Goal: Task Accomplishment & Management: Use online tool/utility

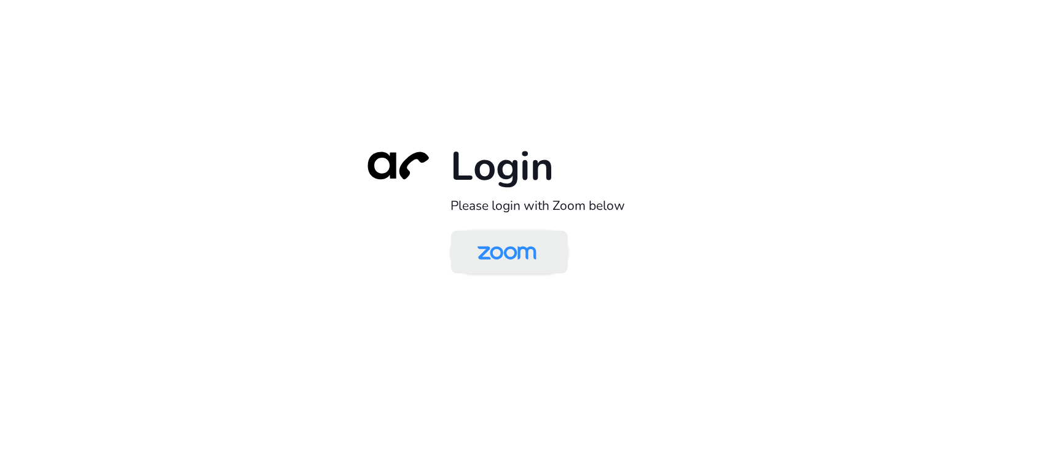
click at [534, 252] on img at bounding box center [506, 253] width 85 height 40
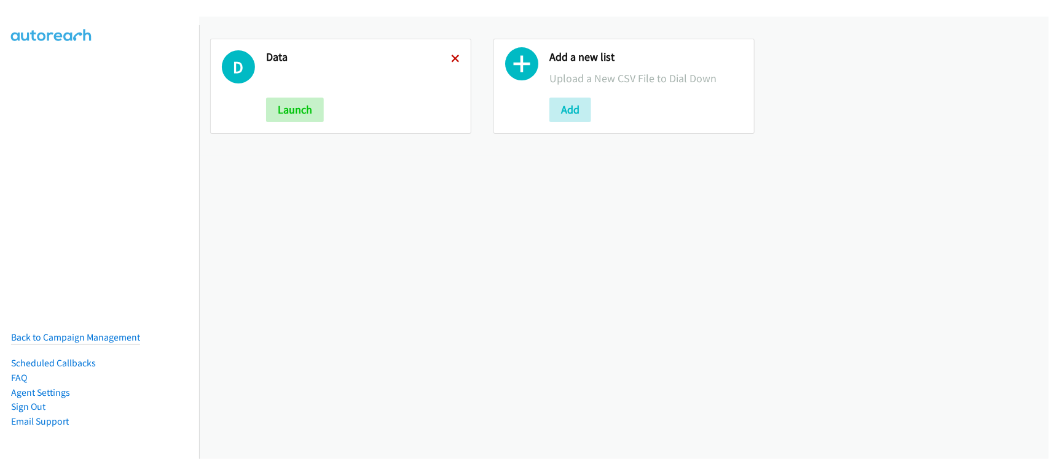
click at [452, 55] on icon at bounding box center [455, 59] width 9 height 9
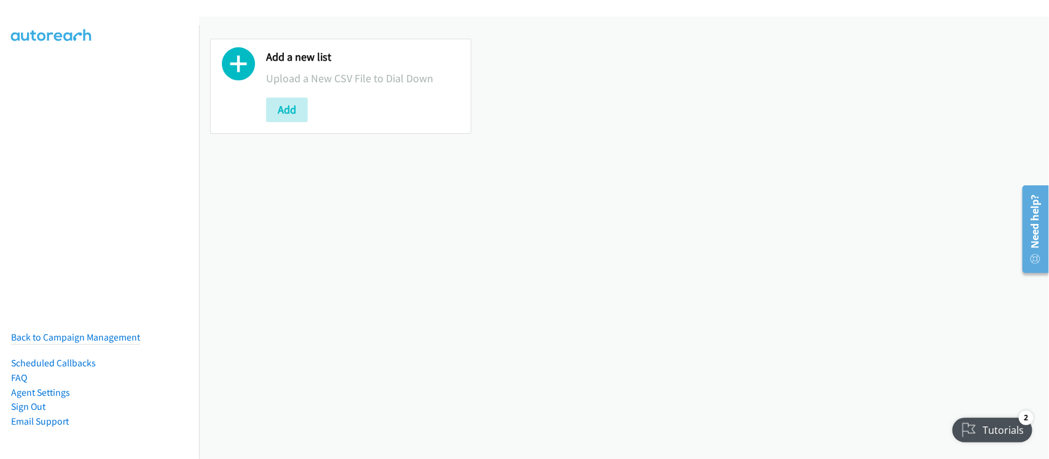
click at [275, 319] on div "Add a new list Upload a New CSV File to Dial Down Add" at bounding box center [624, 238] width 850 height 443
click at [299, 275] on div "Add a new list Upload a New CSV File to Dial Down Add" at bounding box center [624, 238] width 850 height 443
click at [76, 163] on nav "Back to Campaign Management Scheduled Callbacks FAQ Agent Settings Sign Out Com…" at bounding box center [100, 254] width 200 height 459
click at [643, 437] on div "Add a new list Upload a New CSV File to Dial Down Add" at bounding box center [624, 238] width 850 height 443
click at [388, 317] on div "Add a new list Upload a New CSV File to Dial Down Add" at bounding box center [624, 238] width 850 height 443
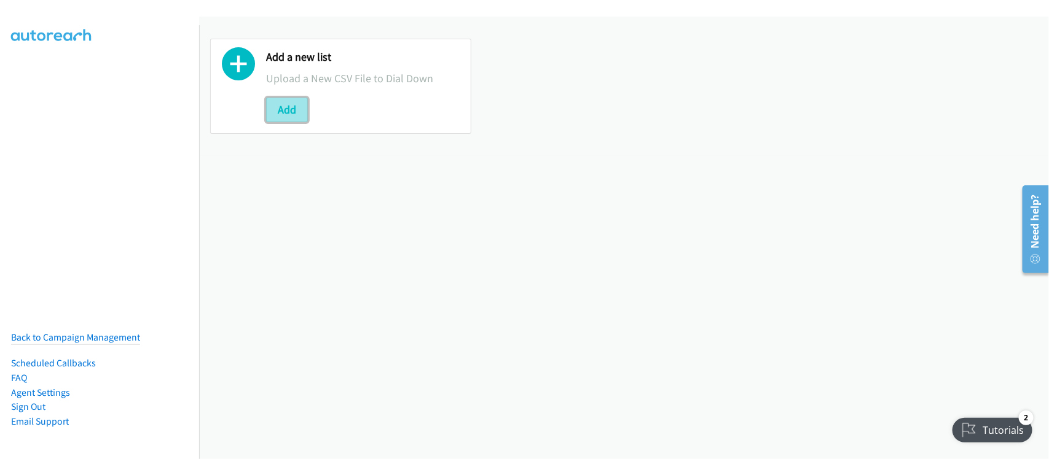
click at [304, 114] on button "Add" at bounding box center [287, 110] width 42 height 25
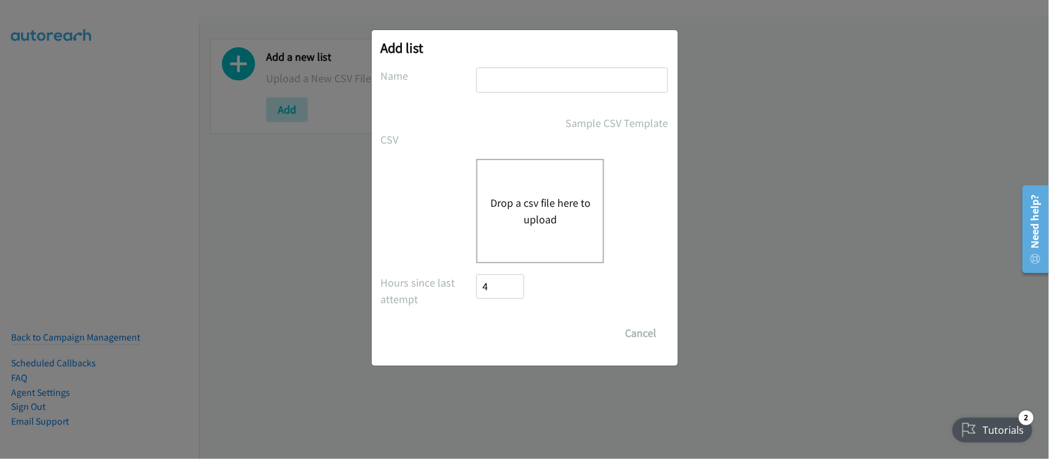
click at [566, 87] on input "text" at bounding box center [572, 80] width 192 height 25
type input "DATA"
click at [520, 231] on div "Drop a csv file here to upload" at bounding box center [540, 211] width 128 height 104
click at [523, 198] on button "Drop a csv file here to upload" at bounding box center [540, 211] width 101 height 33
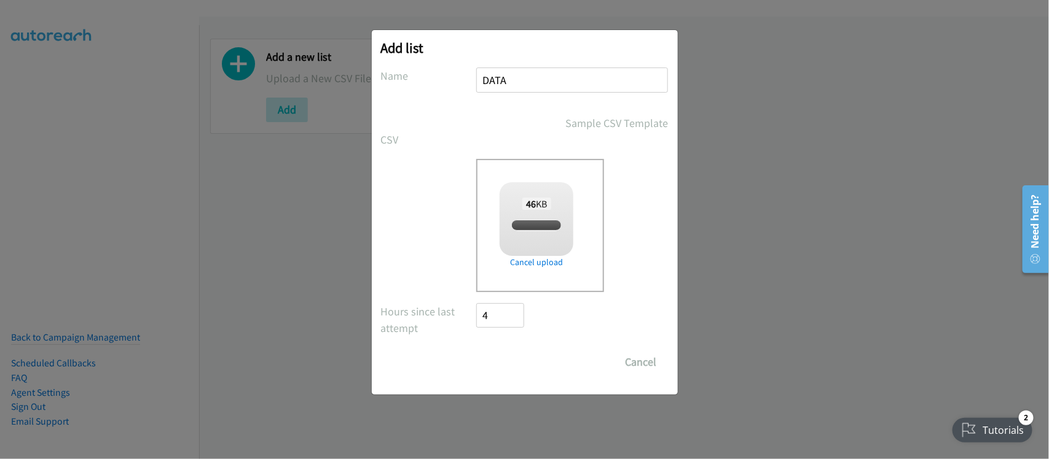
checkbox input "true"
click at [522, 358] on input "Save List" at bounding box center [509, 362] width 65 height 25
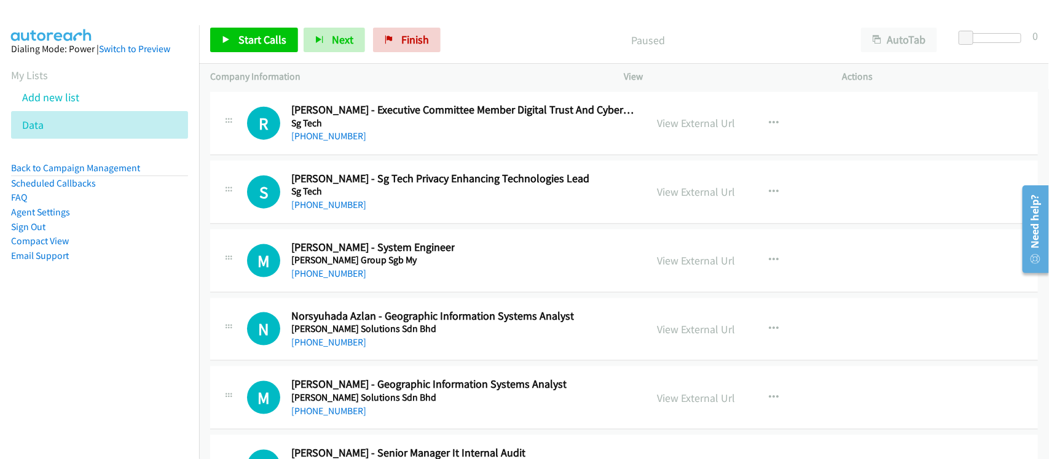
scroll to position [17574, 0]
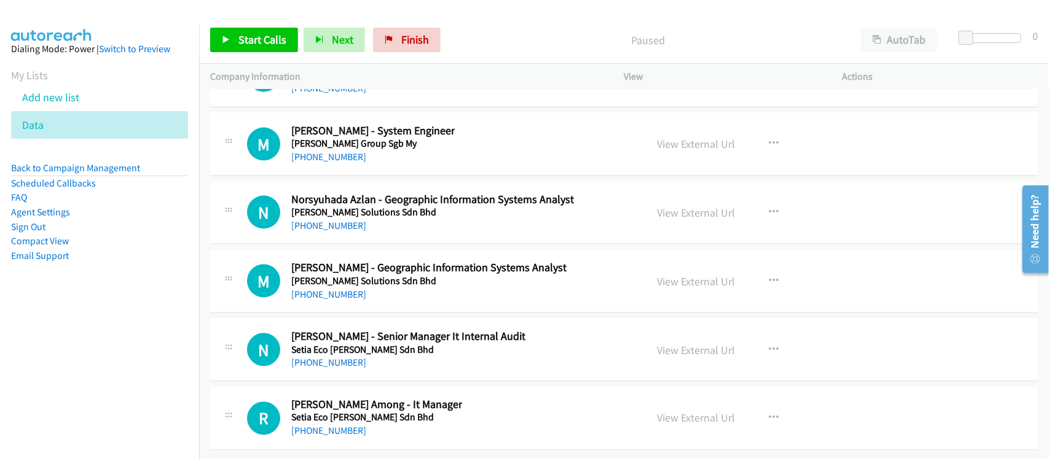
click at [130, 412] on nav "Dialing Mode: Power | Switch to Preview My Lists Add new list Data Back to Camp…" at bounding box center [100, 254] width 200 height 459
click at [381, 385] on td "R Callback Scheduled Reagan Among - It Manager Setia Eco Templer Sdn Bhd Asia/K…" at bounding box center [624, 419] width 850 height 69
drag, startPoint x: 341, startPoint y: 416, endPoint x: 375, endPoint y: 416, distance: 34.4
drag, startPoint x: 345, startPoint y: 413, endPoint x: 491, endPoint y: 413, distance: 146.2
click at [345, 426] on link "[PHONE_NUMBER]" at bounding box center [328, 432] width 75 height 12
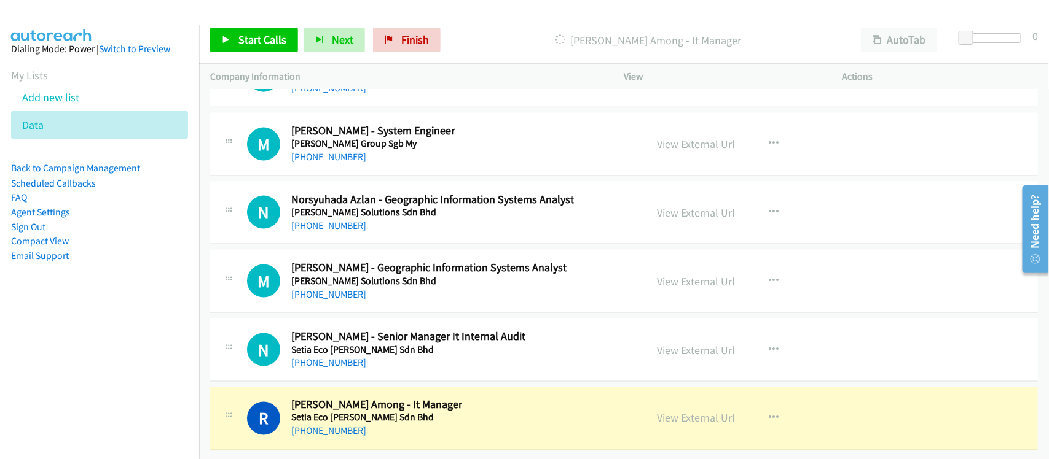
click at [373, 363] on div "N Callback Scheduled Nicholas Ong - Senior Manager It Internal Audit Setia Eco …" at bounding box center [623, 350] width 827 height 63
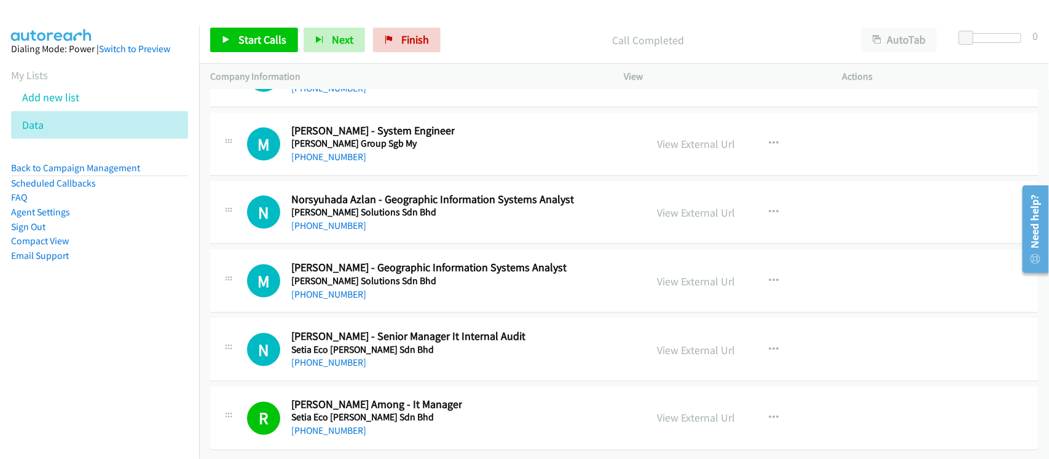
click at [395, 431] on div "R Callback Scheduled Reagan Among - It Manager Setia Eco Templer Sdn Bhd Asia/K…" at bounding box center [623, 419] width 827 height 63
click at [345, 426] on link "[PHONE_NUMBER]" at bounding box center [328, 432] width 75 height 12
click at [390, 424] on div "[PHONE_NUMBER]" at bounding box center [376, 431] width 171 height 15
click at [690, 412] on link "View External Url" at bounding box center [696, 419] width 78 height 14
drag, startPoint x: 316, startPoint y: 350, endPoint x: 486, endPoint y: 357, distance: 169.7
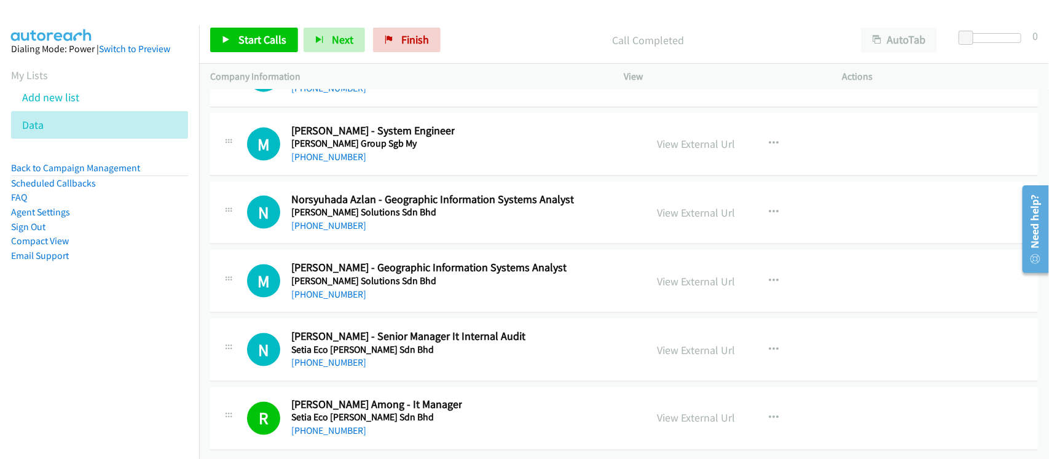
click at [316, 357] on link "[PHONE_NUMBER]" at bounding box center [328, 363] width 75 height 12
click at [354, 287] on div "[PHONE_NUMBER]" at bounding box center [428, 294] width 275 height 15
drag, startPoint x: 343, startPoint y: 283, endPoint x: 513, endPoint y: 281, distance: 170.2
click at [343, 289] on link "[PHONE_NUMBER]" at bounding box center [328, 295] width 75 height 12
click at [379, 219] on div "[PHONE_NUMBER]" at bounding box center [432, 226] width 283 height 15
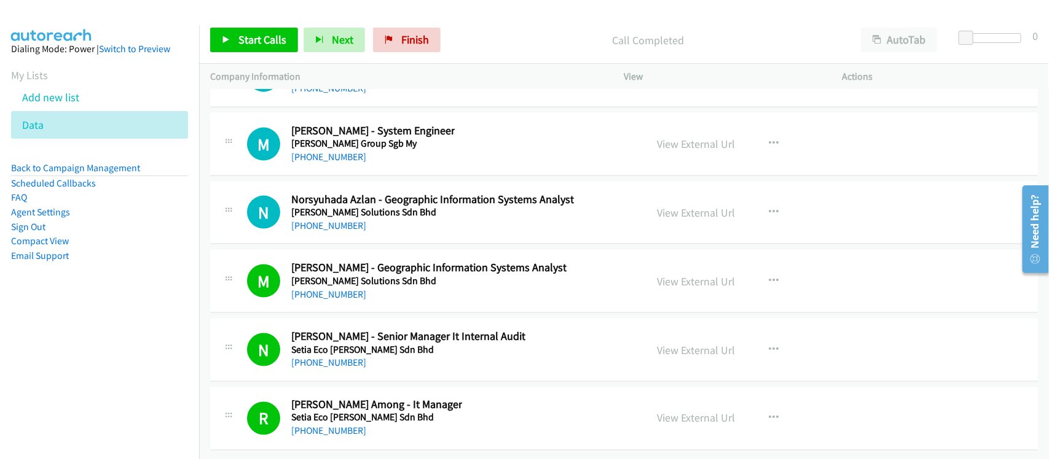
drag, startPoint x: 324, startPoint y: 211, endPoint x: 428, endPoint y: 216, distance: 103.3
click at [324, 220] on link "[PHONE_NUMBER]" at bounding box center [328, 226] width 75 height 12
click at [372, 152] on div "[PHONE_NUMBER]" at bounding box center [372, 157] width 163 height 15
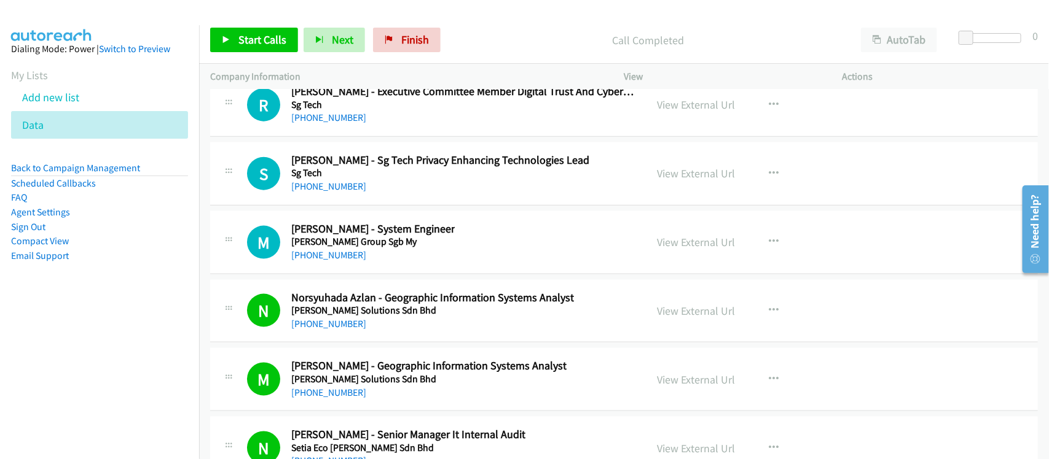
scroll to position [17420, 0]
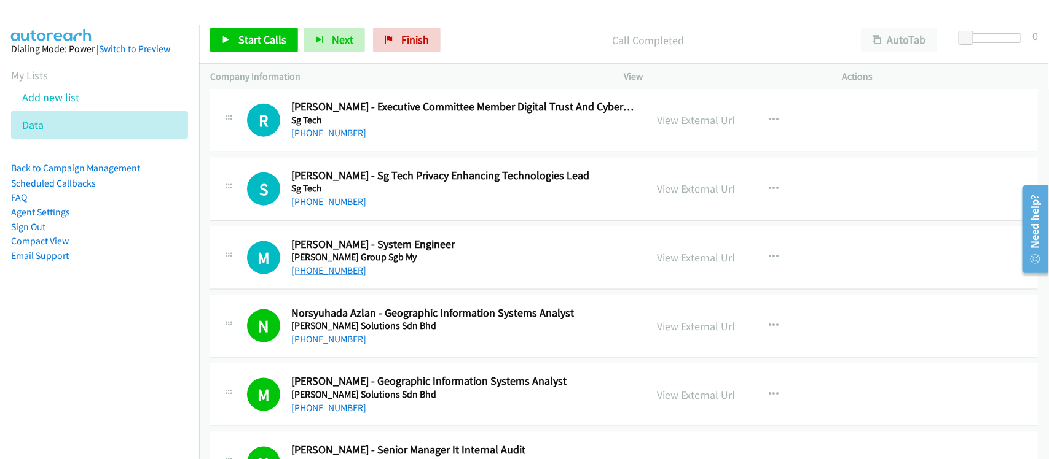
drag, startPoint x: 335, startPoint y: 300, endPoint x: 342, endPoint y: 300, distance: 6.8
click at [335, 276] on link "[PHONE_NUMBER]" at bounding box center [328, 271] width 75 height 12
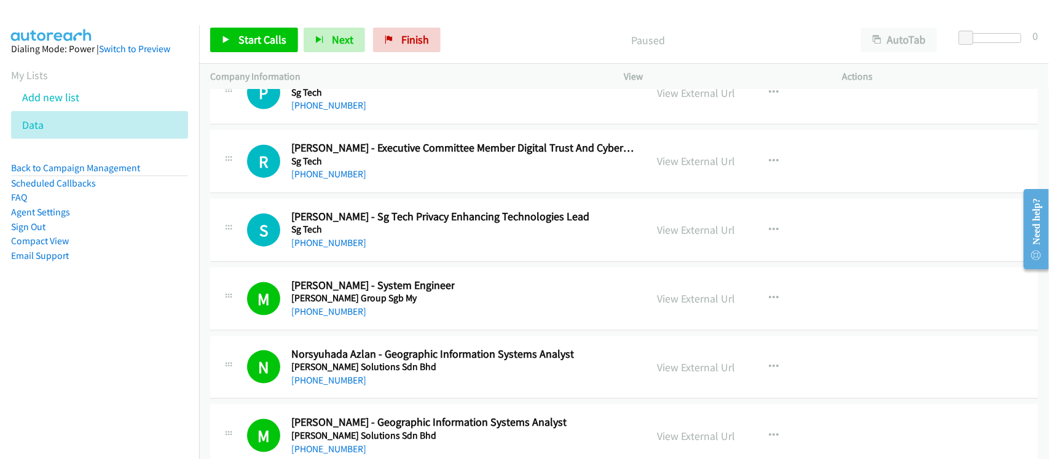
scroll to position [17344, 0]
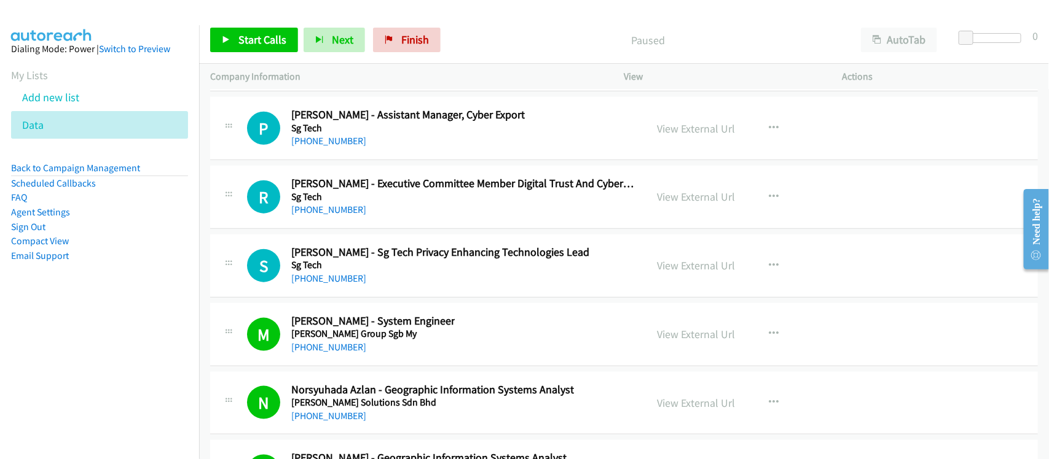
click at [136, 299] on aside "Dialing Mode: Power | Switch to Preview My Lists Add new list Data Back to Camp…" at bounding box center [99, 172] width 199 height 294
click at [354, 272] on h5 "Sg Tech" at bounding box center [440, 265] width 298 height 12
drag, startPoint x: 339, startPoint y: 302, endPoint x: 373, endPoint y: 302, distance: 34.4
click at [339, 284] on link "[PHONE_NUMBER]" at bounding box center [328, 279] width 75 height 12
click at [405, 286] on div "[PHONE_NUMBER]" at bounding box center [440, 279] width 298 height 15
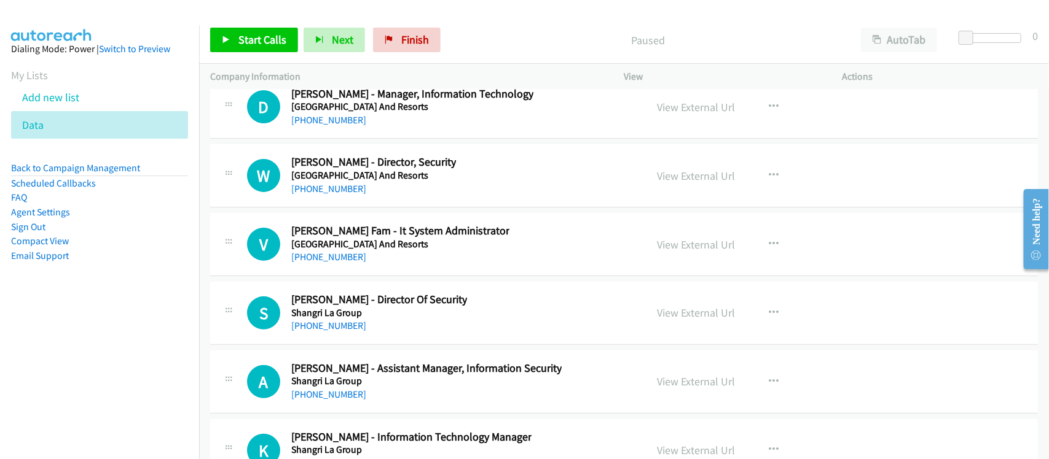
scroll to position [16883, 0]
click at [339, 333] on link "[PHONE_NUMBER]" at bounding box center [328, 327] width 75 height 12
drag, startPoint x: 323, startPoint y: 287, endPoint x: 418, endPoint y: 294, distance: 95.4
click at [323, 264] on link "[PHONE_NUMBER]" at bounding box center [328, 258] width 75 height 12
click at [344, 266] on div "[PHONE_NUMBER]" at bounding box center [400, 258] width 218 height 15
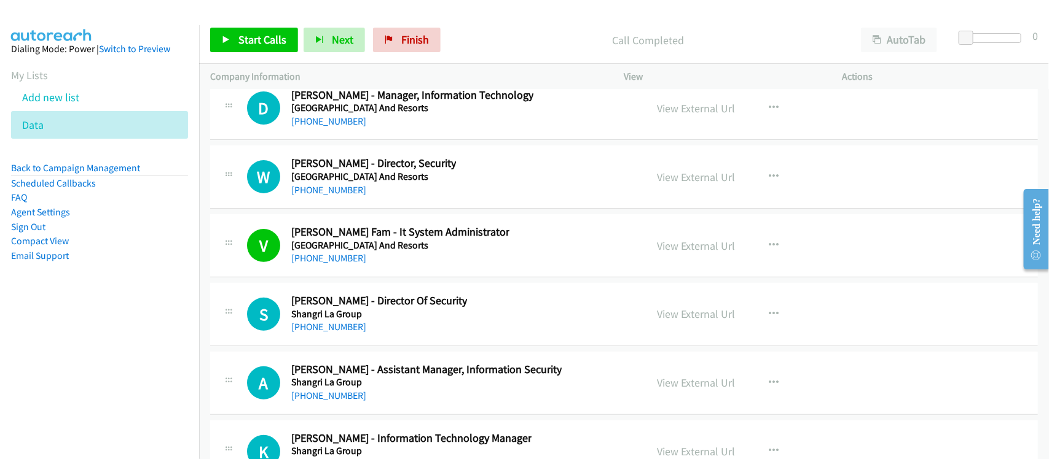
drag, startPoint x: 344, startPoint y: 287, endPoint x: 406, endPoint y: 295, distance: 62.6
click at [344, 264] on link "[PHONE_NUMBER]" at bounding box center [328, 258] width 75 height 12
click at [327, 114] on h5 "[GEOGRAPHIC_DATA] And Resorts" at bounding box center [412, 108] width 242 height 12
click at [324, 114] on h5 "[GEOGRAPHIC_DATA] And Resorts" at bounding box center [412, 108] width 242 height 12
click at [321, 127] on link "[PHONE_NUMBER]" at bounding box center [328, 121] width 75 height 12
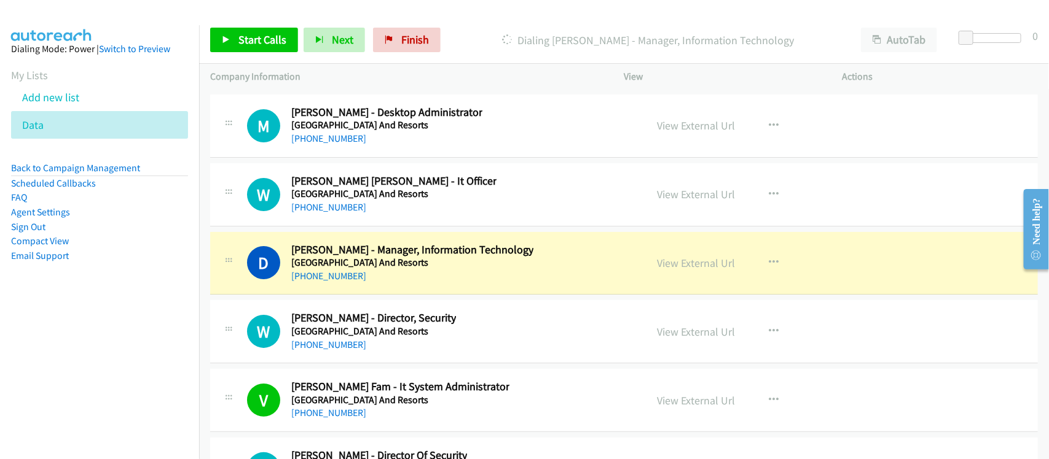
scroll to position [16729, 0]
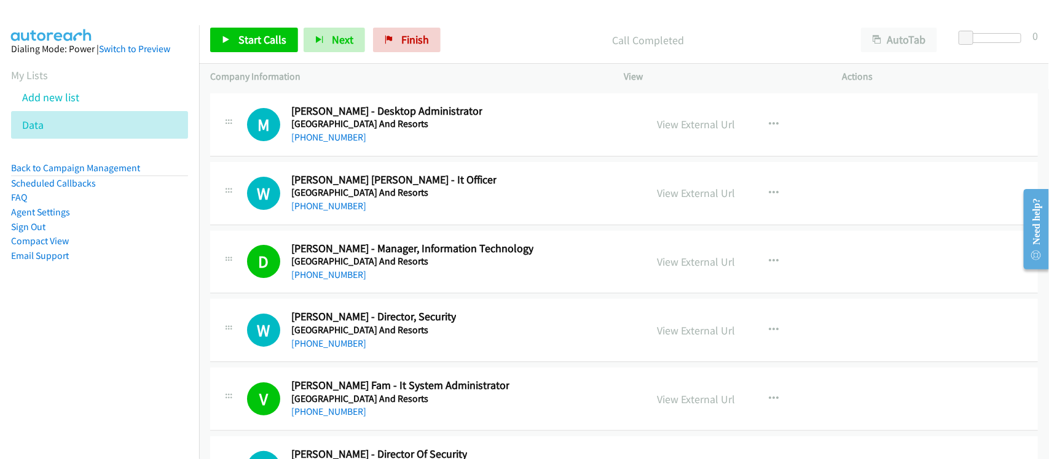
click at [346, 281] on link "[PHONE_NUMBER]" at bounding box center [328, 275] width 75 height 12
drag, startPoint x: 398, startPoint y: 315, endPoint x: 455, endPoint y: 315, distance: 56.5
click at [398, 294] on div "D Callback Scheduled [PERSON_NAME] - Manager, Information Technology [GEOGRAPHI…" at bounding box center [623, 262] width 827 height 63
click at [698, 269] on link "View External Url" at bounding box center [696, 262] width 78 height 14
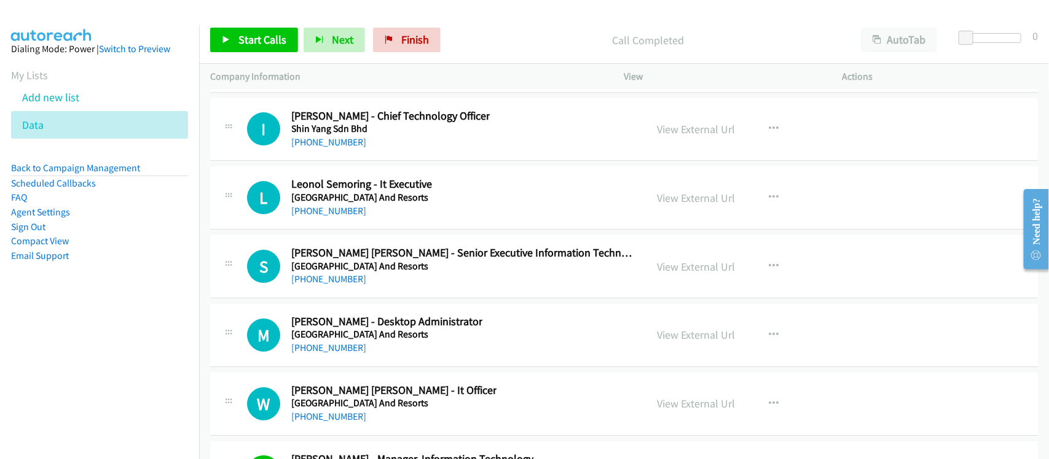
scroll to position [16499, 0]
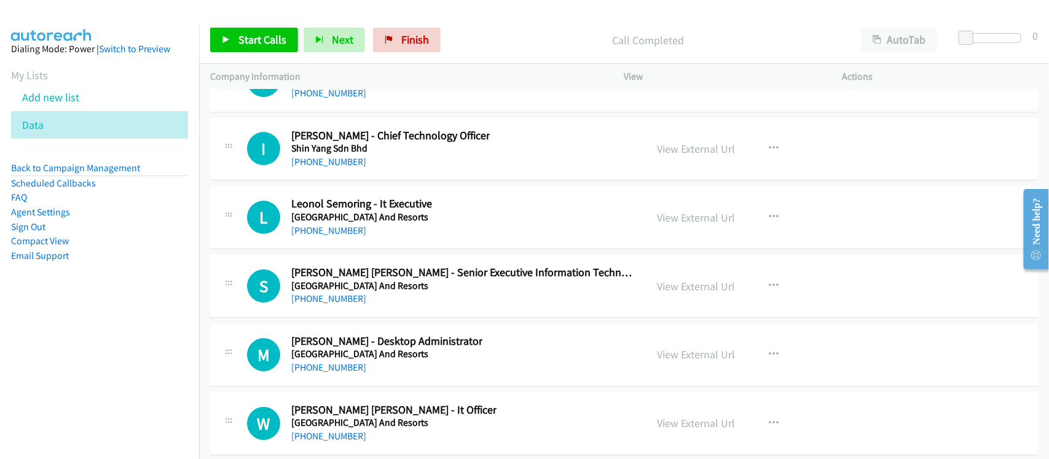
drag, startPoint x: 348, startPoint y: 258, endPoint x: 381, endPoint y: 258, distance: 32.6
click at [348, 237] on link "[PHONE_NUMBER]" at bounding box center [328, 231] width 75 height 12
click at [306, 305] on link "[PHONE_NUMBER]" at bounding box center [328, 299] width 75 height 12
click at [343, 237] on link "[PHONE_NUMBER]" at bounding box center [328, 231] width 75 height 12
click at [364, 181] on div "I Callback Scheduled [PERSON_NAME] - Chief Technology Officer [PERSON_NAME] Sdn…" at bounding box center [623, 149] width 827 height 63
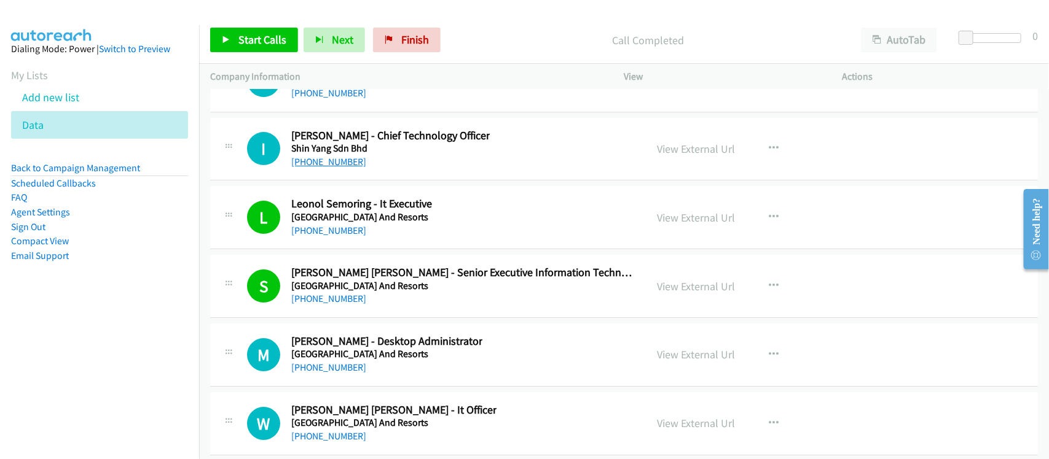
drag, startPoint x: 315, startPoint y: 189, endPoint x: 332, endPoint y: 189, distance: 17.2
click at [315, 168] on link "[PHONE_NUMBER]" at bounding box center [328, 162] width 75 height 12
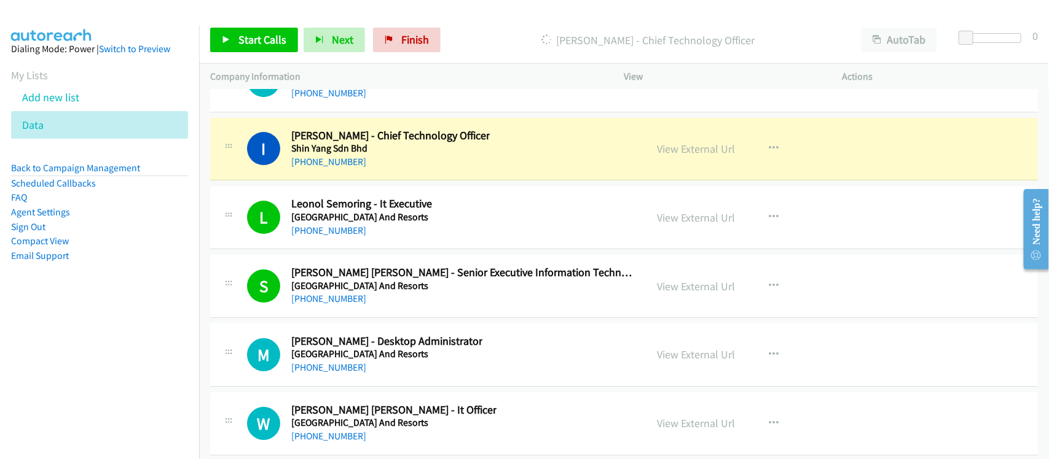
click at [383, 148] on div "I Callback Scheduled [PERSON_NAME] - Chief Technology Officer [PERSON_NAME] Sdn…" at bounding box center [623, 149] width 827 height 63
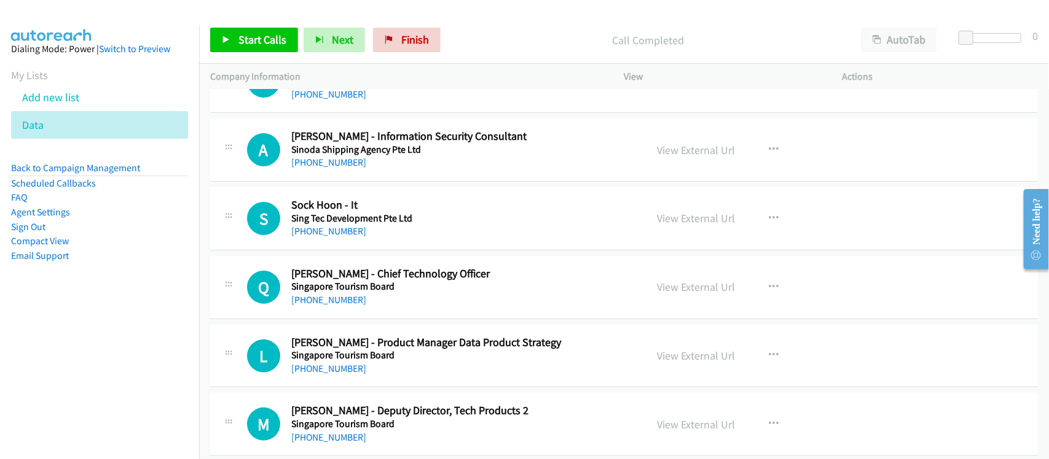
scroll to position [12122, 0]
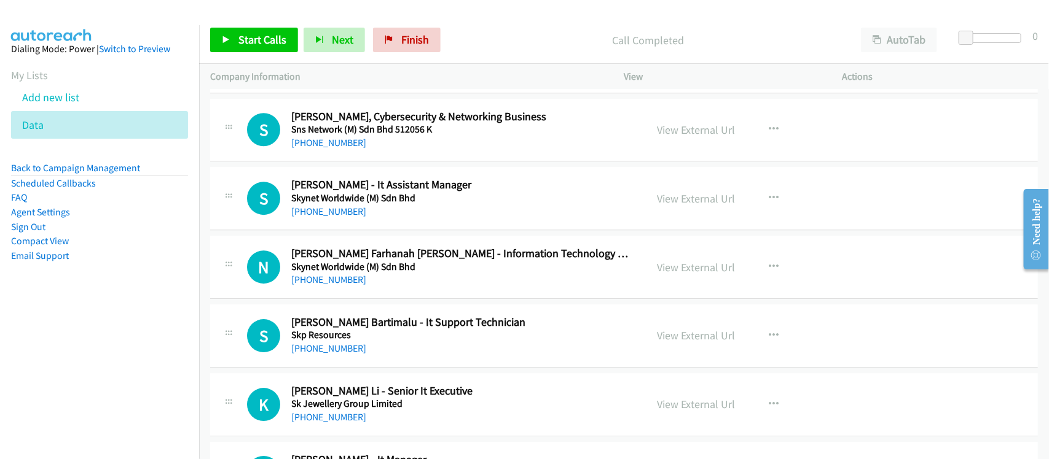
drag, startPoint x: 335, startPoint y: 364, endPoint x: 391, endPoint y: 363, distance: 55.9
click at [335, 354] on link "[PHONE_NUMBER]" at bounding box center [328, 349] width 75 height 12
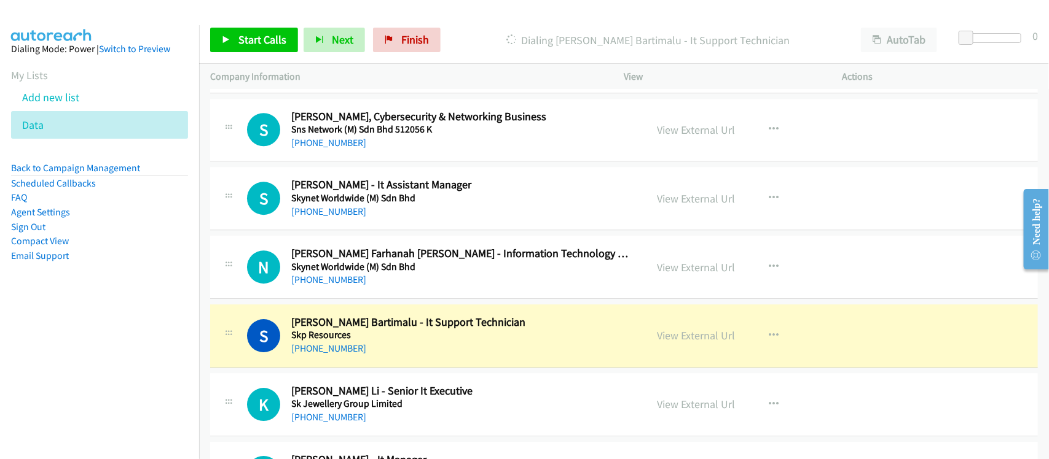
click at [403, 368] on div "S Callback Scheduled [PERSON_NAME] Bartimalu - It Support Technician Skp Resour…" at bounding box center [623, 336] width 827 height 63
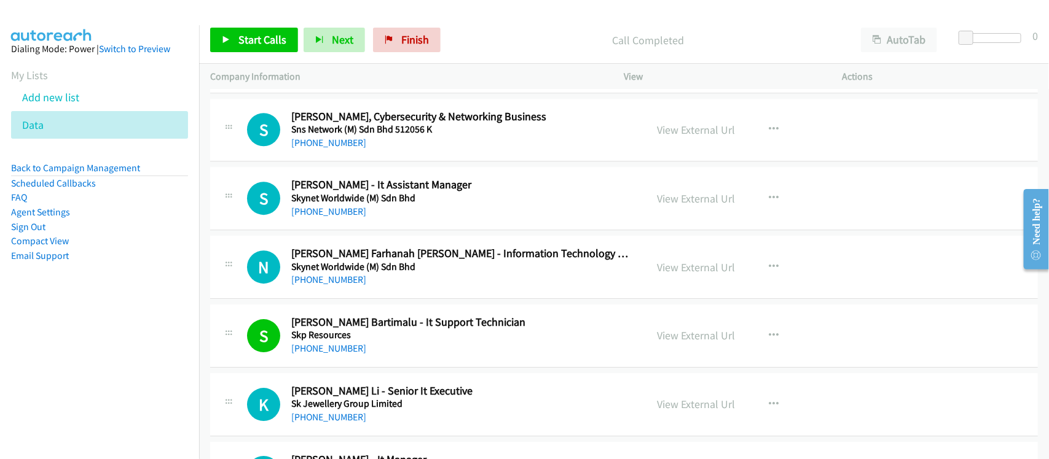
drag, startPoint x: 326, startPoint y: 364, endPoint x: 387, endPoint y: 364, distance: 60.8
click at [326, 354] on link "[PHONE_NUMBER]" at bounding box center [328, 349] width 75 height 12
click at [404, 368] on div "S Callback Scheduled [PERSON_NAME] Bartimalu - It Support Technician Skp Resour…" at bounding box center [623, 336] width 827 height 63
click at [663, 343] on link "View External Url" at bounding box center [696, 336] width 78 height 14
drag, startPoint x: 336, startPoint y: 300, endPoint x: 421, endPoint y: 300, distance: 84.8
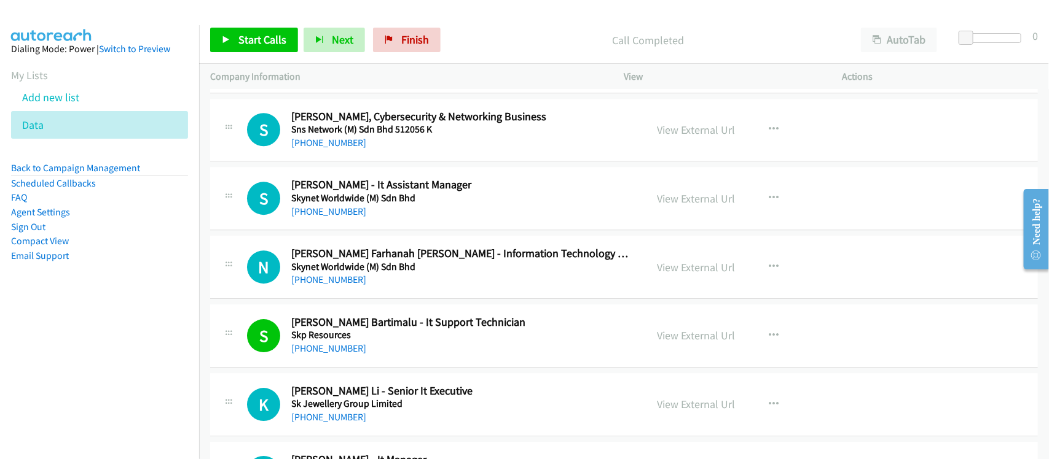
click at [336, 286] on link "[PHONE_NUMBER]" at bounding box center [328, 280] width 75 height 12
drag, startPoint x: 347, startPoint y: 231, endPoint x: 403, endPoint y: 227, distance: 56.0
click at [347, 217] on link "[PHONE_NUMBER]" at bounding box center [328, 212] width 75 height 12
click at [332, 149] on link "[PHONE_NUMBER]" at bounding box center [328, 143] width 75 height 12
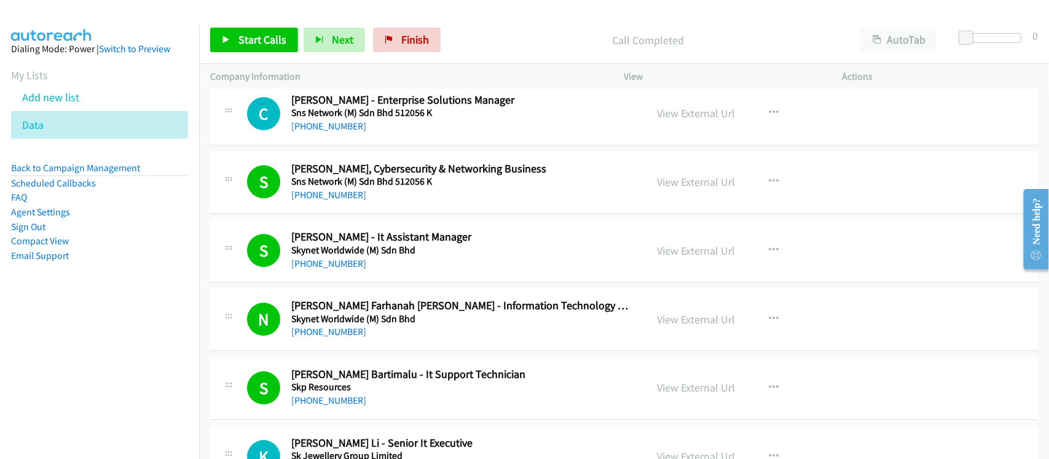
scroll to position [12045, 0]
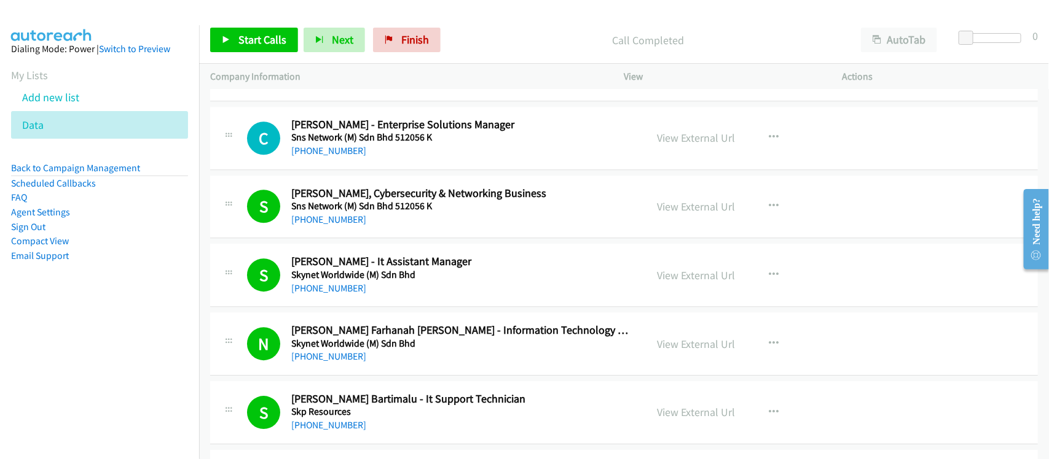
click at [348, 158] on div "[PHONE_NUMBER]" at bounding box center [461, 151] width 340 height 15
click at [348, 157] on link "[PHONE_NUMBER]" at bounding box center [328, 151] width 75 height 12
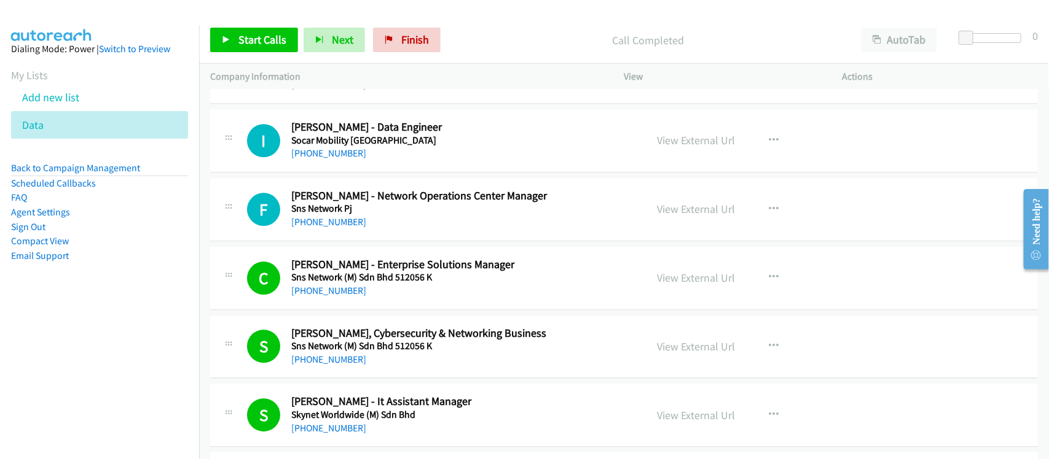
scroll to position [11892, 0]
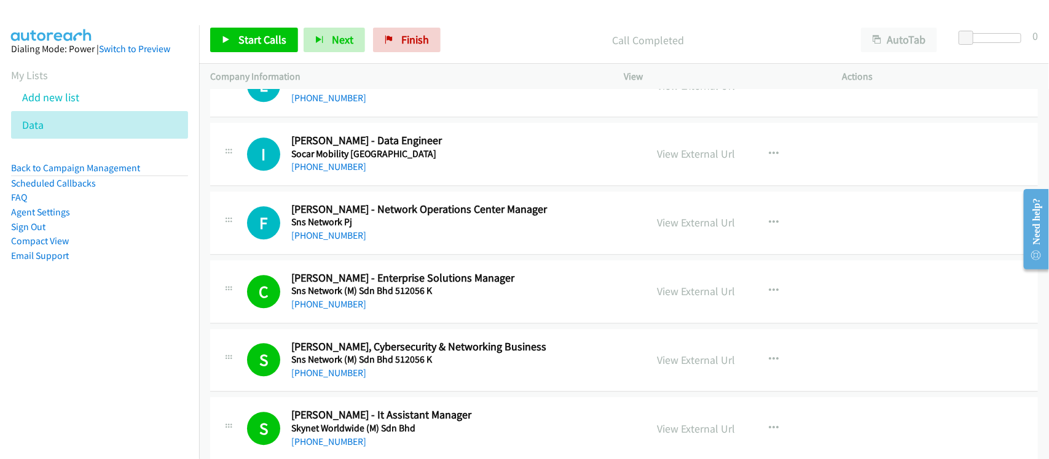
drag, startPoint x: 318, startPoint y: 248, endPoint x: 369, endPoint y: 246, distance: 50.4
click at [318, 241] on link "[PHONE_NUMBER]" at bounding box center [328, 236] width 75 height 12
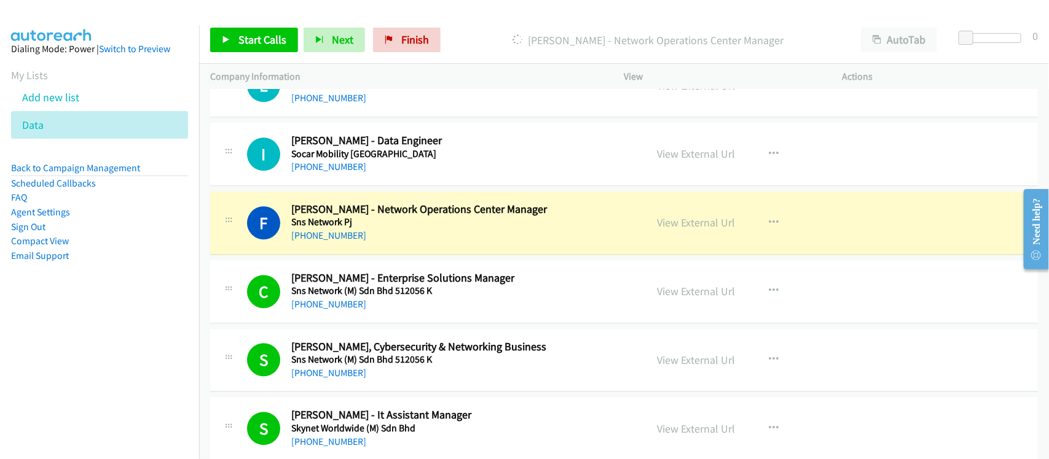
click at [400, 255] on div "F Callback Scheduled [PERSON_NAME] - Network Operations Center Manager Sns Netw…" at bounding box center [623, 223] width 827 height 63
click at [684, 230] on link "View External Url" at bounding box center [696, 223] width 78 height 14
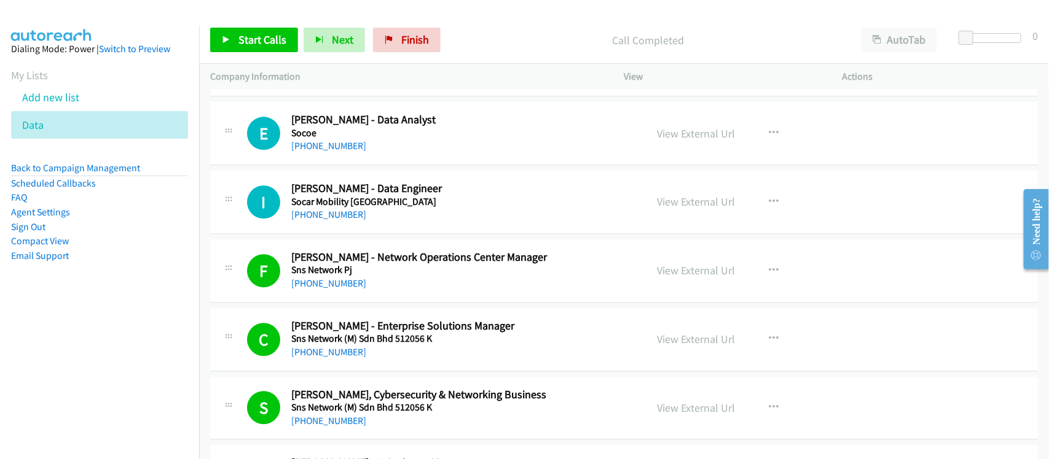
scroll to position [11815, 0]
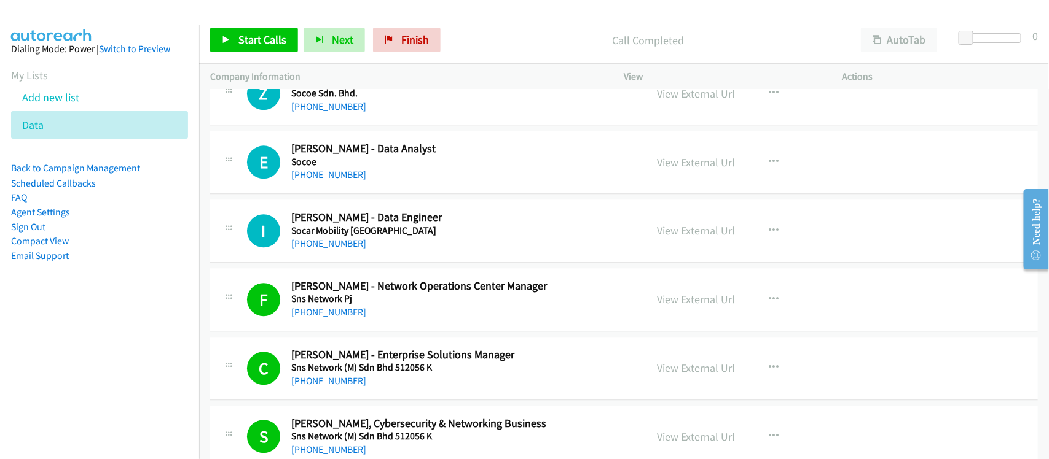
drag, startPoint x: 329, startPoint y: 259, endPoint x: 410, endPoint y: 249, distance: 81.8
click at [329, 249] on link "[PHONE_NUMBER]" at bounding box center [328, 244] width 75 height 12
drag, startPoint x: 333, startPoint y: 192, endPoint x: 351, endPoint y: 192, distance: 18.4
click at [333, 181] on link "[PHONE_NUMBER]" at bounding box center [328, 175] width 75 height 12
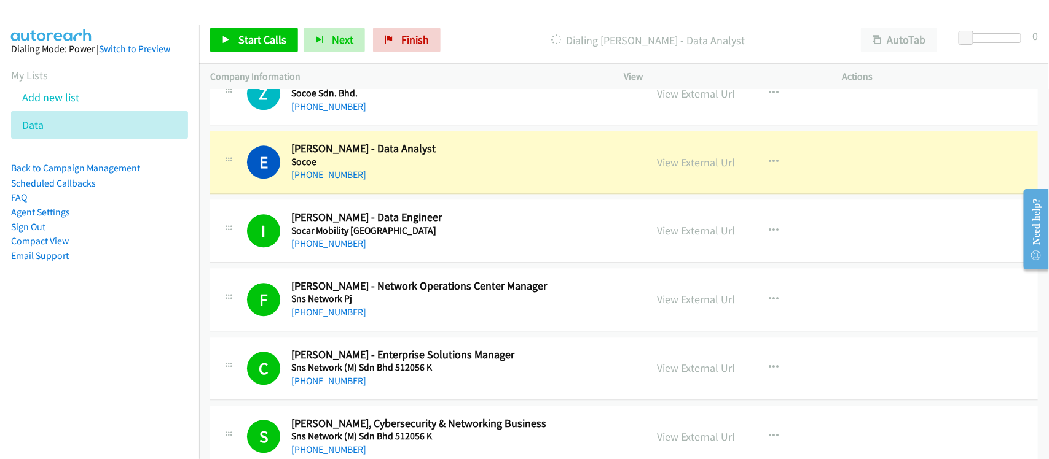
click at [388, 182] on div "[PHONE_NUMBER]" at bounding box center [461, 175] width 340 height 15
drag, startPoint x: 682, startPoint y: 183, endPoint x: 719, endPoint y: 182, distance: 36.9
click at [695, 170] on link "View External Url" at bounding box center [696, 162] width 78 height 14
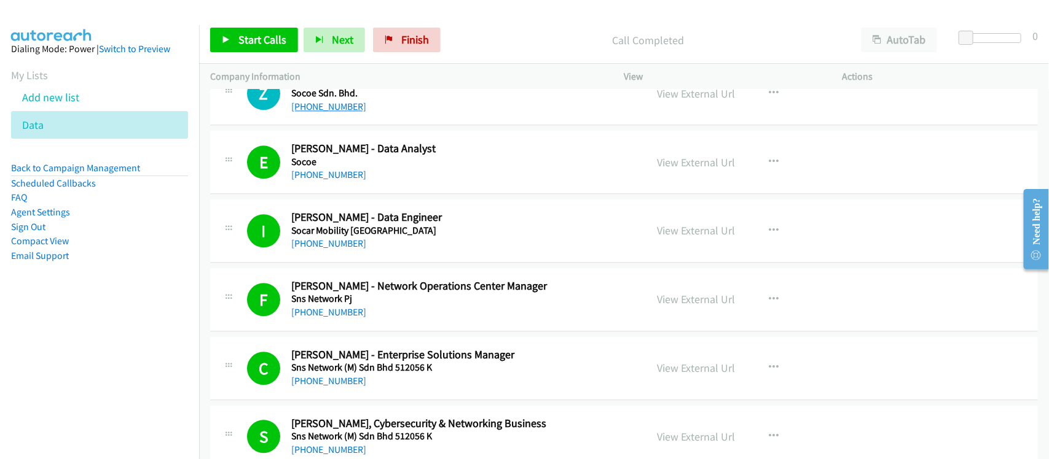
drag, startPoint x: 329, startPoint y: 122, endPoint x: 338, endPoint y: 121, distance: 9.2
click at [329, 112] on link "[PHONE_NUMBER]" at bounding box center [328, 107] width 75 height 12
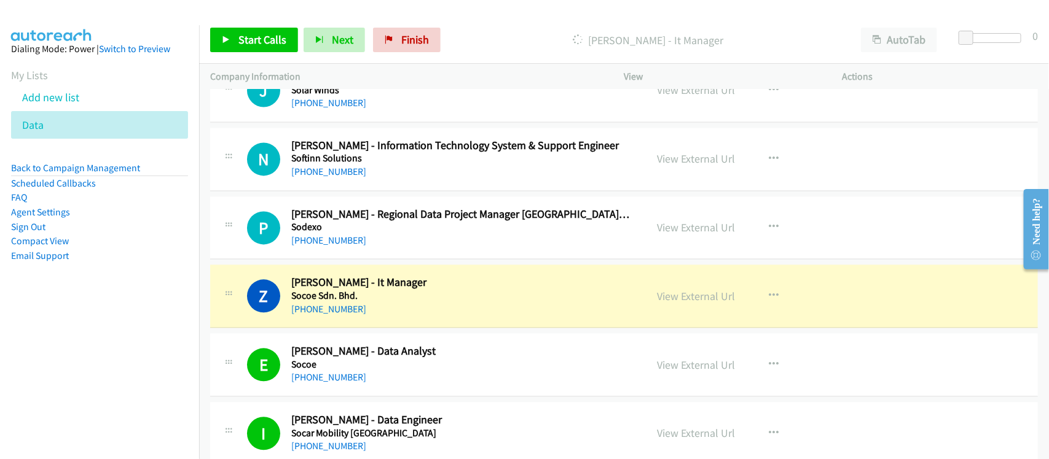
scroll to position [11585, 0]
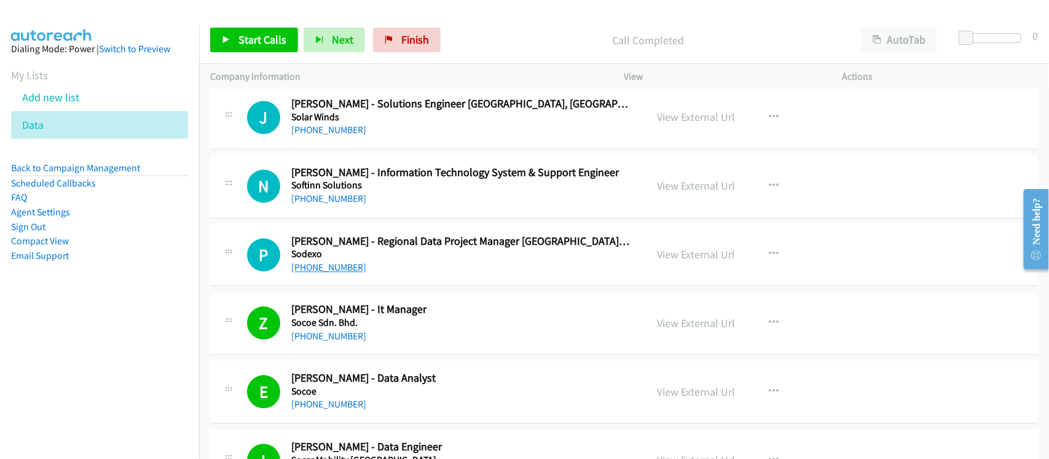
drag, startPoint x: 327, startPoint y: 284, endPoint x: 334, endPoint y: 287, distance: 7.7
click at [327, 274] on link "[PHONE_NUMBER]" at bounding box center [328, 268] width 75 height 12
click at [336, 205] on link "[PHONE_NUMBER]" at bounding box center [328, 200] width 75 height 12
drag, startPoint x: 379, startPoint y: 154, endPoint x: 367, endPoint y: 154, distance: 12.3
click at [379, 138] on div "[PHONE_NUMBER]" at bounding box center [461, 130] width 340 height 15
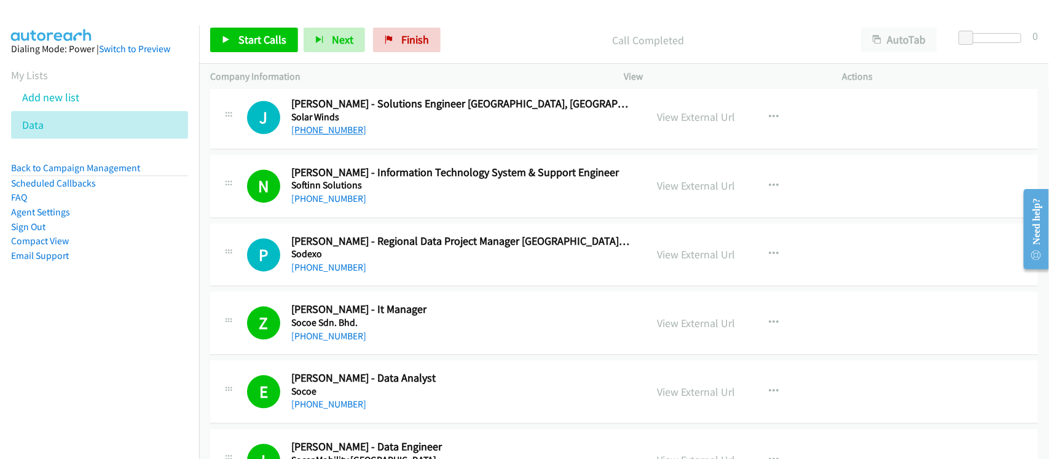
click at [324, 136] on link "[PHONE_NUMBER]" at bounding box center [328, 131] width 75 height 12
click at [391, 179] on div "N Callback Scheduled [PERSON_NAME] - Information Technology System & Support En…" at bounding box center [623, 186] width 827 height 63
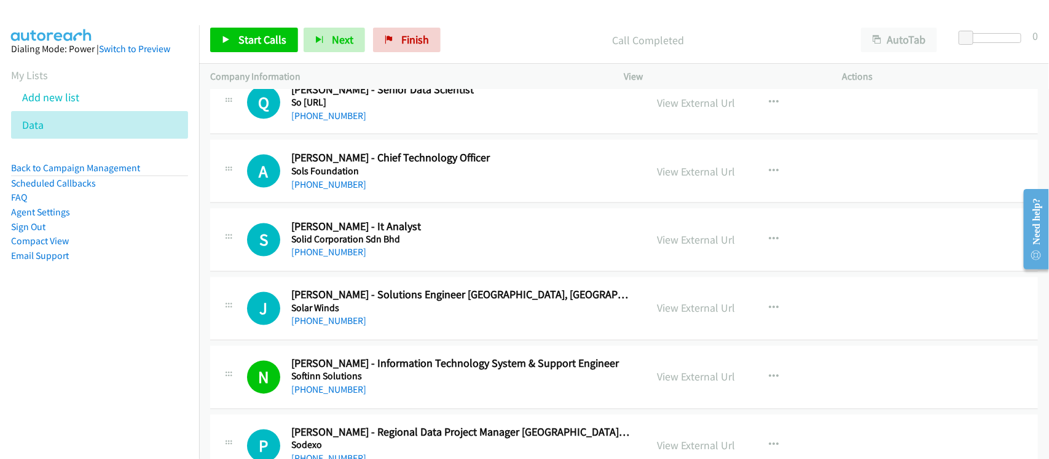
scroll to position [11354, 0]
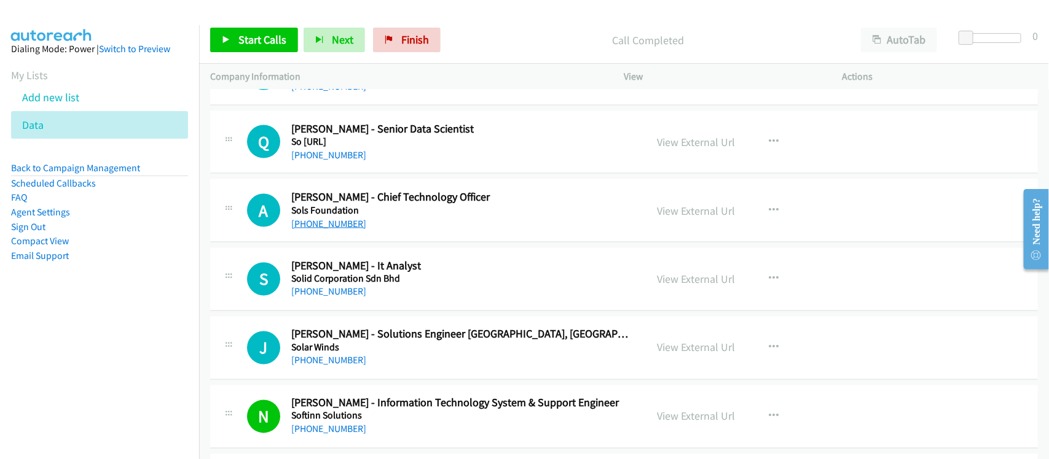
click at [345, 230] on link "[PHONE_NUMBER]" at bounding box center [328, 224] width 75 height 12
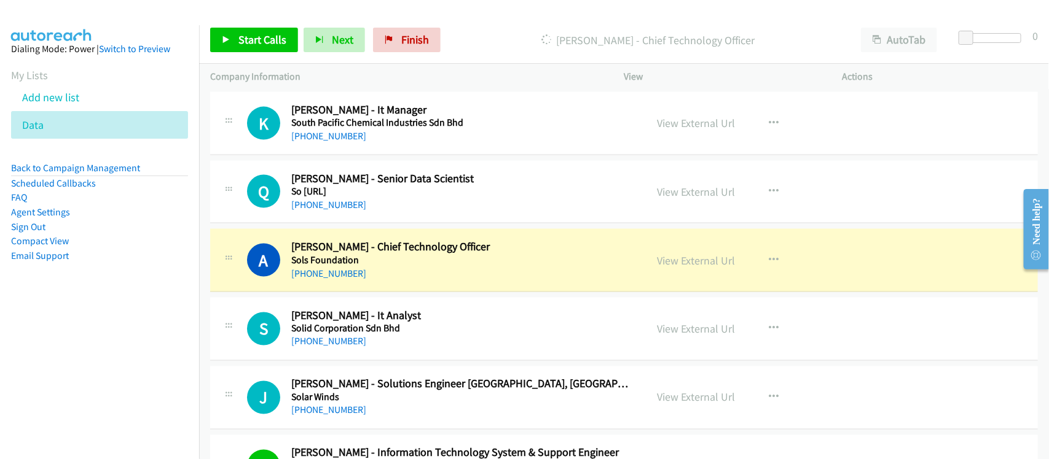
scroll to position [11277, 0]
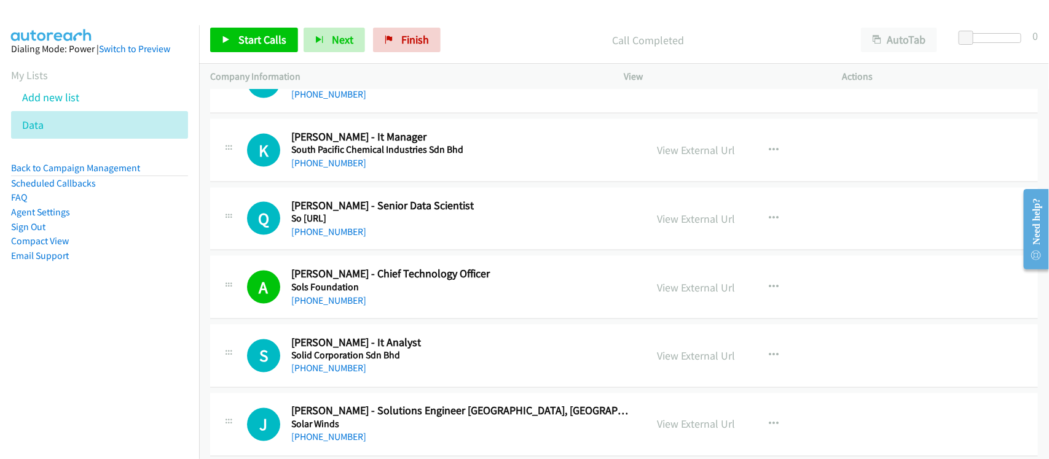
drag, startPoint x: 318, startPoint y: 177, endPoint x: 459, endPoint y: 176, distance: 141.3
click at [318, 169] on link "[PHONE_NUMBER]" at bounding box center [328, 163] width 75 height 12
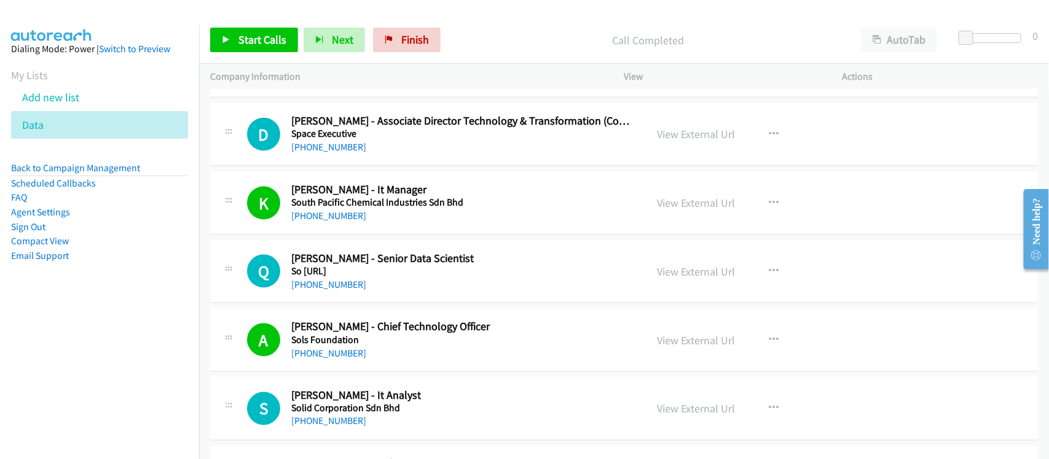
scroll to position [11201, 0]
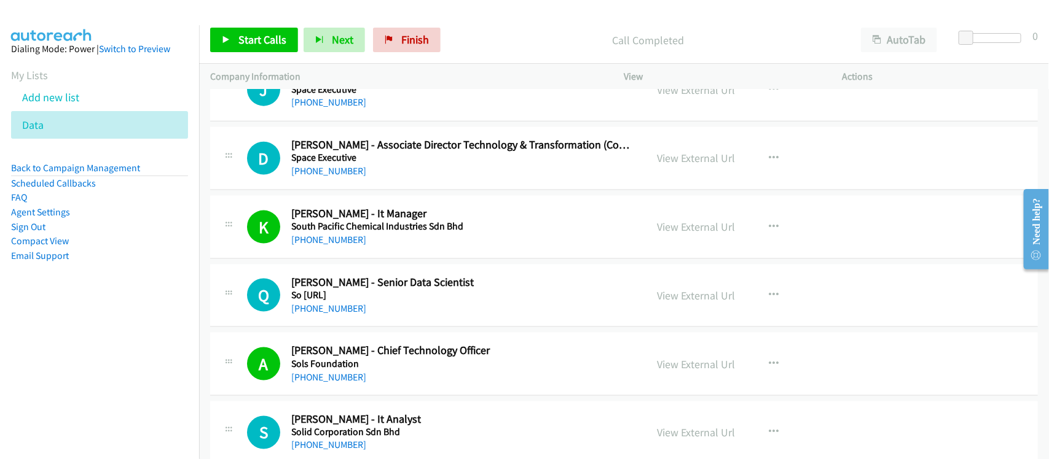
click at [355, 179] on div "[PHONE_NUMBER]" at bounding box center [461, 171] width 340 height 15
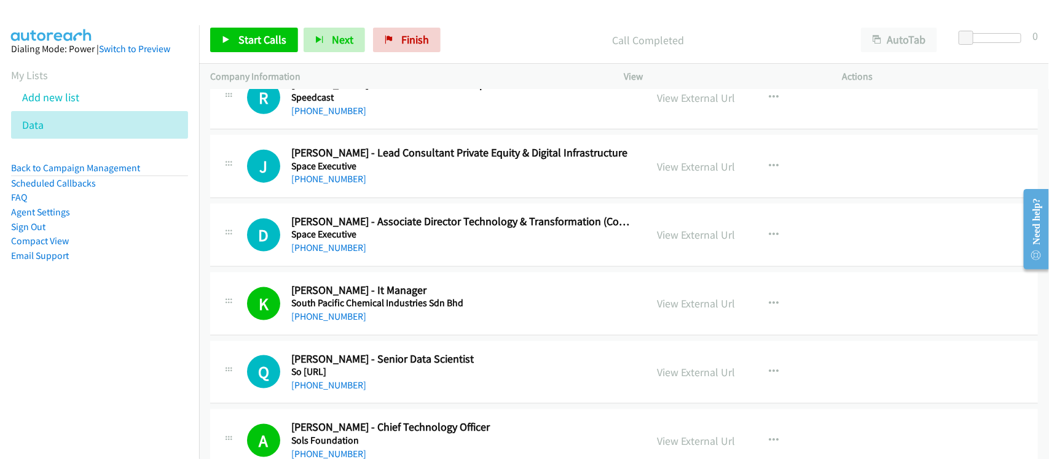
scroll to position [11047, 0]
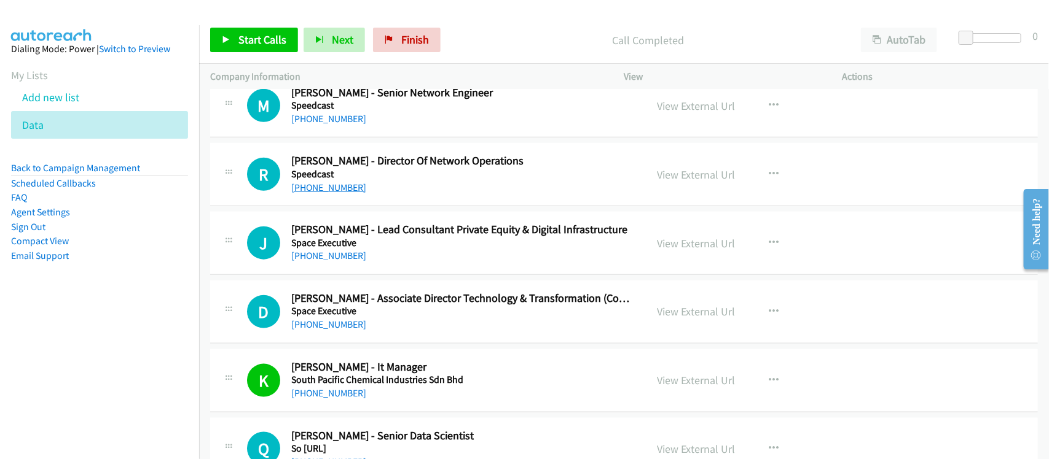
click at [323, 194] on link "[PHONE_NUMBER]" at bounding box center [328, 188] width 75 height 12
click at [334, 332] on div "[PHONE_NUMBER]" at bounding box center [461, 325] width 340 height 15
click at [329, 330] on link "[PHONE_NUMBER]" at bounding box center [328, 325] width 75 height 12
click at [387, 264] on div "[PHONE_NUMBER]" at bounding box center [461, 256] width 340 height 15
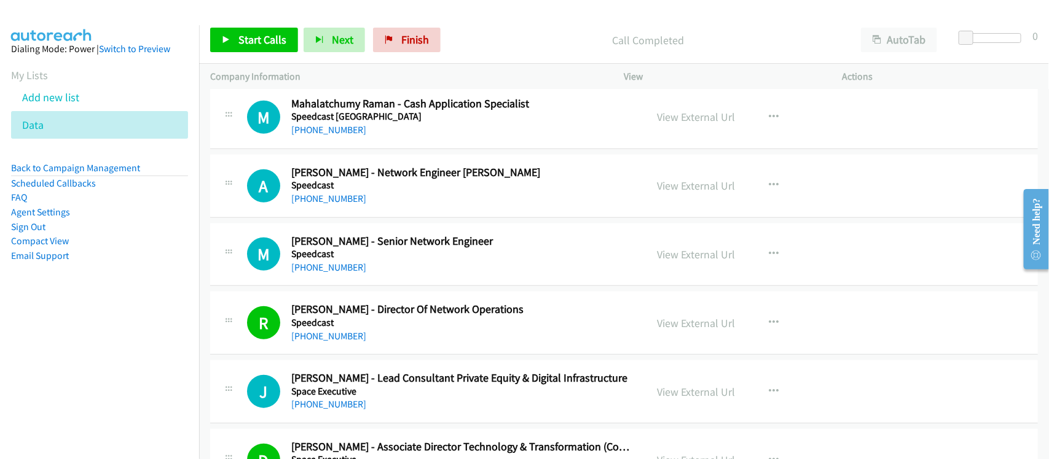
scroll to position [10893, 0]
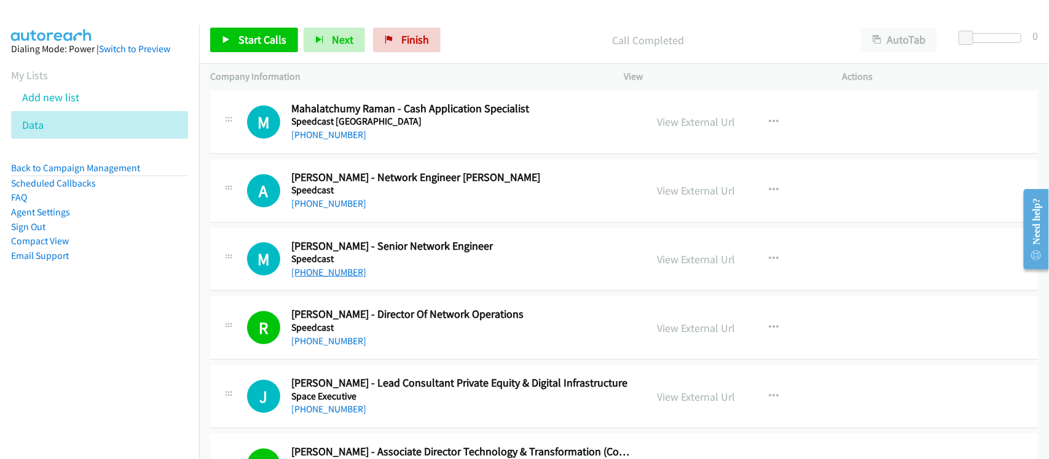
drag, startPoint x: 337, startPoint y: 293, endPoint x: 348, endPoint y: 291, distance: 11.9
click at [337, 278] on link "[PHONE_NUMBER]" at bounding box center [328, 273] width 75 height 12
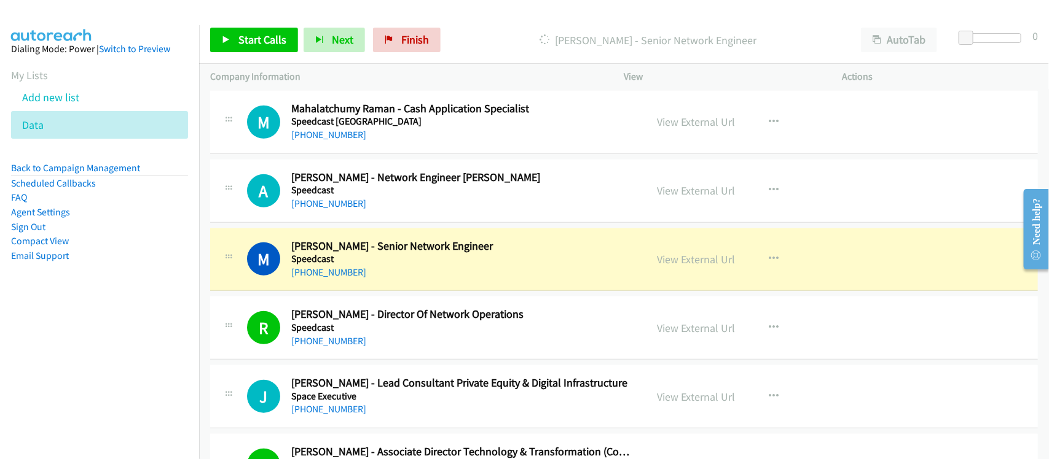
click at [412, 292] on div "M Callback Scheduled [PERSON_NAME] - Senior Network Engineer Speedcast Asia/[GE…" at bounding box center [623, 260] width 827 height 63
click at [684, 267] on link "View External Url" at bounding box center [696, 259] width 78 height 14
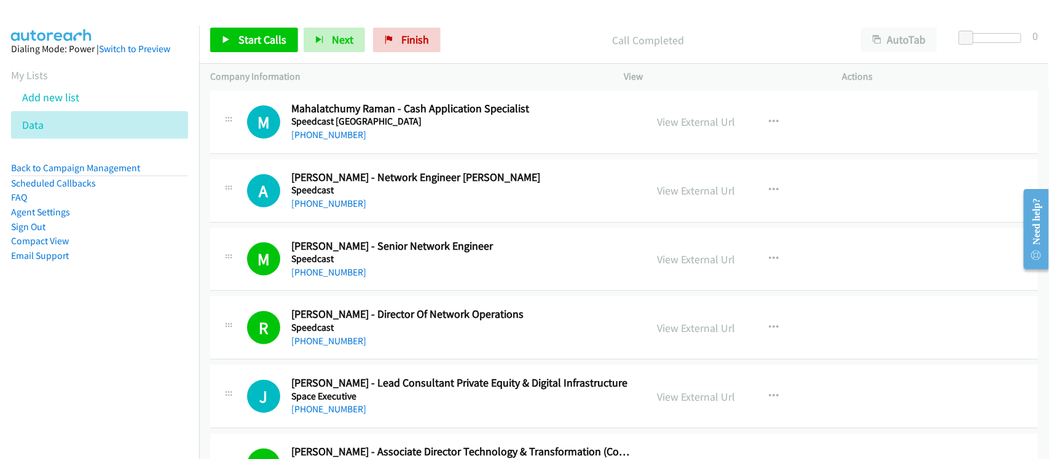
drag, startPoint x: 330, startPoint y: 216, endPoint x: 501, endPoint y: 224, distance: 171.6
click at [330, 209] on link "[PHONE_NUMBER]" at bounding box center [328, 204] width 75 height 12
click at [370, 174] on td "A Callback Scheduled [PERSON_NAME] - Network Engineer Sdwan Speedcast Asia/[GEO…" at bounding box center [624, 191] width 850 height 69
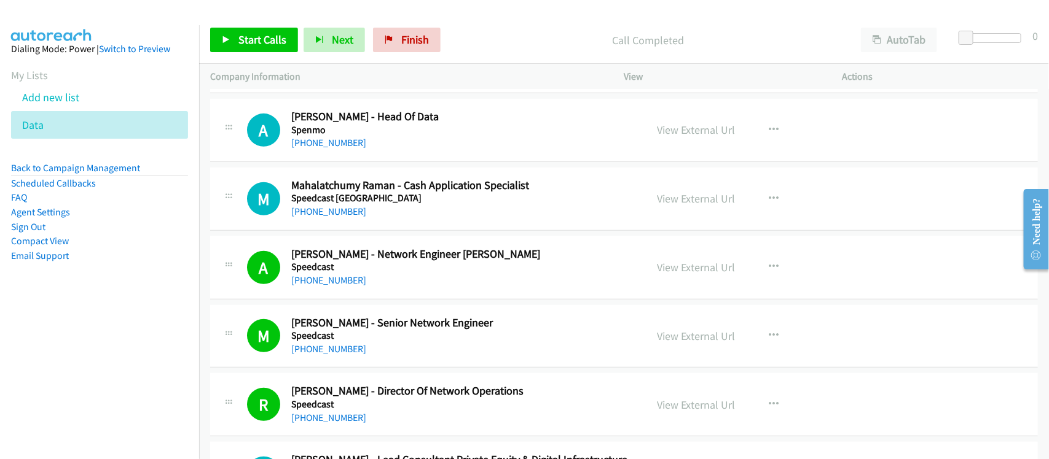
scroll to position [10740, 0]
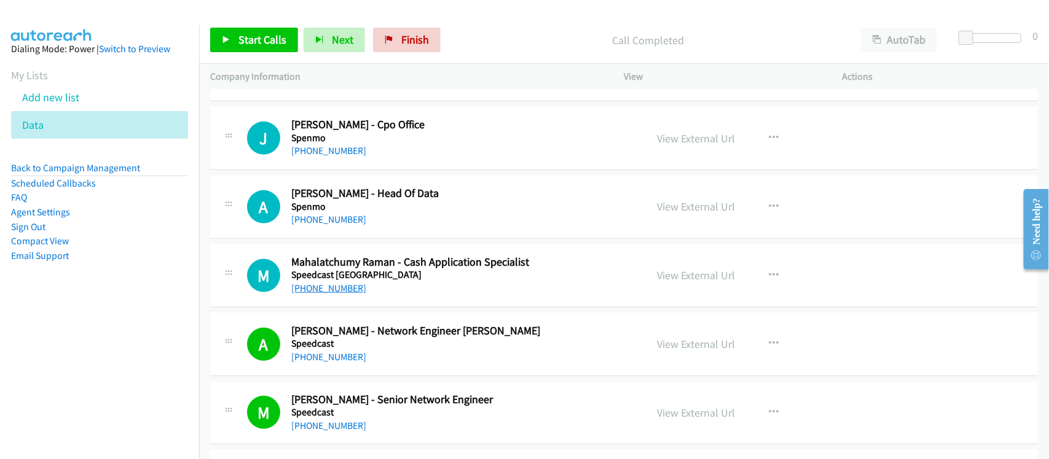
click at [326, 294] on link "[PHONE_NUMBER]" at bounding box center [328, 289] width 75 height 12
click at [335, 225] on link "[PHONE_NUMBER]" at bounding box center [328, 220] width 75 height 12
click at [367, 227] on div "[PHONE_NUMBER]" at bounding box center [461, 220] width 340 height 15
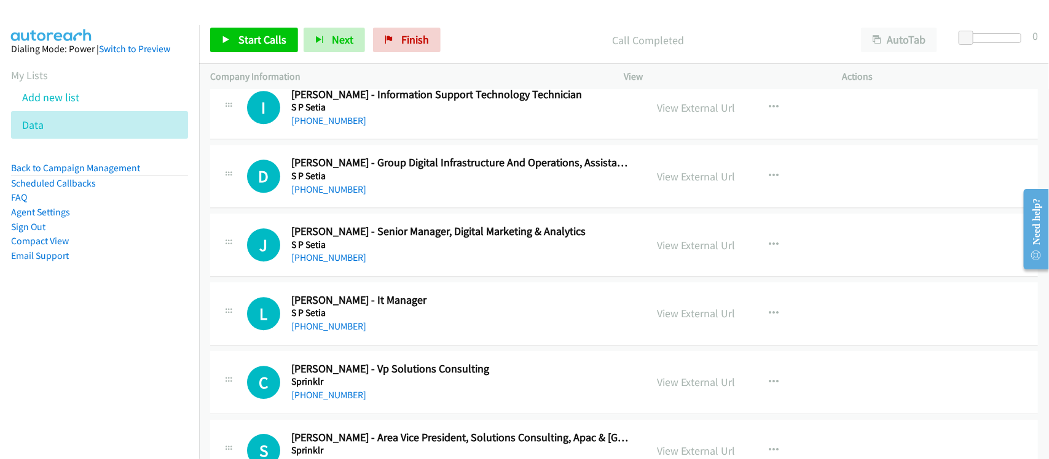
scroll to position [9972, 0]
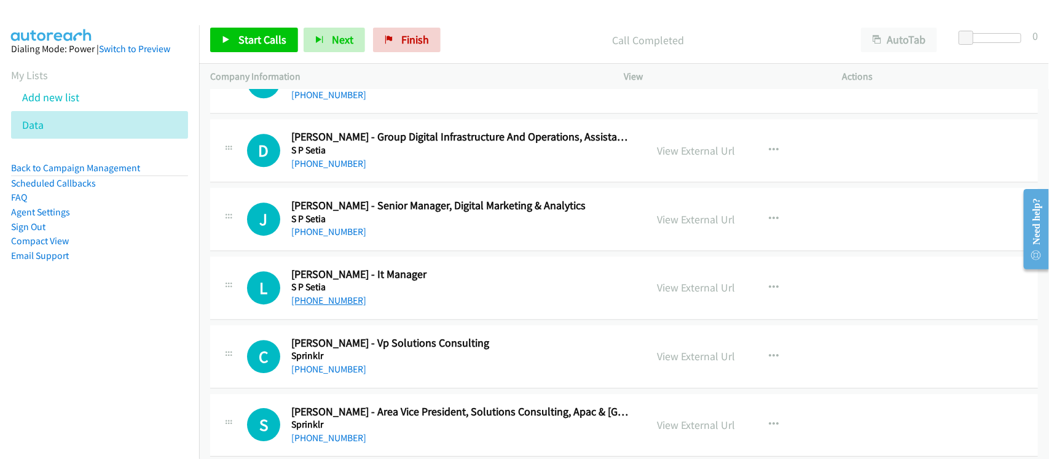
click at [302, 307] on link "[PHONE_NUMBER]" at bounding box center [328, 301] width 75 height 12
click at [336, 307] on link "[PHONE_NUMBER]" at bounding box center [328, 301] width 75 height 12
drag, startPoint x: 345, startPoint y: 244, endPoint x: 394, endPoint y: 244, distance: 49.1
click at [345, 238] on link "[PHONE_NUMBER]" at bounding box center [328, 232] width 75 height 12
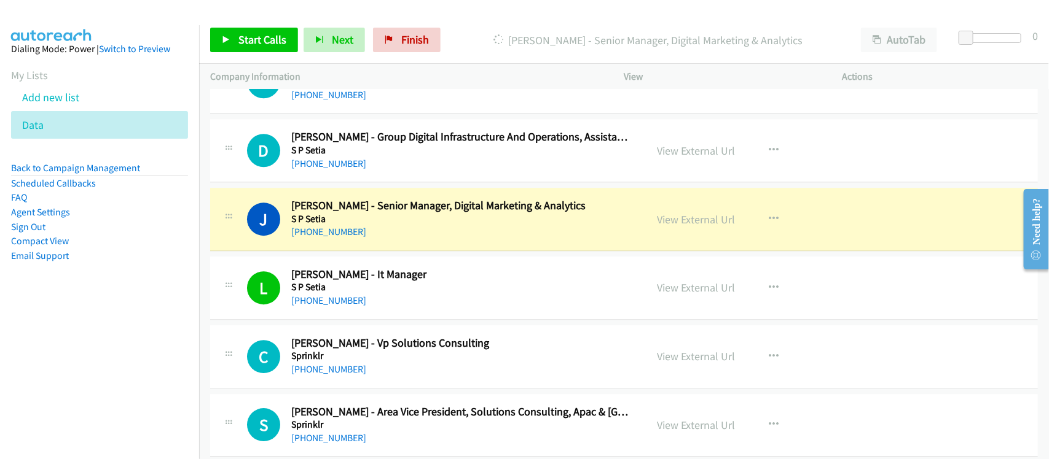
click at [397, 240] on div "[PHONE_NUMBER]" at bounding box center [461, 232] width 340 height 15
click at [705, 227] on link "View External Url" at bounding box center [696, 220] width 78 height 14
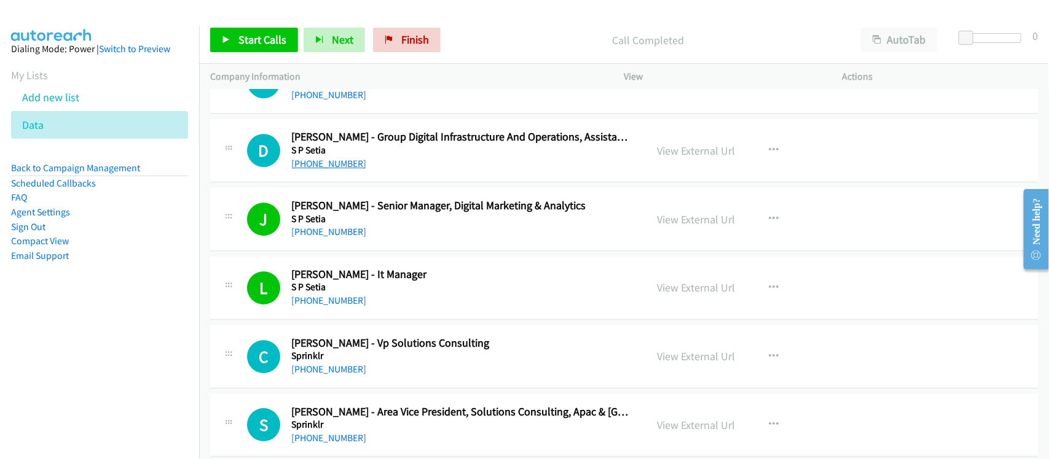
click at [337, 170] on link "[PHONE_NUMBER]" at bounding box center [328, 164] width 75 height 12
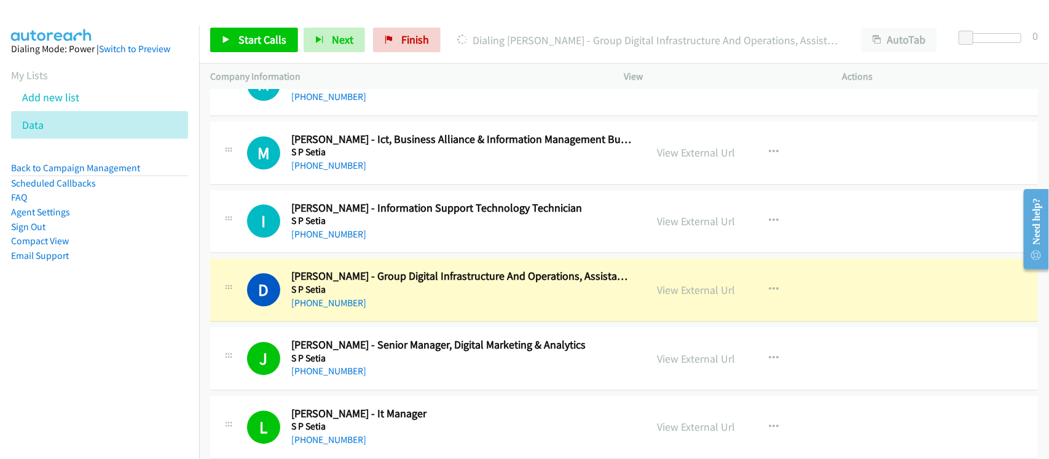
scroll to position [9818, 0]
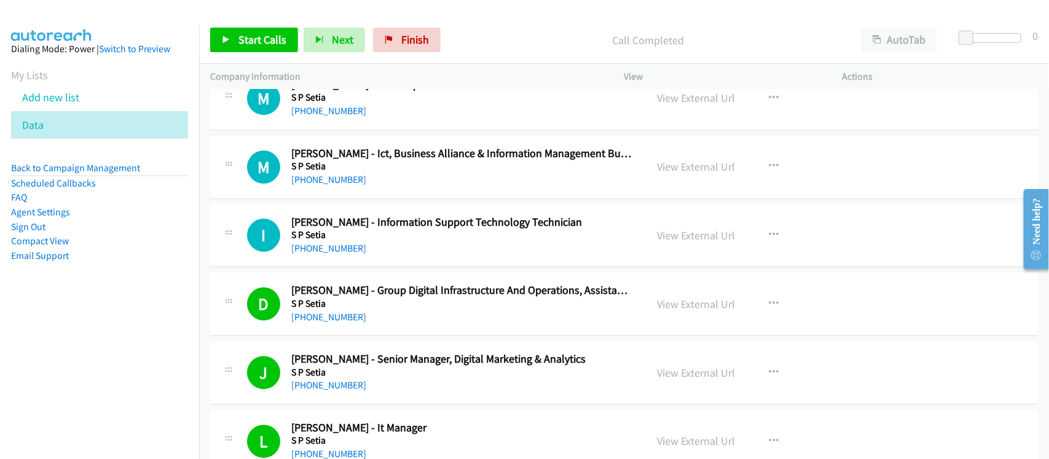
click at [340, 268] on div "I Callback Scheduled [PERSON_NAME] - Information Support Technology Technician …" at bounding box center [623, 236] width 827 height 63
drag, startPoint x: 343, startPoint y: 264, endPoint x: 354, endPoint y: 262, distance: 11.3
click at [343, 254] on link "[PHONE_NUMBER]" at bounding box center [328, 249] width 75 height 12
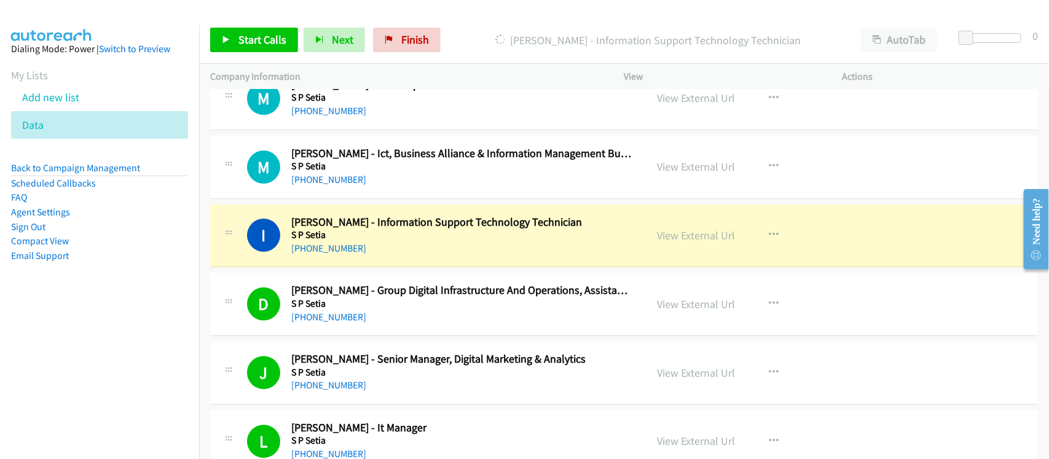
click at [400, 268] on div "I Callback Scheduled [PERSON_NAME] - Information Support Technology Technician …" at bounding box center [623, 236] width 827 height 63
click at [658, 243] on link "View External Url" at bounding box center [696, 236] width 78 height 14
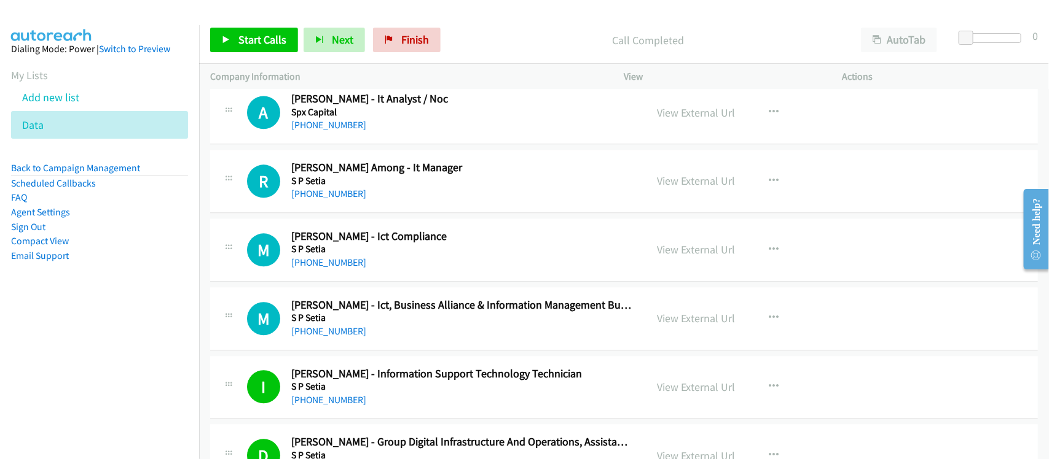
scroll to position [9665, 0]
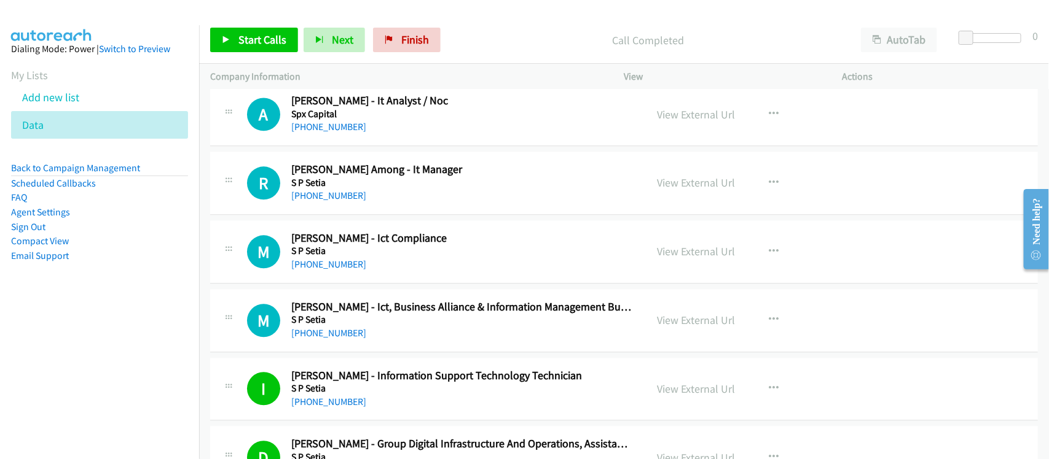
click at [324, 270] on link "[PHONE_NUMBER]" at bounding box center [328, 265] width 75 height 12
click at [335, 201] on link "[PHONE_NUMBER]" at bounding box center [328, 196] width 75 height 12
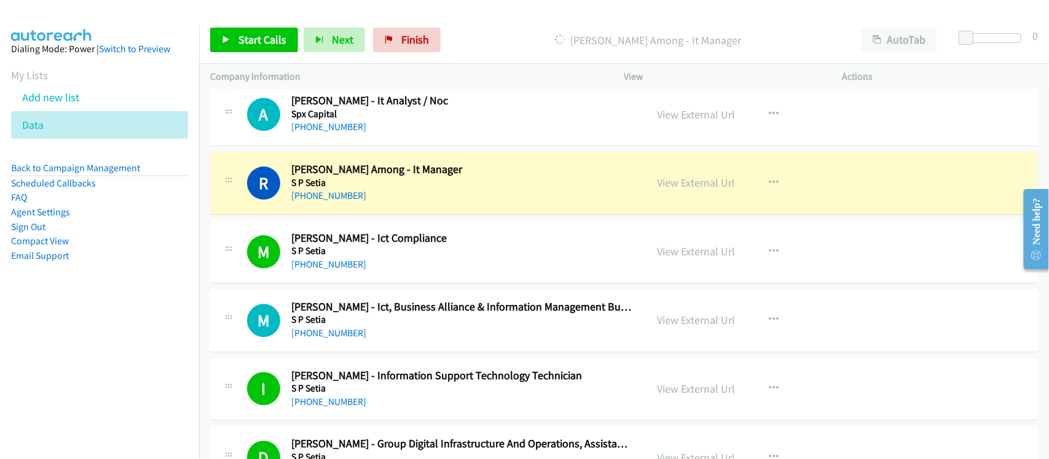
click at [395, 341] on div "[PHONE_NUMBER]" at bounding box center [461, 333] width 340 height 15
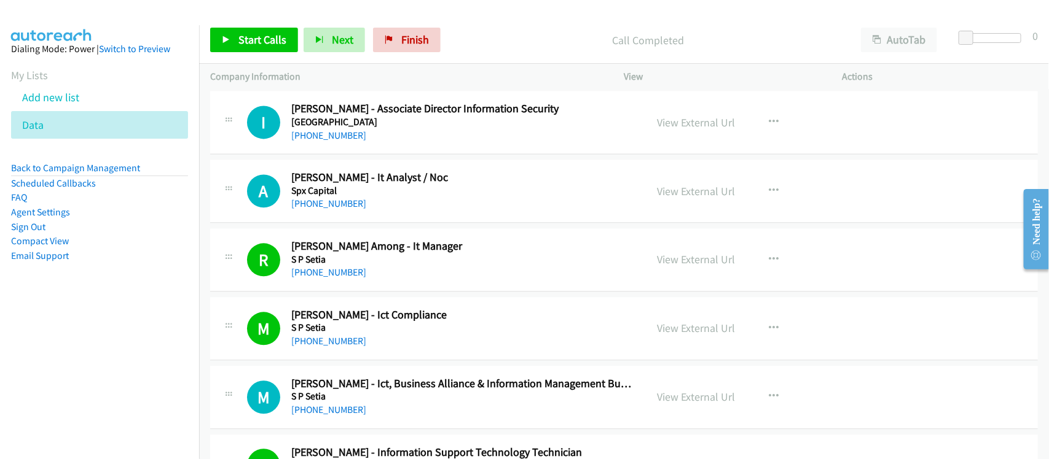
click at [415, 211] on div "[PHONE_NUMBER]" at bounding box center [461, 204] width 340 height 15
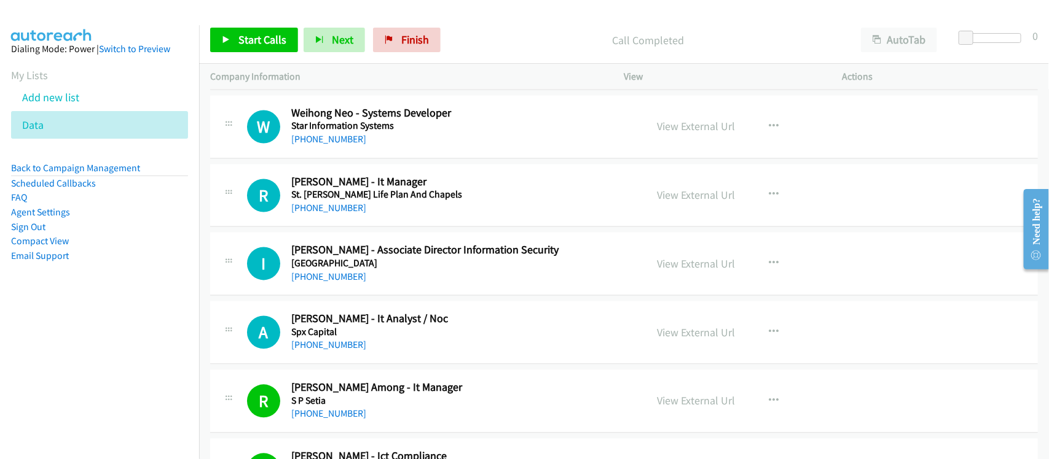
scroll to position [9434, 0]
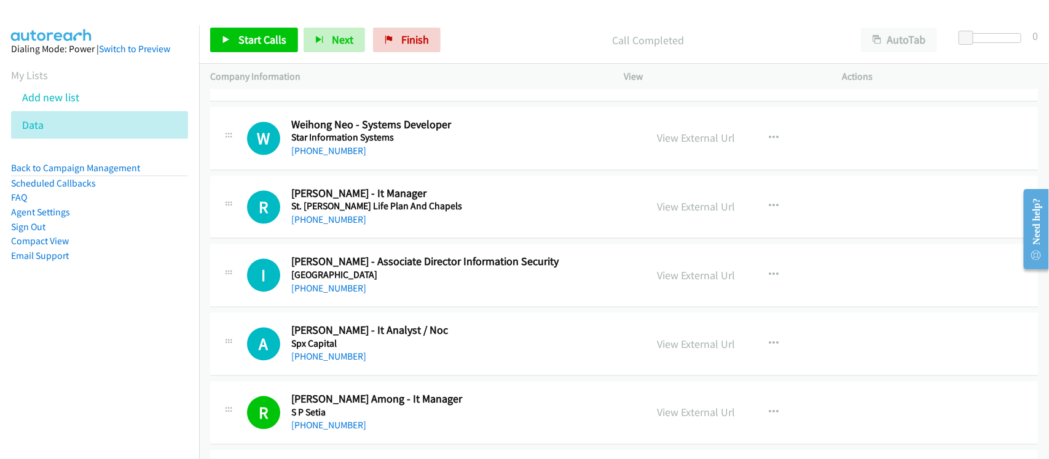
click at [349, 227] on div "[PHONE_NUMBER]" at bounding box center [461, 220] width 340 height 15
click at [345, 227] on div "[PHONE_NUMBER]" at bounding box center [461, 220] width 340 height 15
click at [344, 226] on link "[PHONE_NUMBER]" at bounding box center [328, 220] width 75 height 12
drag, startPoint x: 321, startPoint y: 305, endPoint x: 421, endPoint y: 312, distance: 100.4
click at [321, 295] on link "[PHONE_NUMBER]" at bounding box center [328, 289] width 75 height 12
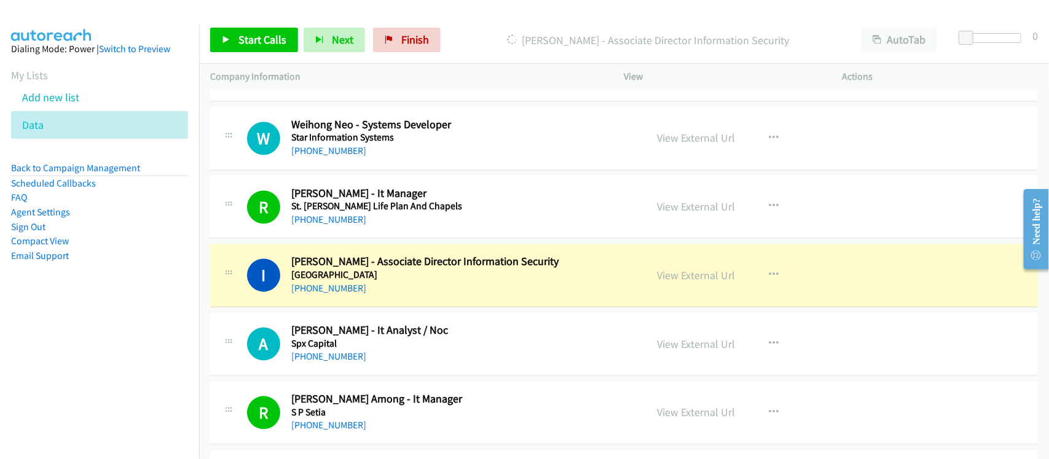
click at [403, 377] on div "A Callback Scheduled [PERSON_NAME] - It Analyst / Noc Spx Capital [GEOGRAPHIC_D…" at bounding box center [623, 344] width 827 height 63
click at [377, 308] on div "I Callback Scheduled [PERSON_NAME] - Associate Director Information Security [G…" at bounding box center [623, 275] width 827 height 63
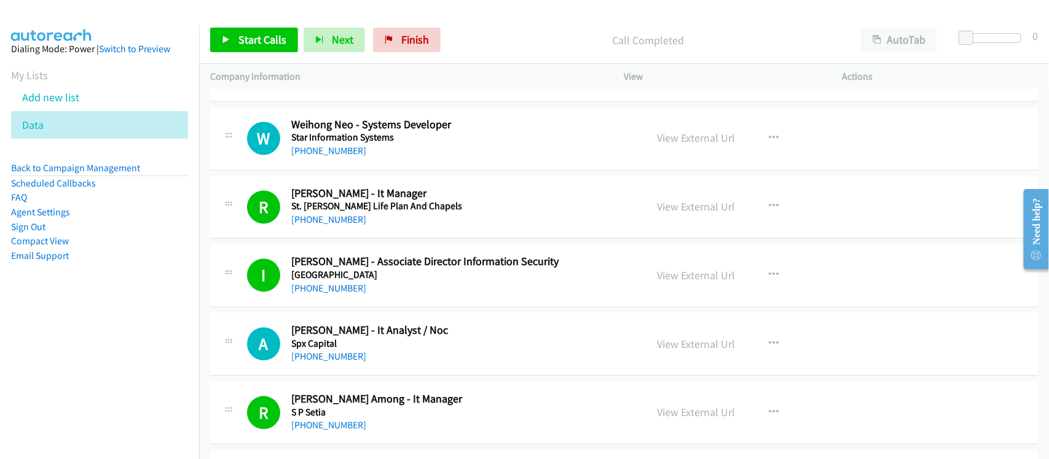
click at [381, 308] on div "I Callback Scheduled [PERSON_NAME] - Associate Director Information Security [G…" at bounding box center [623, 275] width 827 height 63
drag, startPoint x: 332, startPoint y: 373, endPoint x: 392, endPoint y: 372, distance: 60.2
click at [332, 363] on link "[PHONE_NUMBER]" at bounding box center [328, 357] width 75 height 12
click at [372, 171] on div "W Callback Scheduled Weihong Neo - Systems Developer Star Information Systems […" at bounding box center [623, 139] width 827 height 63
click at [333, 157] on link "[PHONE_NUMBER]" at bounding box center [328, 152] width 75 height 12
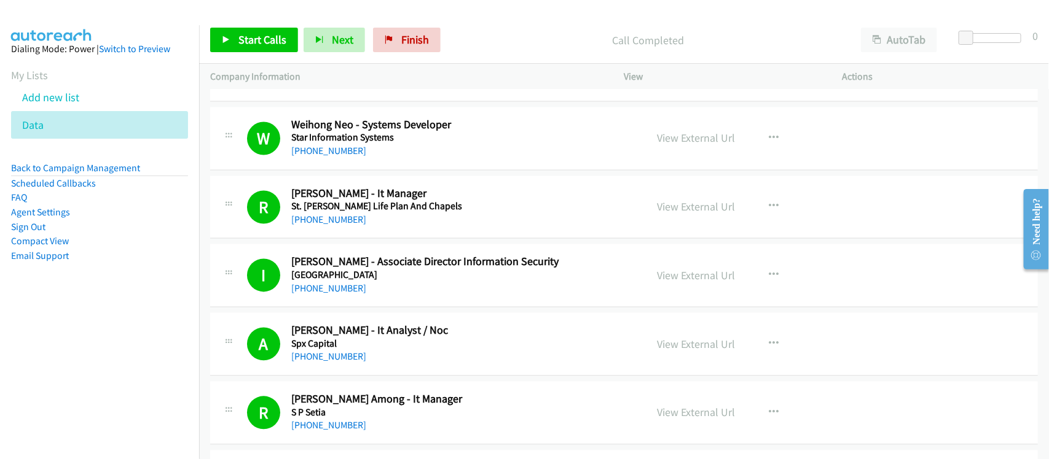
click at [388, 144] on h5 "Star Information Systems" at bounding box center [461, 138] width 340 height 12
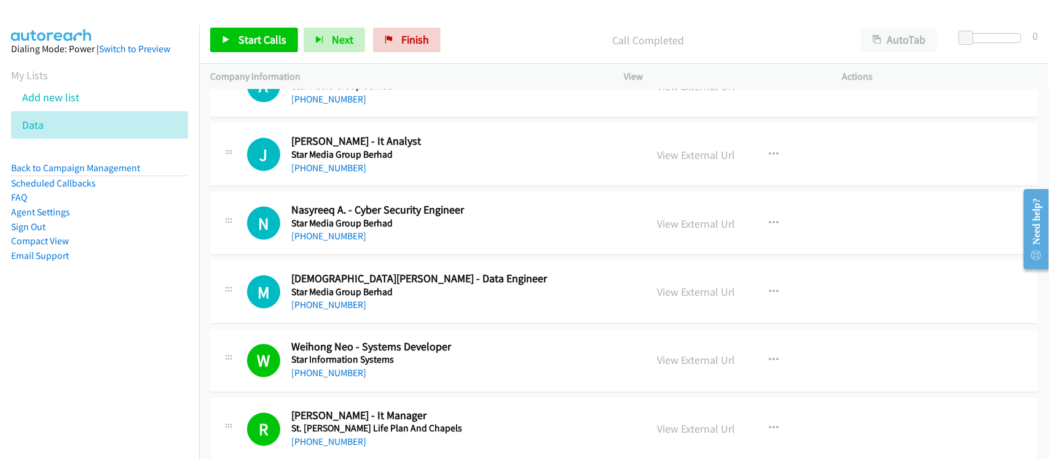
scroll to position [9204, 0]
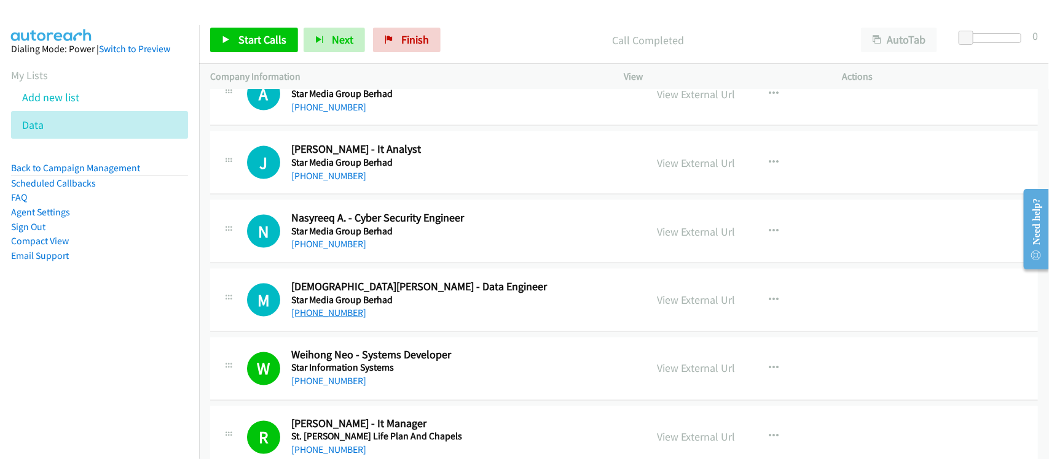
click at [332, 319] on link "[PHONE_NUMBER]" at bounding box center [328, 313] width 75 height 12
click at [358, 264] on div "N Callback Scheduled Nasyreeq A. - Cyber Security Engineer Star Media Group Ber…" at bounding box center [623, 231] width 827 height 63
click at [342, 250] on link "[PHONE_NUMBER]" at bounding box center [328, 244] width 75 height 12
drag, startPoint x: 311, startPoint y: 189, endPoint x: 345, endPoint y: 189, distance: 33.8
click at [311, 182] on link "[PHONE_NUMBER]" at bounding box center [328, 176] width 75 height 12
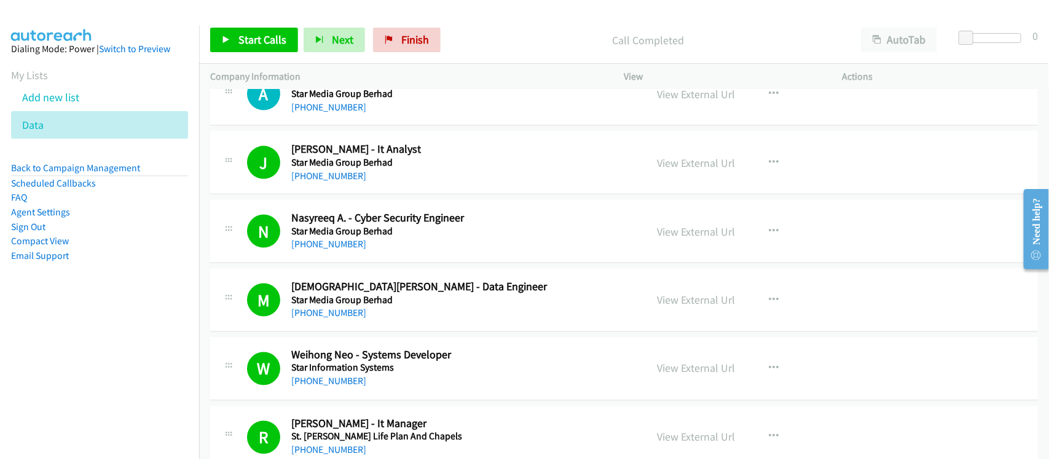
scroll to position [9127, 0]
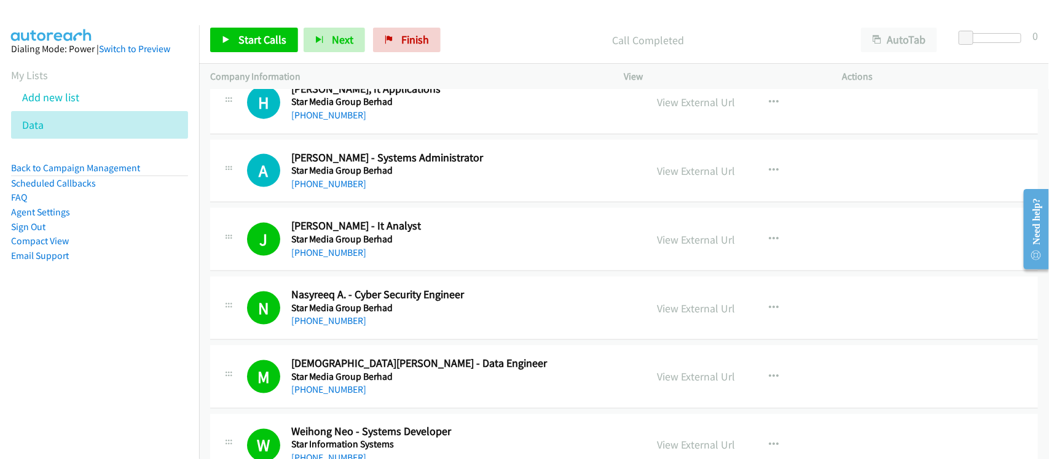
click at [385, 206] on td "A Callback Scheduled [PERSON_NAME] - Systems Administrator Star Media Group Ber…" at bounding box center [624, 171] width 850 height 69
click at [326, 190] on link "[PHONE_NUMBER]" at bounding box center [328, 184] width 75 height 12
drag, startPoint x: 329, startPoint y: 195, endPoint x: 598, endPoint y: 250, distance: 274.0
click at [329, 190] on link "[PHONE_NUMBER]" at bounding box center [328, 184] width 75 height 12
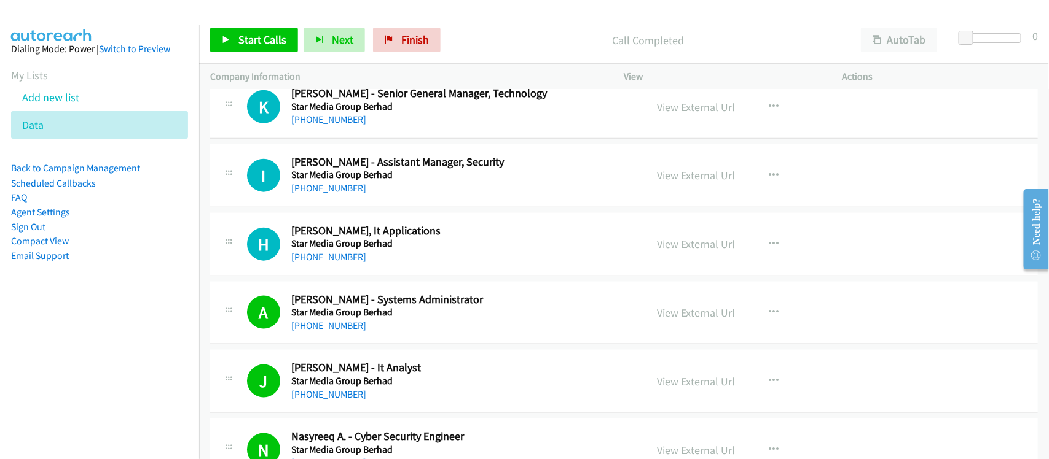
scroll to position [8974, 0]
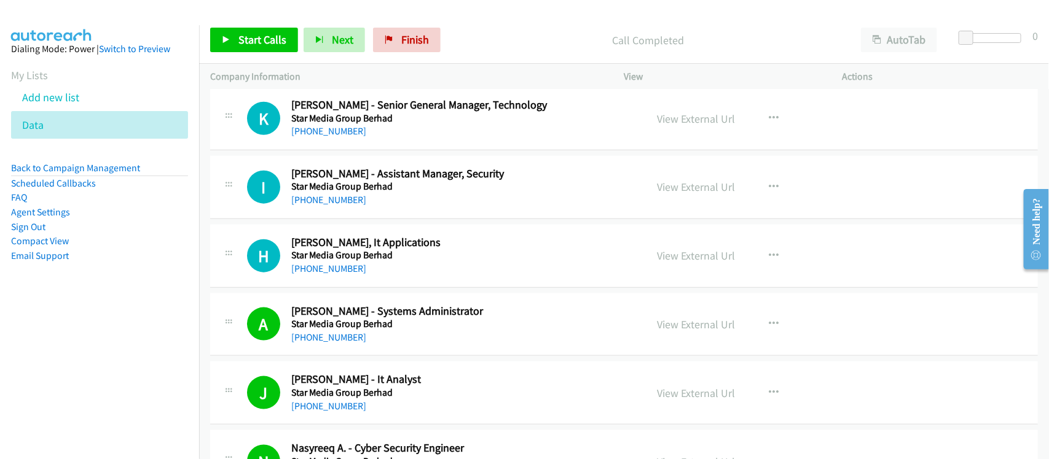
click at [375, 307] on div "A Callback Scheduled [PERSON_NAME] - Systems Administrator Star Media Group Ber…" at bounding box center [623, 325] width 827 height 63
drag, startPoint x: 323, startPoint y: 287, endPoint x: 409, endPoint y: 280, distance: 86.9
click at [323, 275] on link "[PHONE_NUMBER]" at bounding box center [328, 269] width 75 height 12
drag, startPoint x: 329, startPoint y: 214, endPoint x: 348, endPoint y: 212, distance: 19.1
click at [329, 206] on link "[PHONE_NUMBER]" at bounding box center [328, 200] width 75 height 12
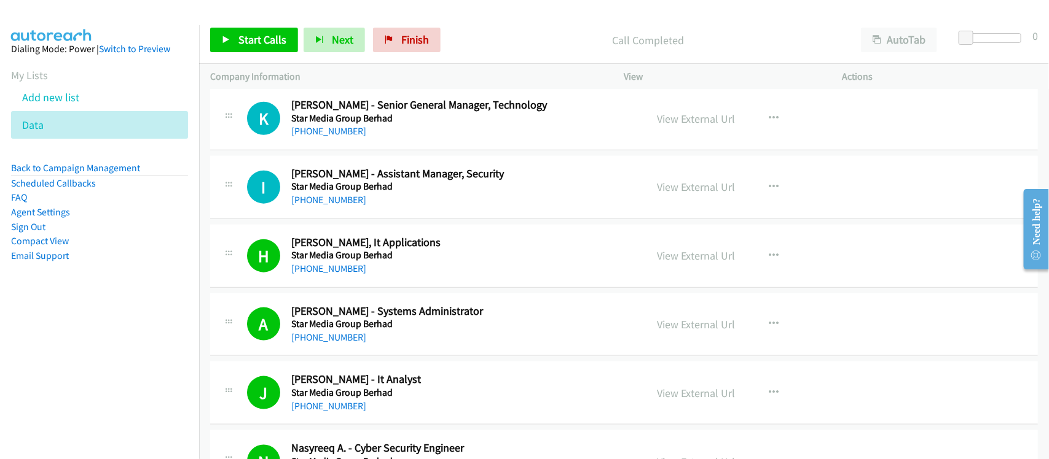
click at [382, 222] on td "I Callback Scheduled [PERSON_NAME] - Assistant Manager, Security Star Media Gro…" at bounding box center [624, 187] width 850 height 69
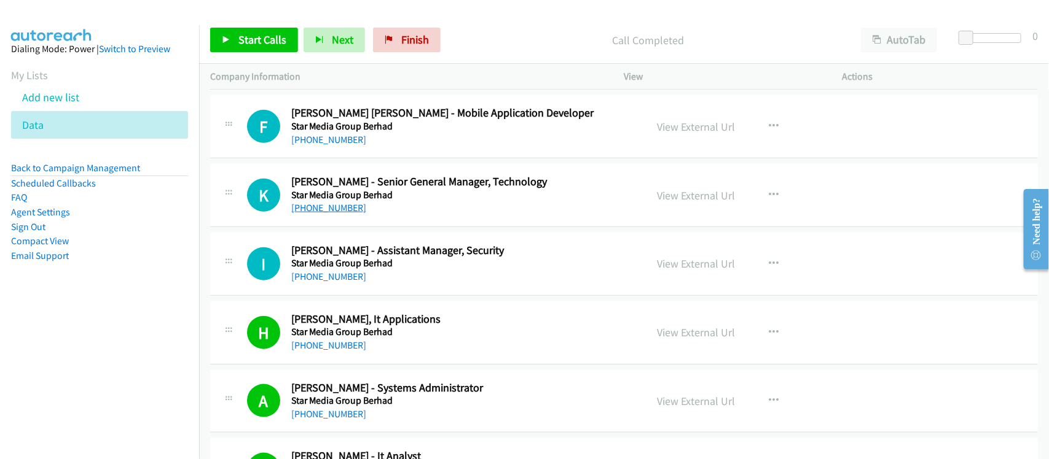
click at [309, 214] on link "[PHONE_NUMBER]" at bounding box center [328, 208] width 75 height 12
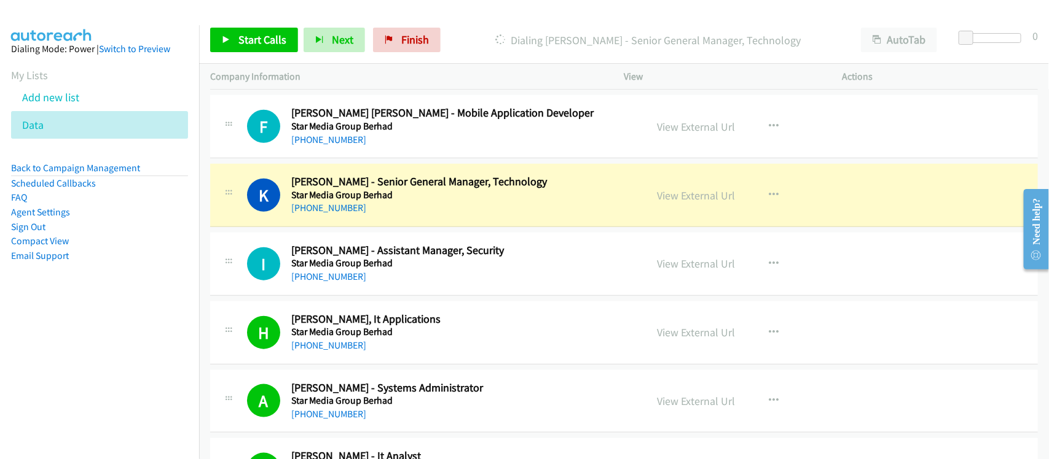
click at [375, 216] on div "[PHONE_NUMBER]" at bounding box center [461, 208] width 340 height 15
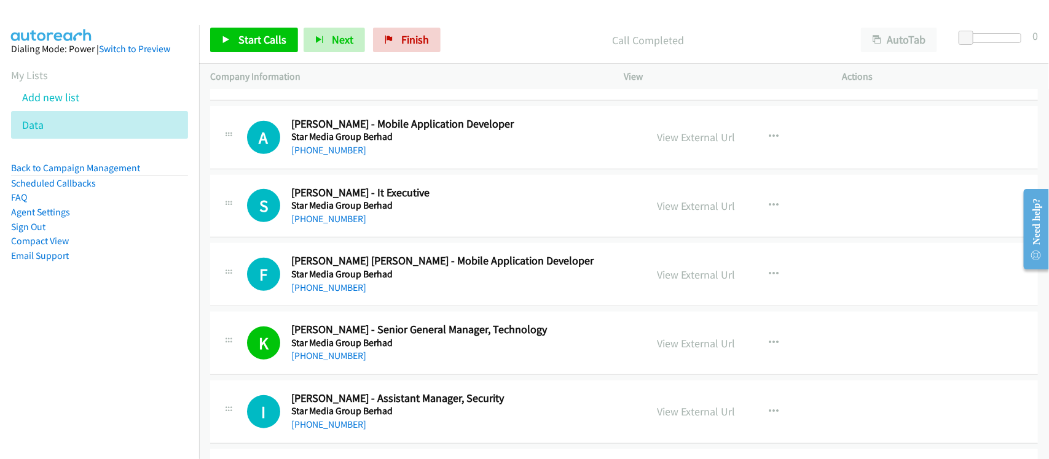
scroll to position [8743, 0]
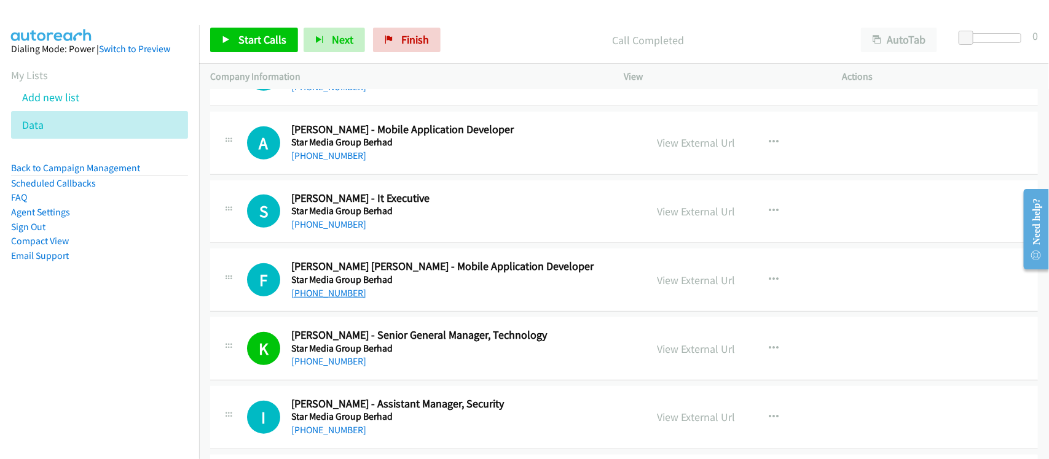
click at [326, 299] on link "[PHONE_NUMBER]" at bounding box center [328, 293] width 75 height 12
click at [332, 230] on link "[PHONE_NUMBER]" at bounding box center [328, 225] width 75 height 12
click at [330, 175] on div "A Callback Scheduled [PERSON_NAME] - Mobile Application Developer Star Media Gr…" at bounding box center [623, 143] width 827 height 63
click at [332, 162] on link "[PHONE_NUMBER]" at bounding box center [328, 156] width 75 height 12
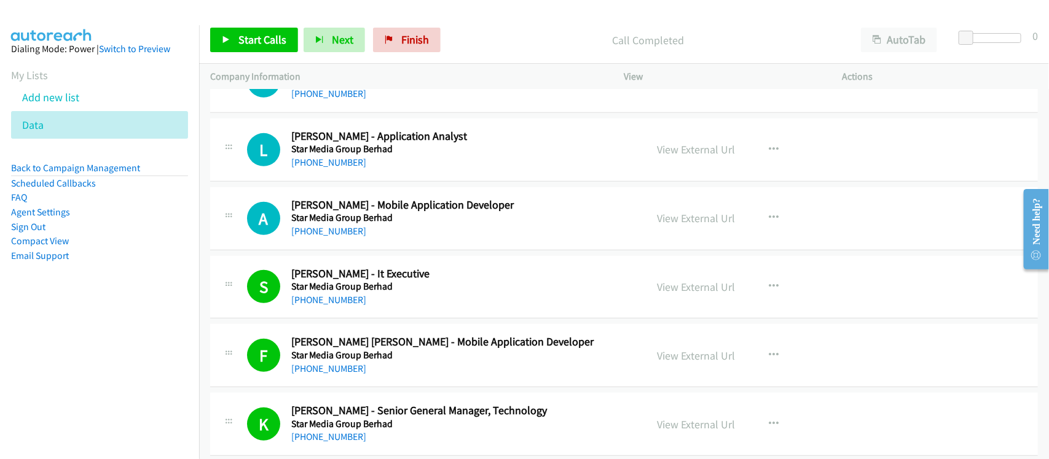
scroll to position [8667, 0]
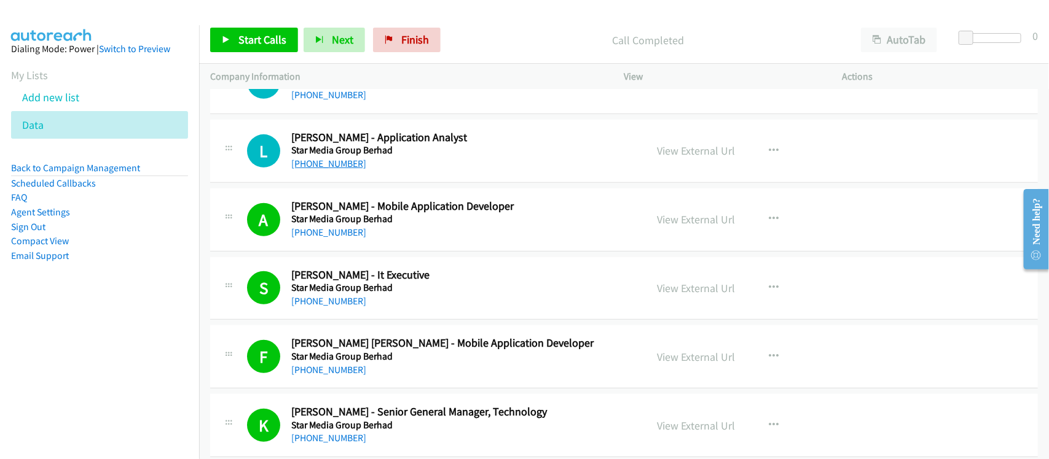
click at [326, 170] on link "[PHONE_NUMBER]" at bounding box center [328, 164] width 75 height 12
click at [386, 183] on div "L Callback Scheduled [PERSON_NAME] - Application Analyst Star Media Group Berha…" at bounding box center [623, 151] width 827 height 63
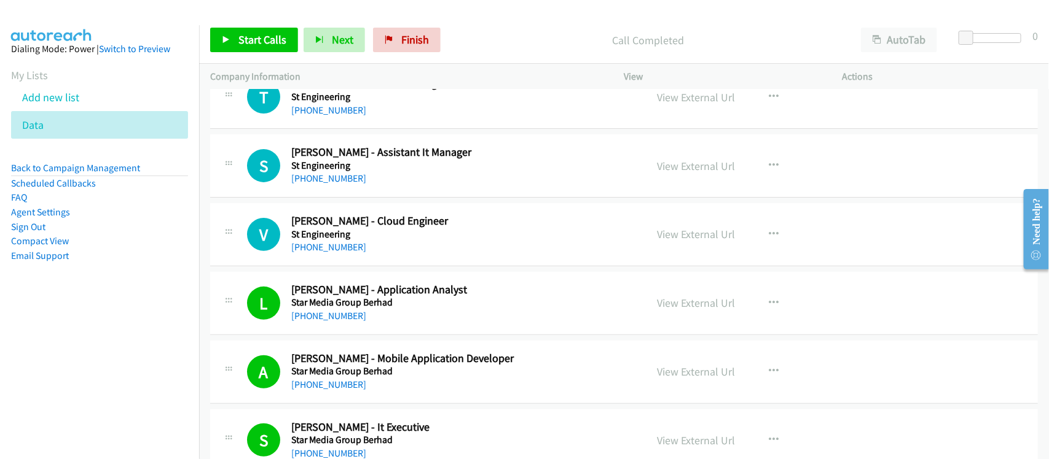
scroll to position [8513, 0]
drag, startPoint x: 308, startPoint y: 265, endPoint x: 528, endPoint y: 283, distance: 221.3
click at [308, 254] on link "[PHONE_NUMBER]" at bounding box center [328, 249] width 75 height 12
click at [354, 187] on div "[PHONE_NUMBER]" at bounding box center [461, 180] width 340 height 15
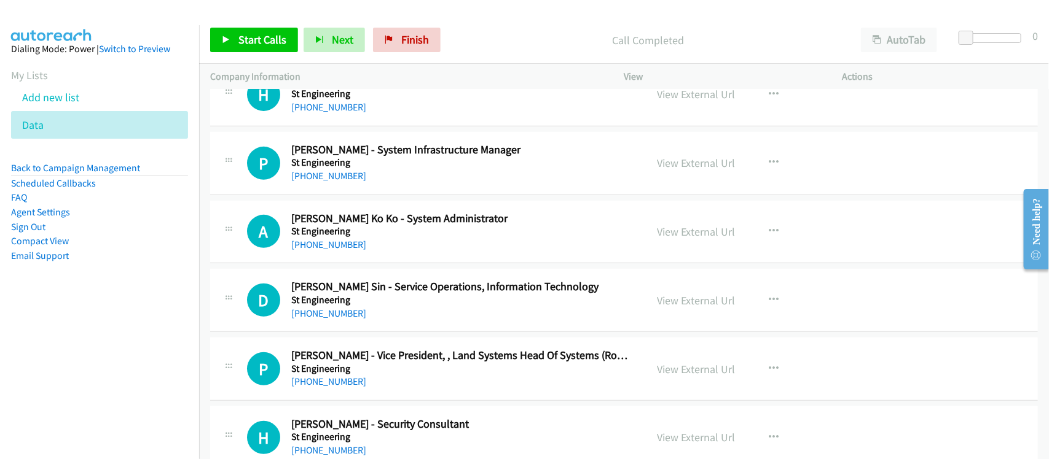
scroll to position [6517, 0]
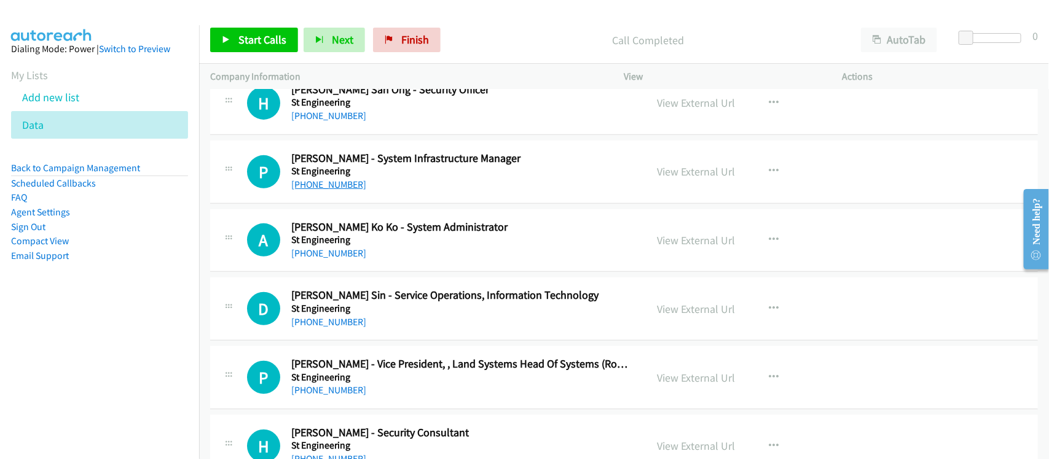
click at [336, 190] on link "[PHONE_NUMBER]" at bounding box center [328, 185] width 75 height 12
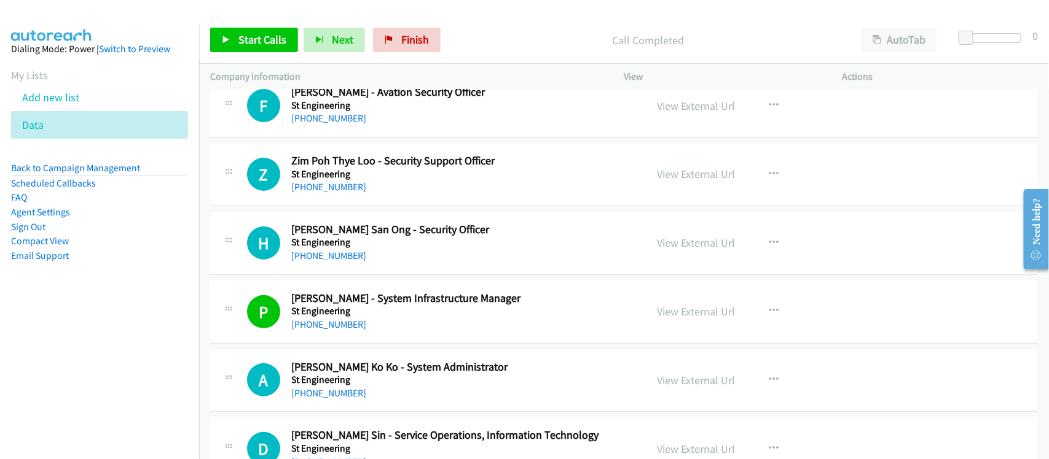
scroll to position [6363, 0]
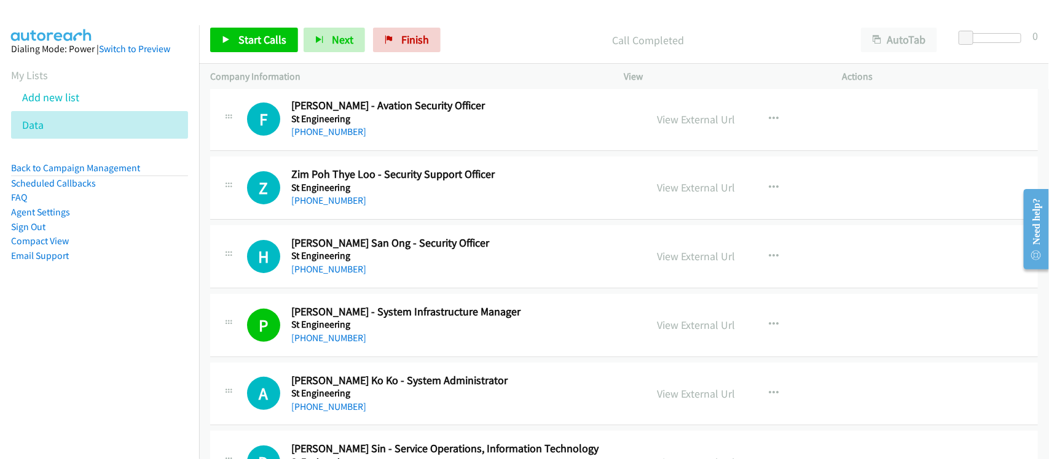
click at [364, 220] on div "Z Callback Scheduled Zim Poh Thye Loo - Security Support Officer St Engineering…" at bounding box center [623, 188] width 827 height 63
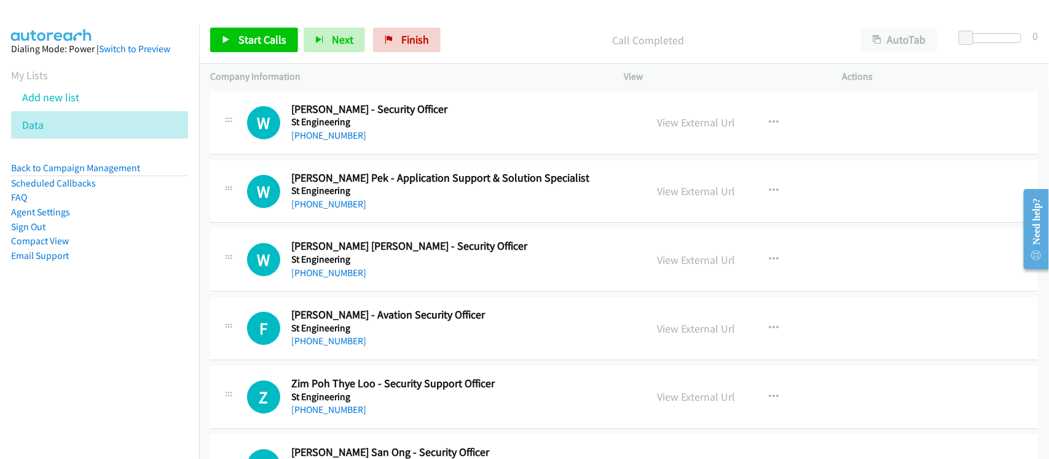
scroll to position [6056, 0]
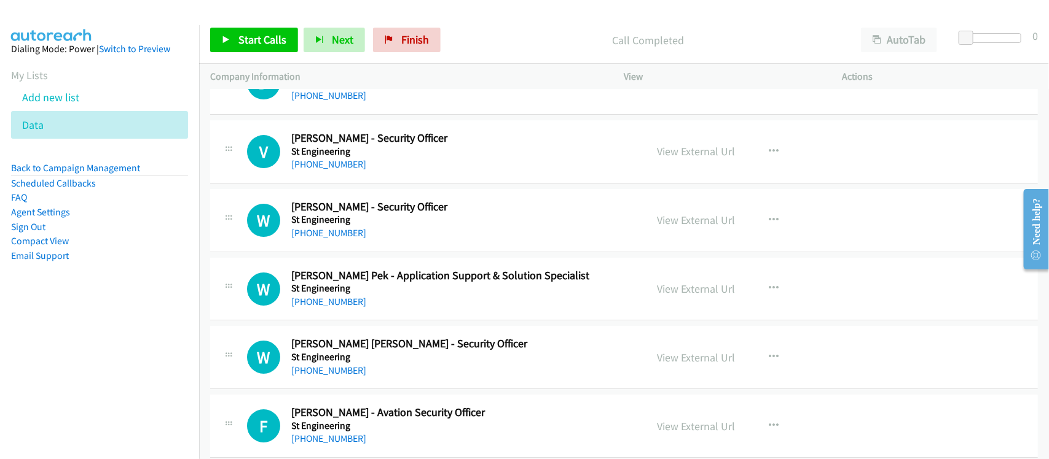
click at [390, 252] on div "W Callback Scheduled [PERSON_NAME] - Security Officer St Engineering [GEOGRAPHI…" at bounding box center [623, 220] width 827 height 63
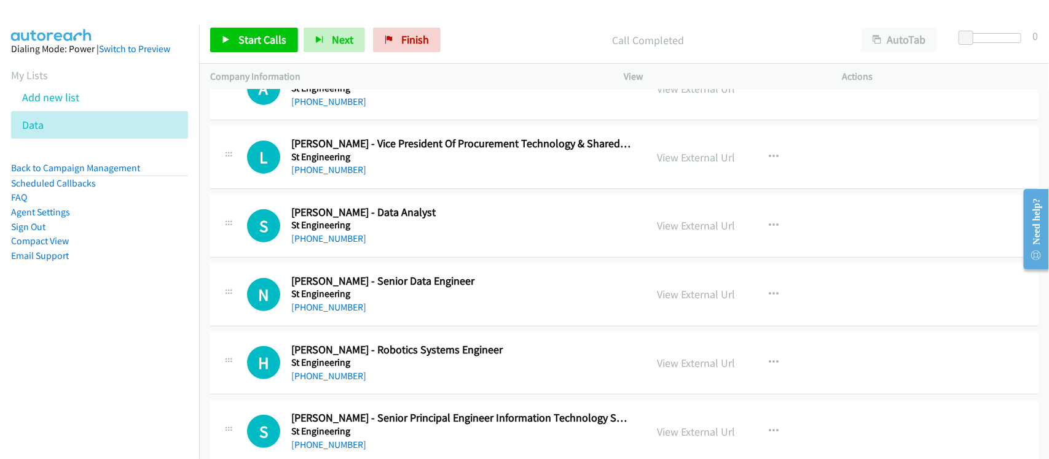
scroll to position [0, 0]
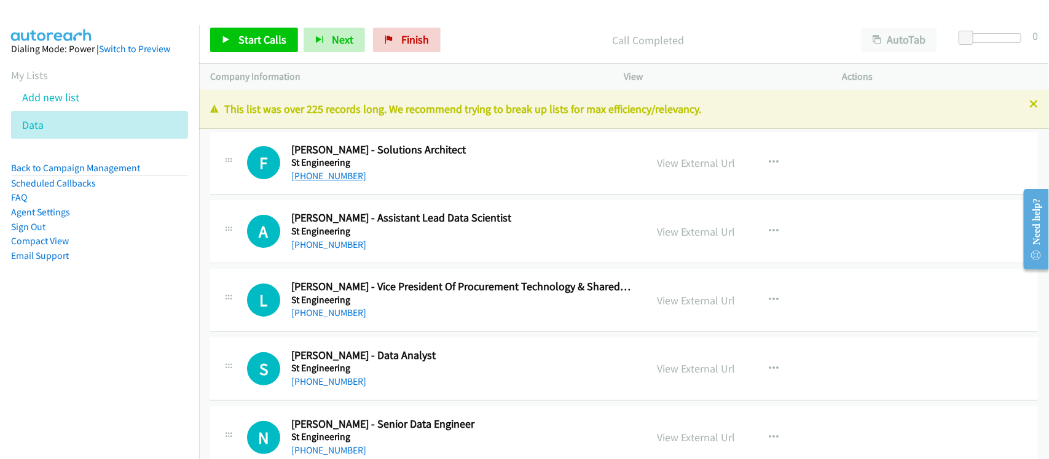
drag, startPoint x: 319, startPoint y: 173, endPoint x: 341, endPoint y: 171, distance: 21.6
click at [319, 173] on link "[PHONE_NUMBER]" at bounding box center [328, 176] width 75 height 12
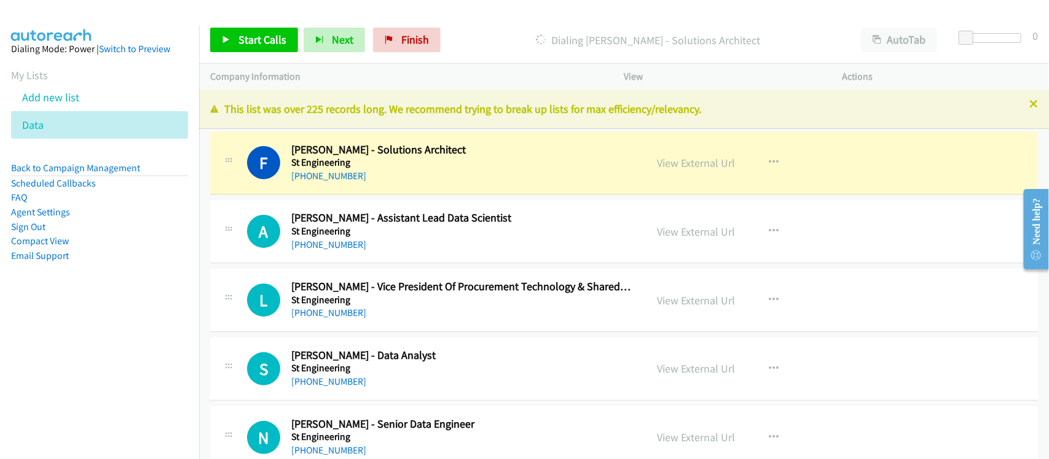
click at [303, 235] on h5 "St Engineering" at bounding box center [461, 231] width 340 height 12
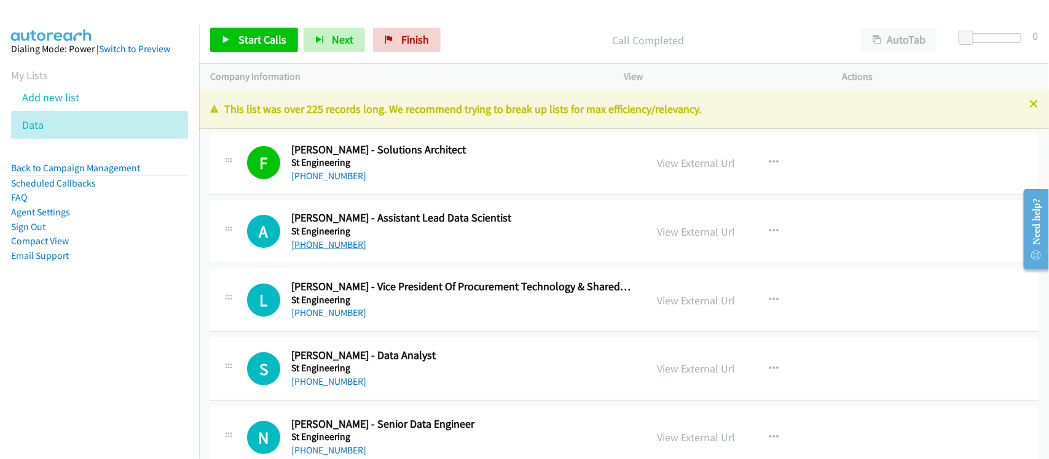
click at [311, 243] on link "[PHONE_NUMBER]" at bounding box center [328, 245] width 75 height 12
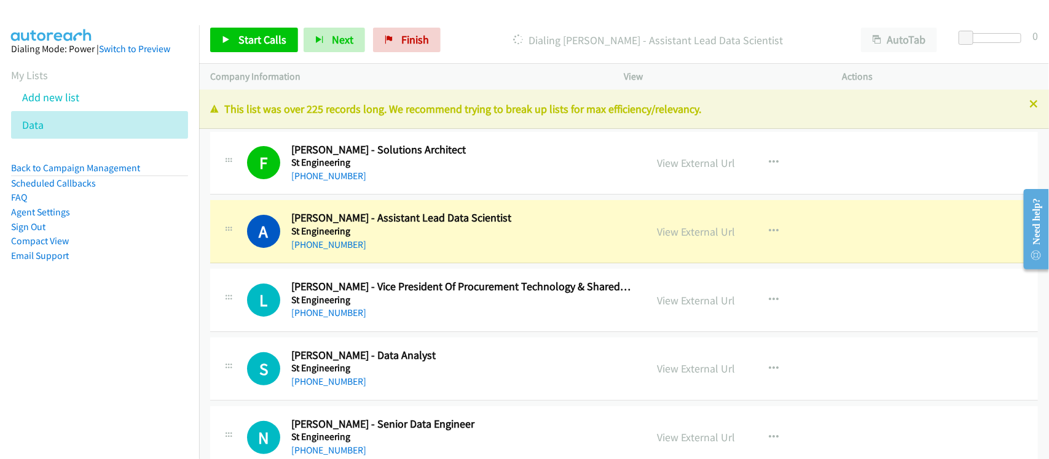
click at [373, 247] on div "[PHONE_NUMBER]" at bounding box center [461, 245] width 340 height 15
click at [676, 232] on link "View External Url" at bounding box center [696, 232] width 78 height 14
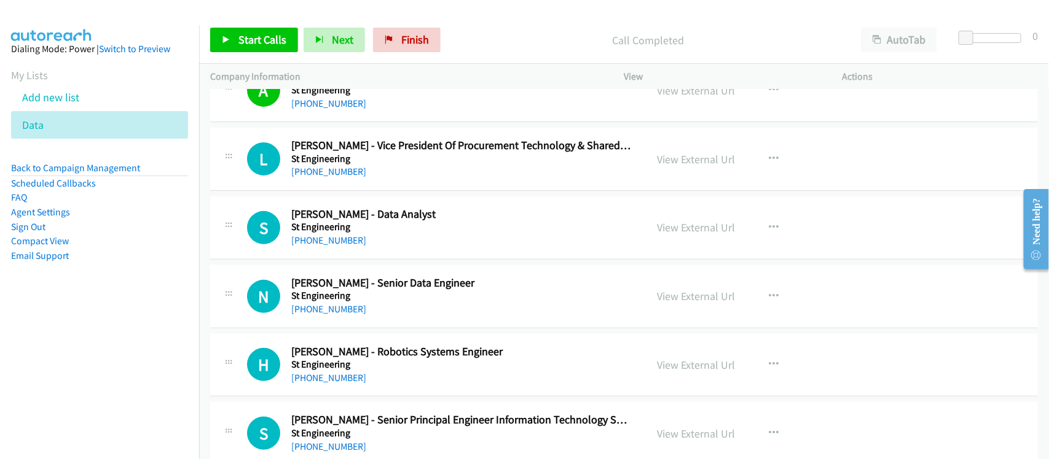
scroll to position [154, 0]
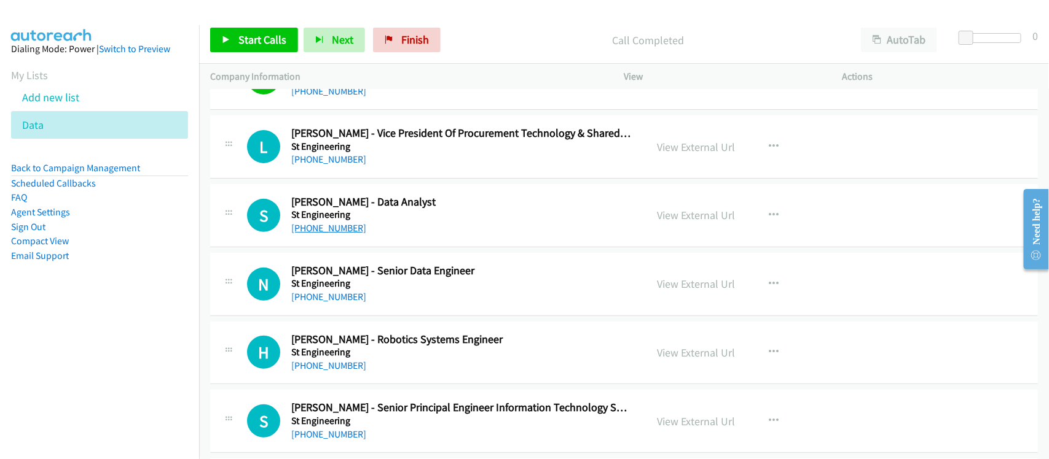
click at [327, 225] on link "[PHONE_NUMBER]" at bounding box center [328, 228] width 75 height 12
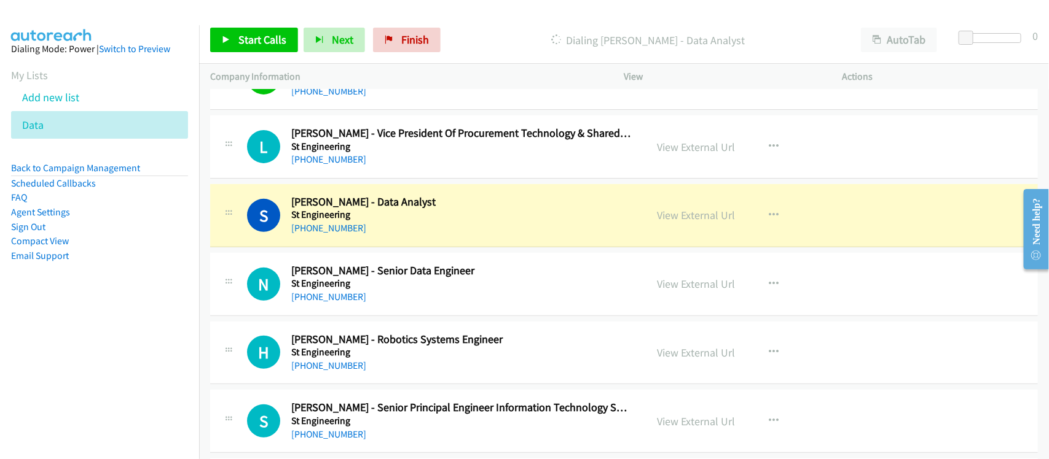
drag, startPoint x: 366, startPoint y: 229, endPoint x: 391, endPoint y: 222, distance: 25.5
click at [366, 229] on div "[PHONE_NUMBER]" at bounding box center [461, 228] width 340 height 15
click at [719, 213] on link "View External Url" at bounding box center [696, 215] width 78 height 14
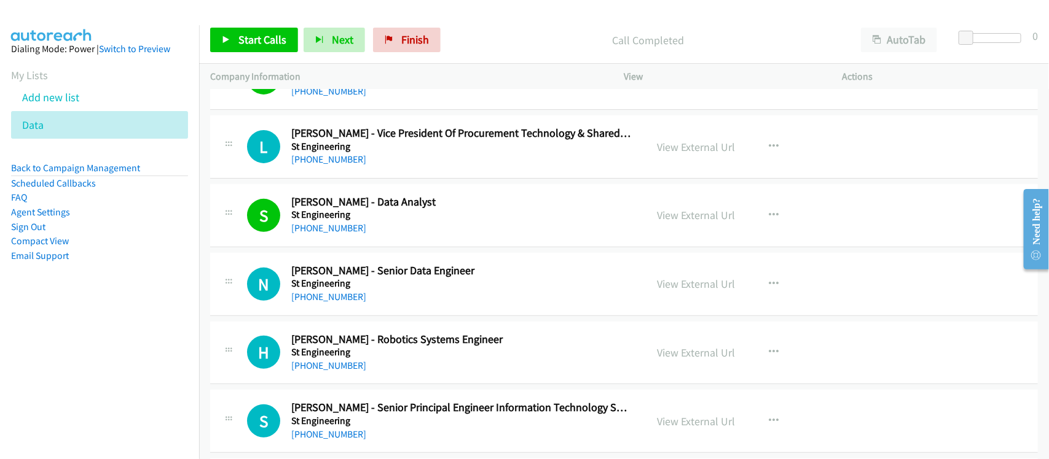
drag, startPoint x: 330, startPoint y: 300, endPoint x: 391, endPoint y: 302, distance: 60.9
click at [330, 300] on link "[PHONE_NUMBER]" at bounding box center [328, 297] width 75 height 12
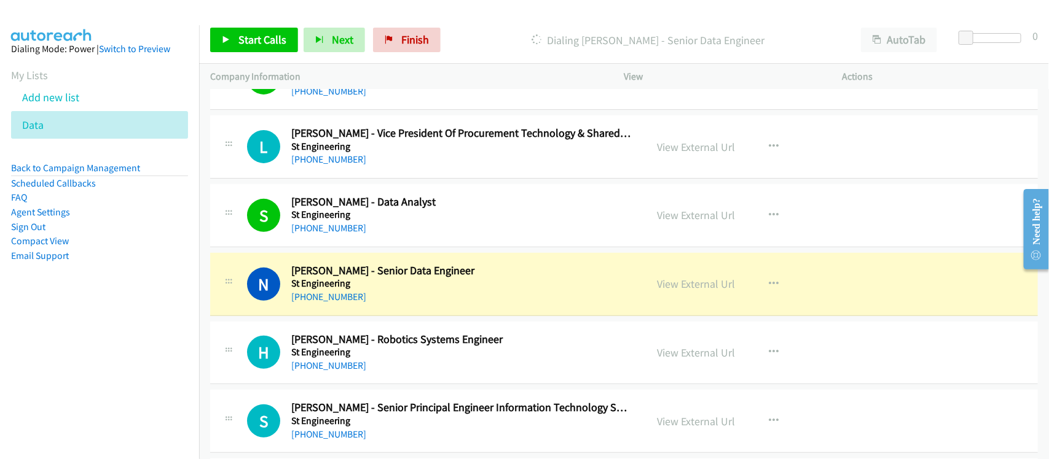
click at [404, 308] on div "N Callback Scheduled [PERSON_NAME] - Senior Data Engineer St Engineering [GEOGR…" at bounding box center [623, 284] width 827 height 63
click at [711, 289] on link "View External Url" at bounding box center [696, 284] width 78 height 14
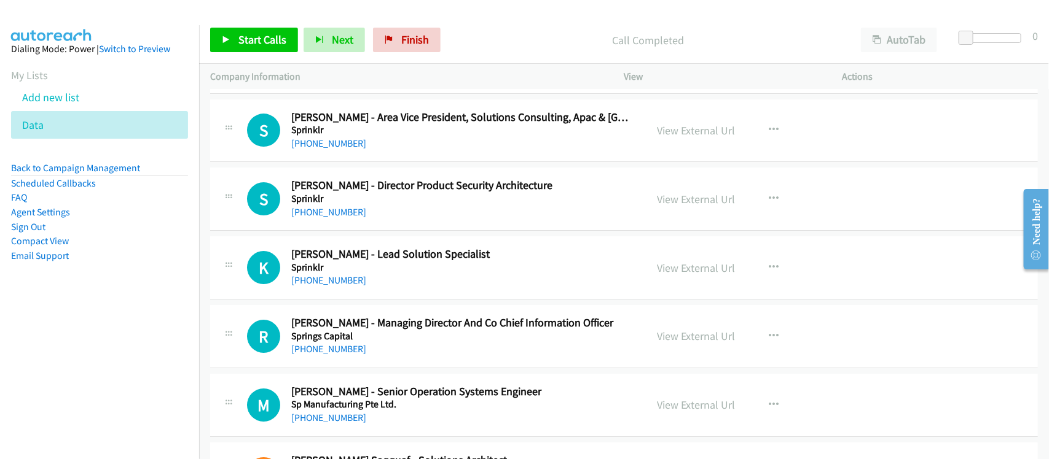
scroll to position [10290, 0]
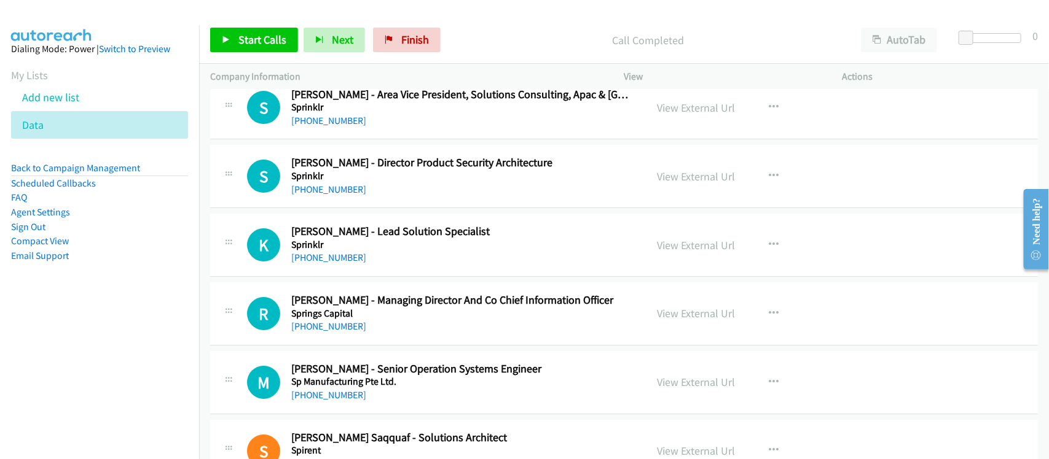
drag, startPoint x: 326, startPoint y: 276, endPoint x: 513, endPoint y: 275, distance: 186.8
click at [326, 264] on link "[PHONE_NUMBER]" at bounding box center [328, 258] width 75 height 12
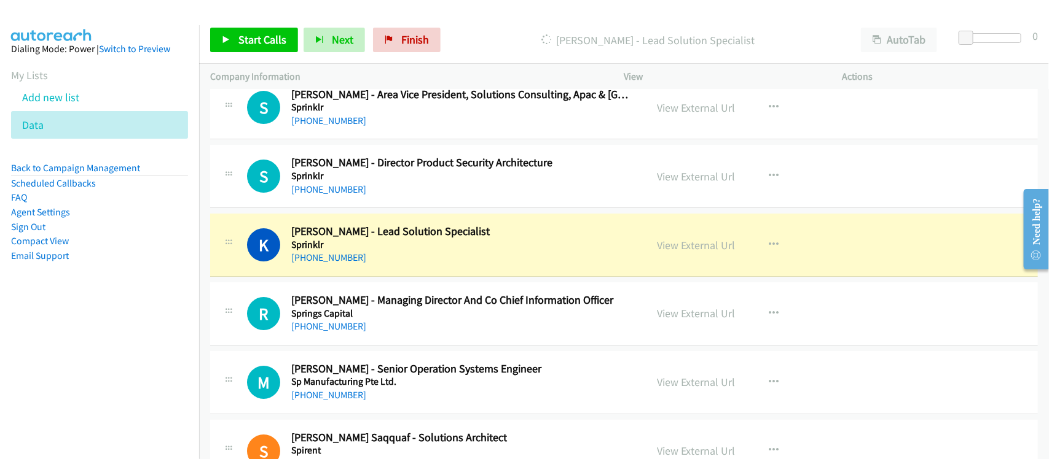
click at [406, 280] on td "K Callback Scheduled [PERSON_NAME] - Lead Solution Specialist Sprinklr [GEOGRAP…" at bounding box center [624, 245] width 850 height 69
click at [694, 252] on link "View External Url" at bounding box center [696, 245] width 78 height 14
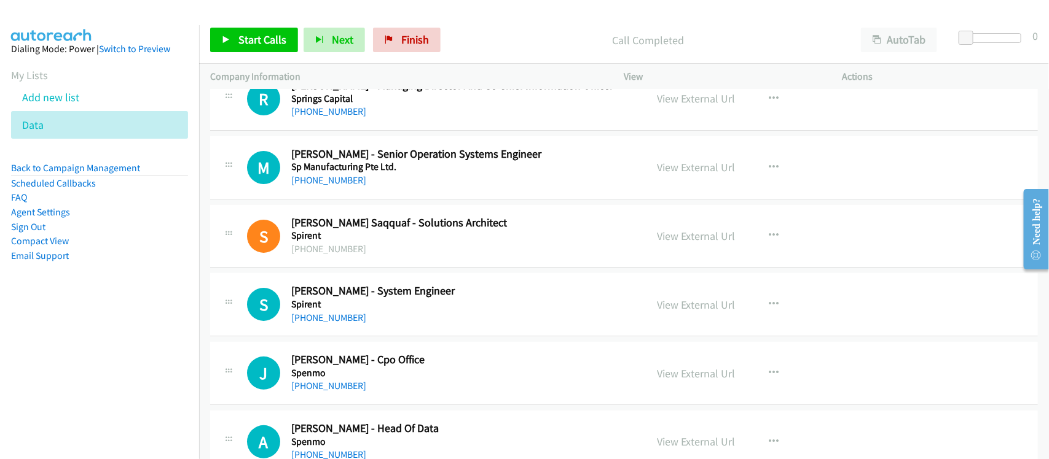
scroll to position [10520, 0]
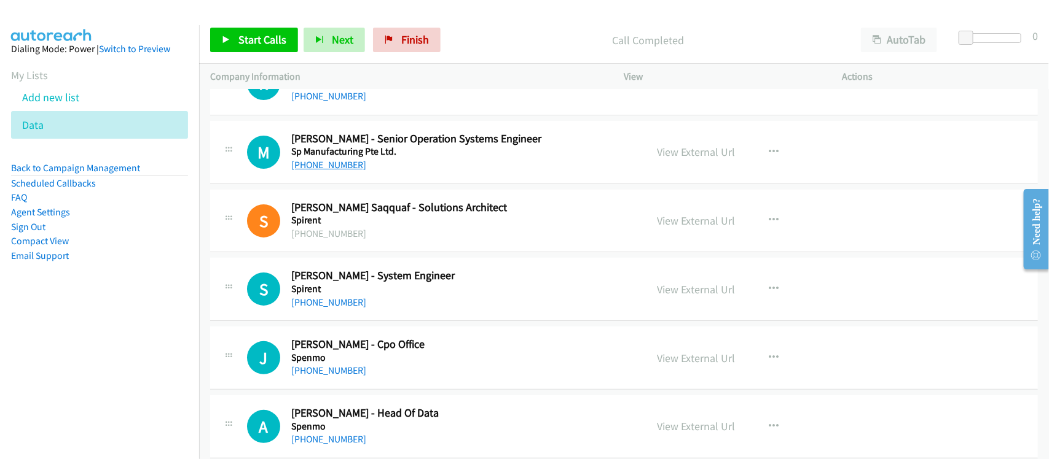
click at [326, 171] on link "[PHONE_NUMBER]" at bounding box center [328, 165] width 75 height 12
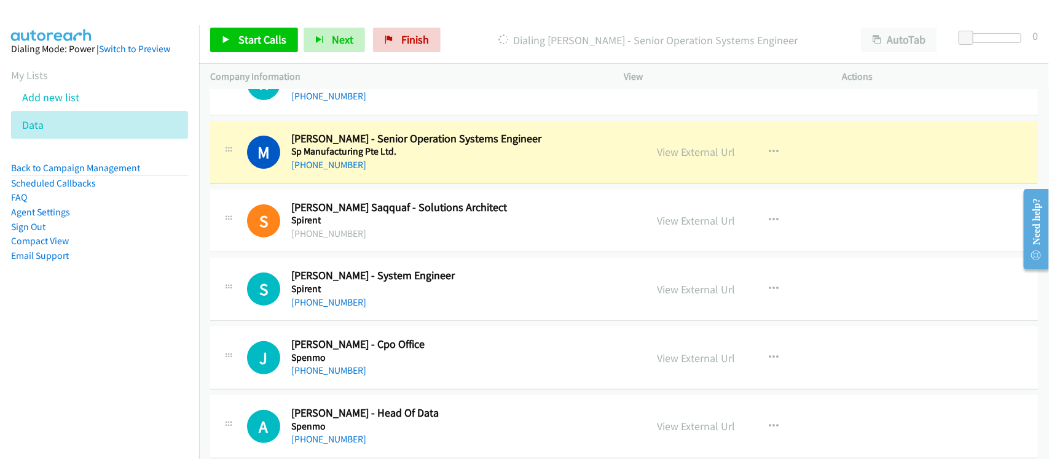
click at [387, 173] on div "[PHONE_NUMBER]" at bounding box center [461, 165] width 340 height 15
click at [703, 159] on link "View External Url" at bounding box center [696, 152] width 78 height 14
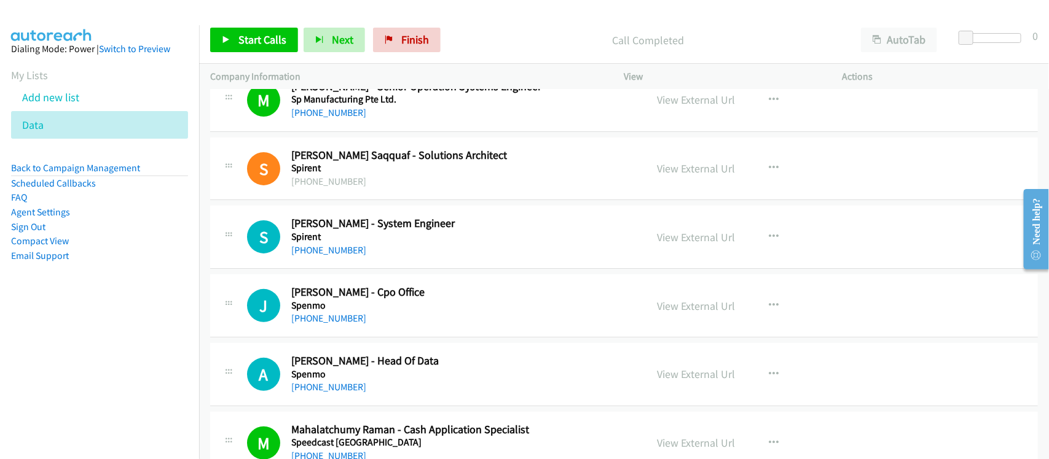
scroll to position [10673, 0]
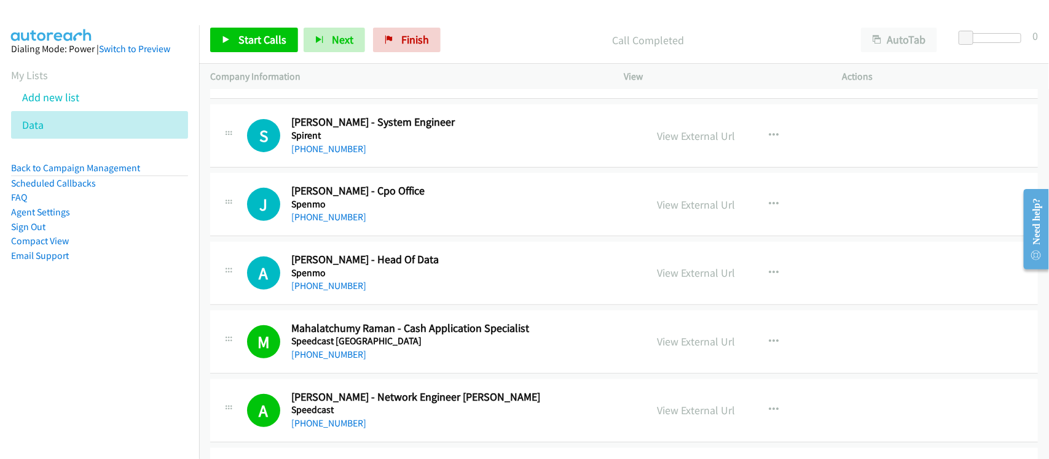
drag, startPoint x: 318, startPoint y: 163, endPoint x: 458, endPoint y: 188, distance: 142.2
click at [318, 155] on link "[PHONE_NUMBER]" at bounding box center [328, 149] width 75 height 12
click at [384, 225] on div "[PHONE_NUMBER]" at bounding box center [461, 217] width 340 height 15
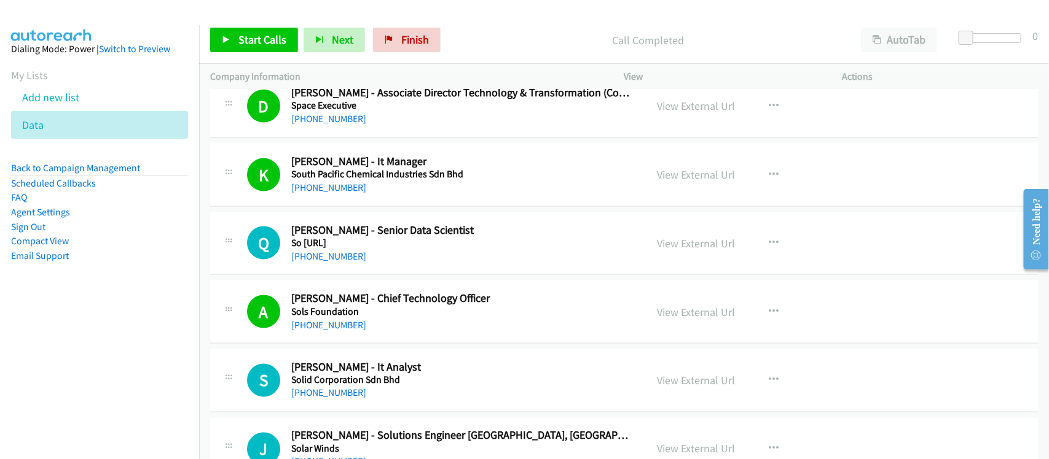
scroll to position [11288, 0]
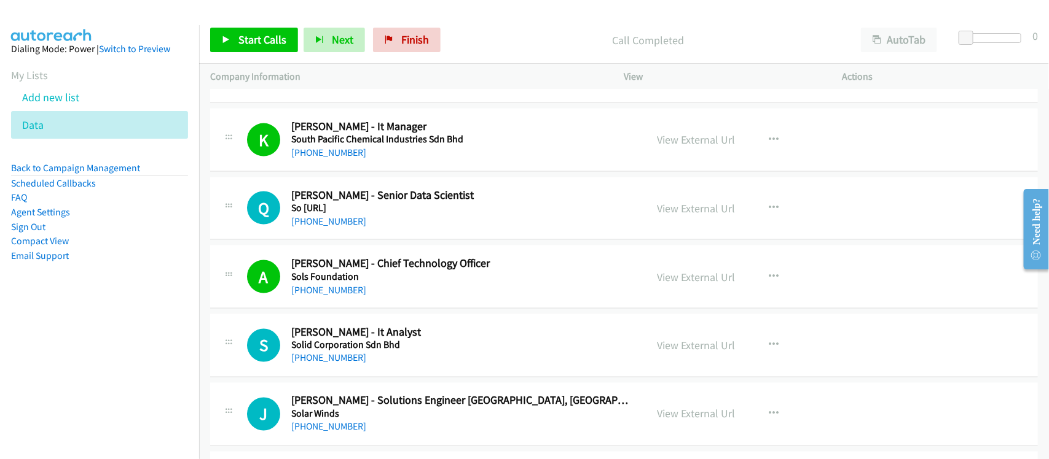
click at [315, 227] on link "[PHONE_NUMBER]" at bounding box center [328, 222] width 75 height 12
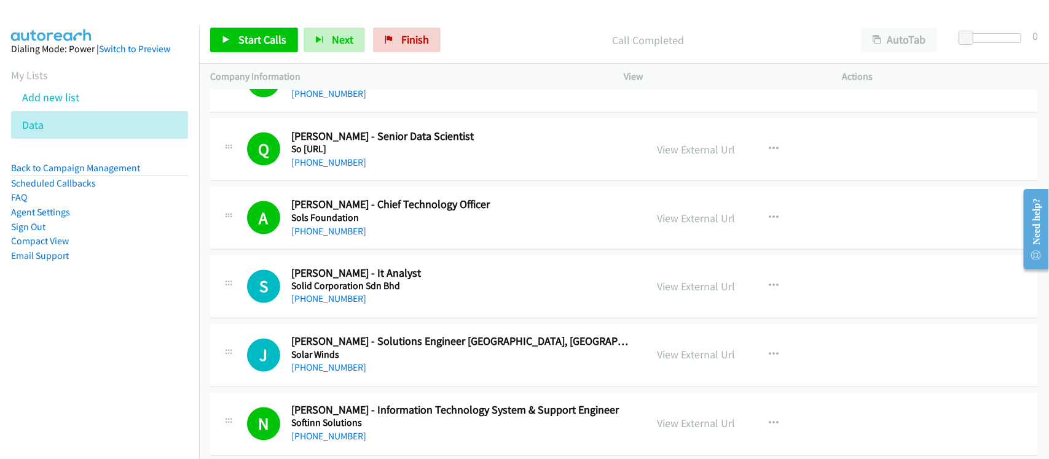
scroll to position [11441, 0]
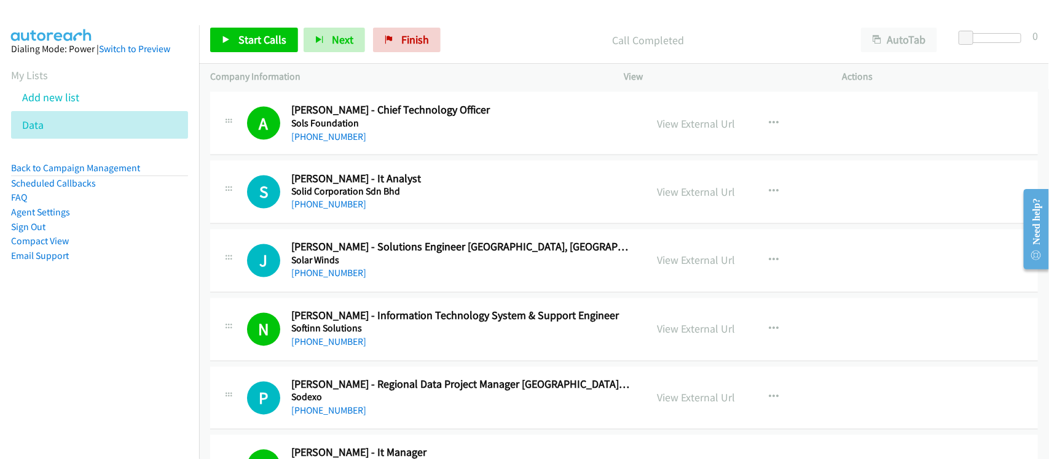
drag, startPoint x: 332, startPoint y: 224, endPoint x: 410, endPoint y: 225, distance: 77.4
click at [332, 211] on link "[PHONE_NUMBER]" at bounding box center [328, 205] width 75 height 12
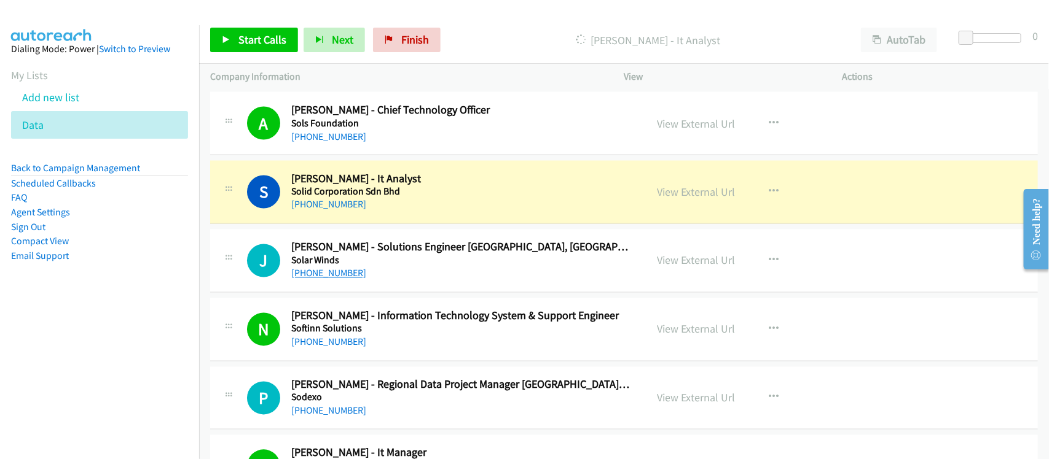
drag, startPoint x: 348, startPoint y: 302, endPoint x: 338, endPoint y: 295, distance: 12.4
click at [348, 293] on div "J Callback Scheduled [PERSON_NAME] - Solutions Engineer [GEOGRAPHIC_DATA], [GEO…" at bounding box center [623, 261] width 827 height 63
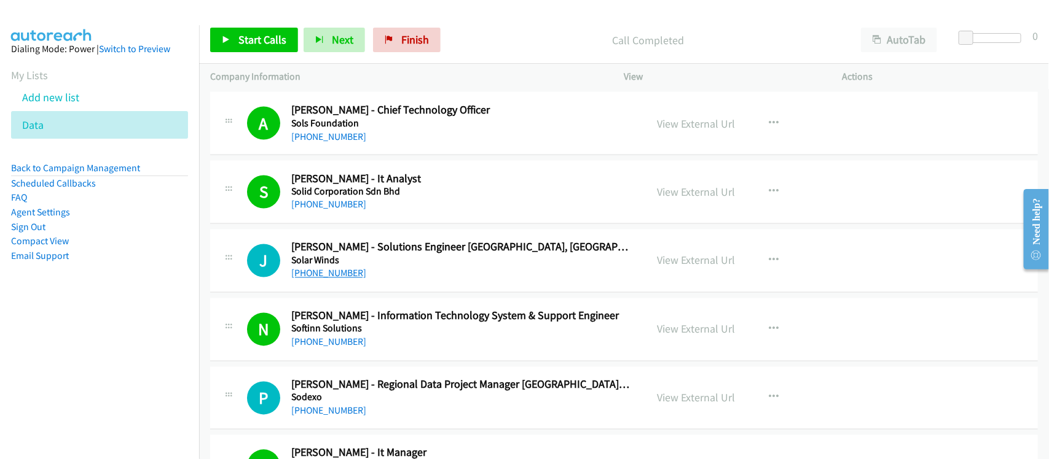
click at [318, 280] on link "[PHONE_NUMBER]" at bounding box center [328, 274] width 75 height 12
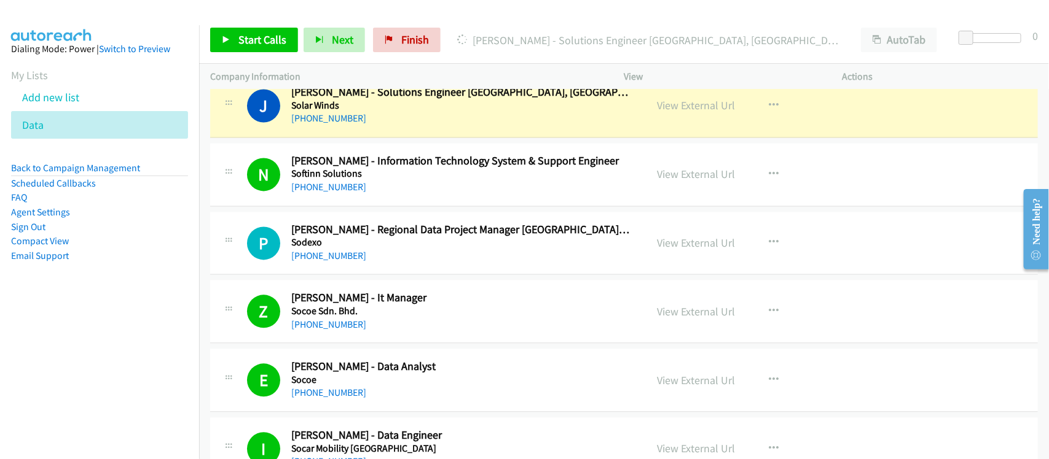
scroll to position [11595, 0]
click at [392, 265] on div "[PHONE_NUMBER]" at bounding box center [461, 258] width 340 height 15
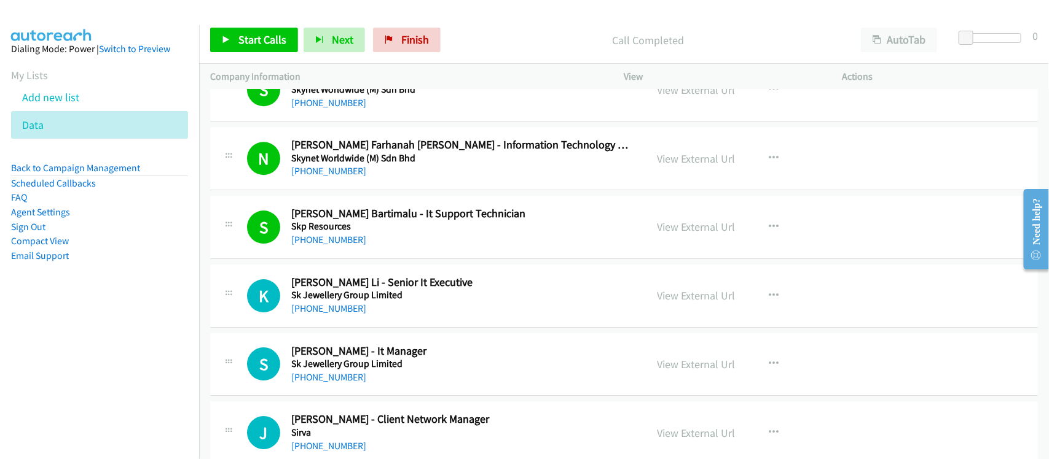
scroll to position [12363, 0]
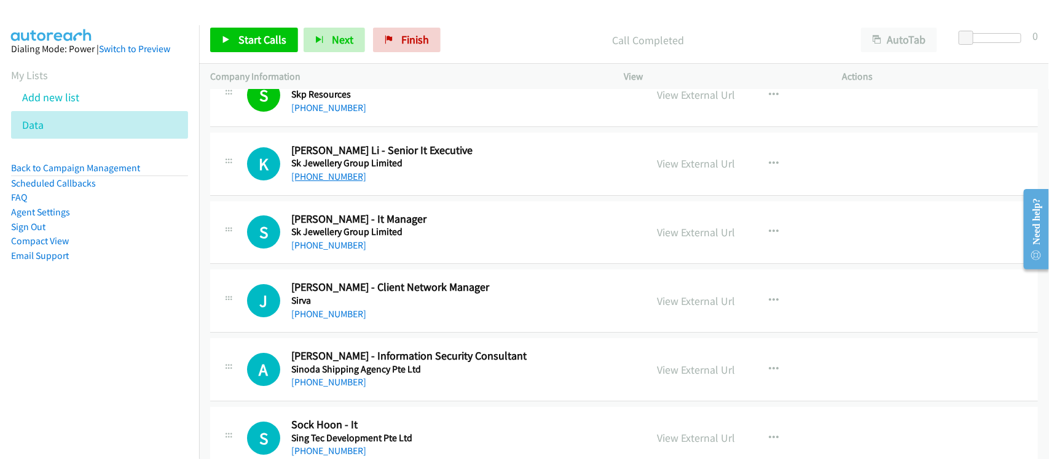
click at [335, 182] on link "[PHONE_NUMBER]" at bounding box center [328, 177] width 75 height 12
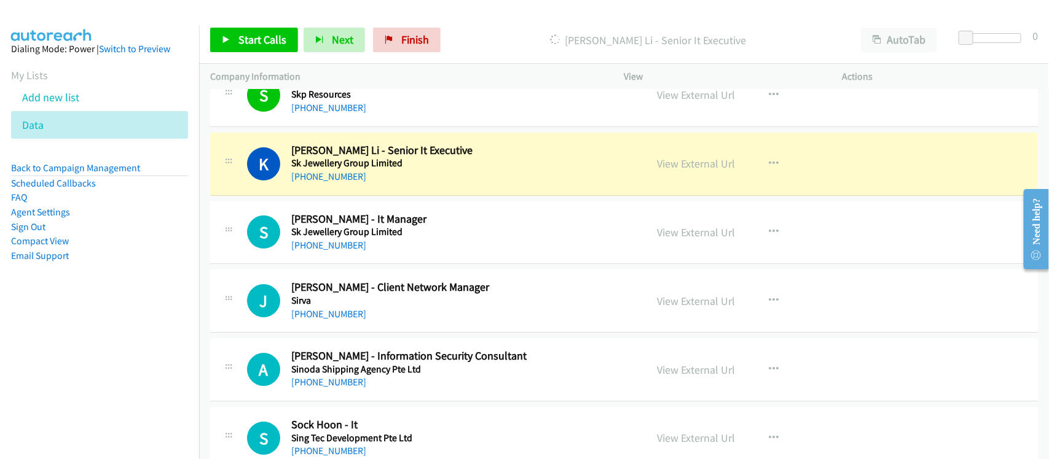
click at [406, 184] on div "[PHONE_NUMBER]" at bounding box center [461, 177] width 340 height 15
click at [685, 171] on link "View External Url" at bounding box center [696, 164] width 78 height 14
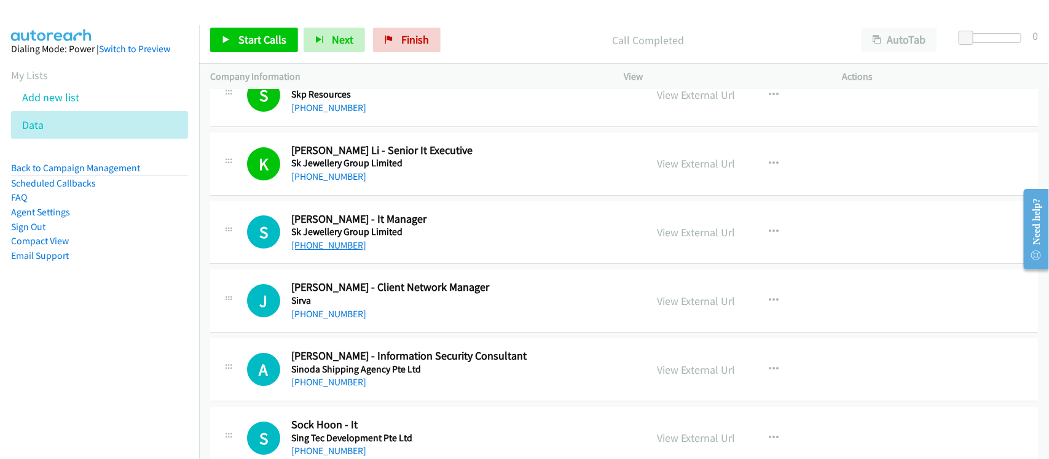
click at [321, 251] on link "[PHONE_NUMBER]" at bounding box center [328, 246] width 75 height 12
click at [401, 265] on div "S Callback Scheduled [PERSON_NAME] - It Manager Sk Jewellery Group Limited [GEO…" at bounding box center [623, 232] width 827 height 63
click at [716, 240] on link "View External Url" at bounding box center [696, 232] width 78 height 14
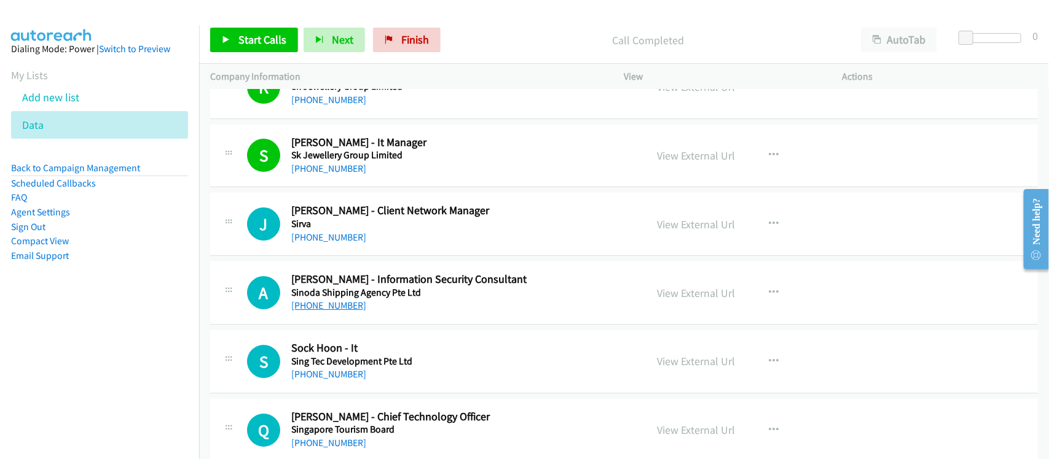
click at [330, 311] on link "[PHONE_NUMBER]" at bounding box center [328, 306] width 75 height 12
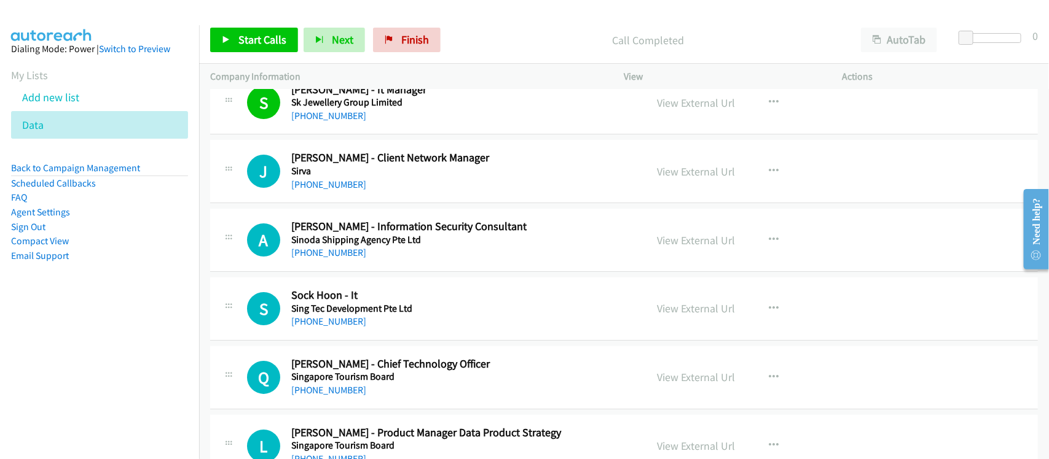
scroll to position [12516, 0]
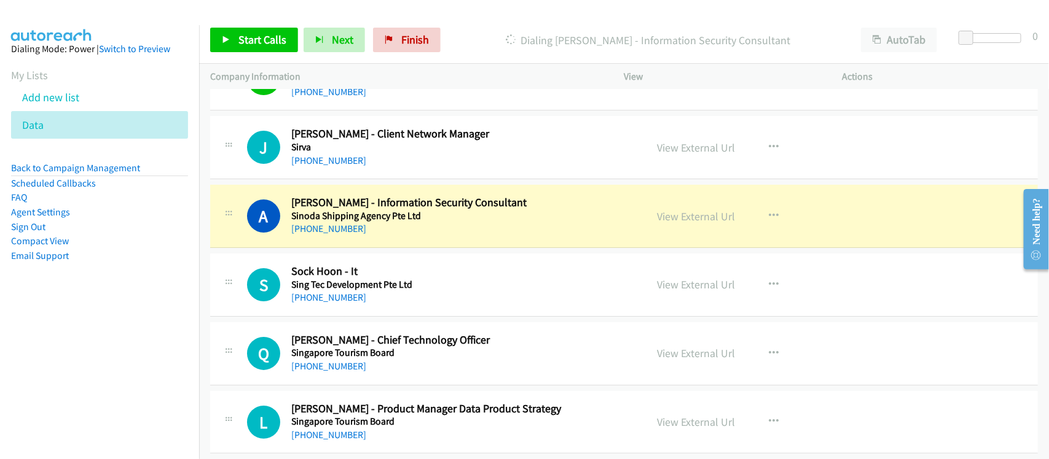
click at [403, 248] on div "A Callback Scheduled [PERSON_NAME] - Information Security Consultant Sinoda Shi…" at bounding box center [623, 216] width 827 height 63
click at [695, 224] on link "View External Url" at bounding box center [696, 216] width 78 height 14
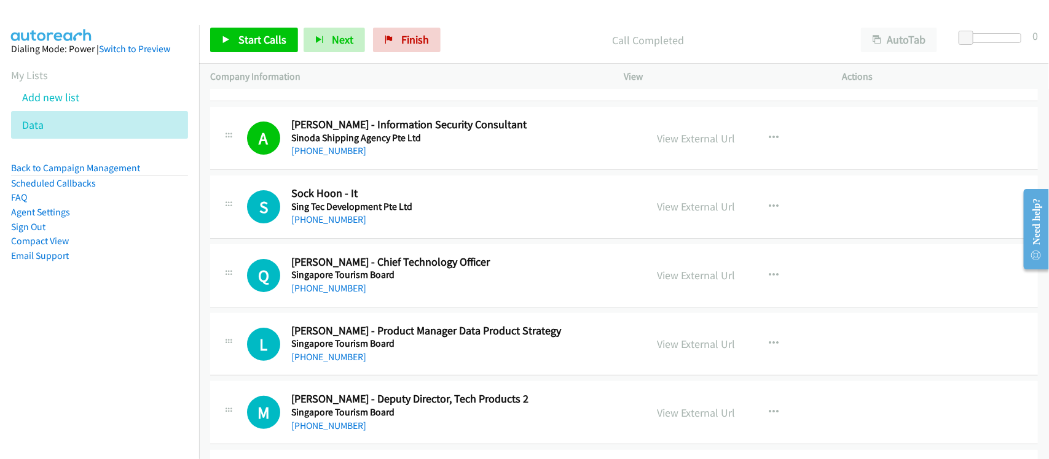
scroll to position [12670, 0]
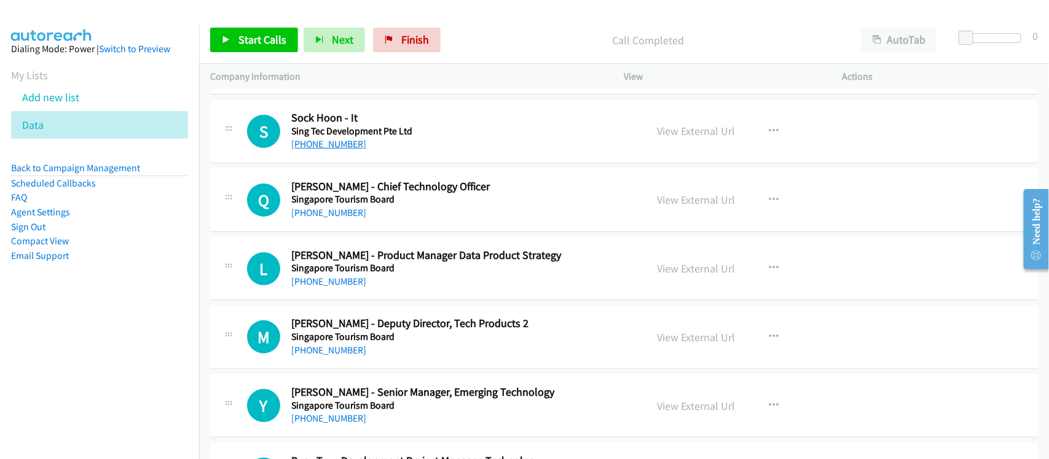
drag, startPoint x: 318, startPoint y: 167, endPoint x: 327, endPoint y: 166, distance: 9.2
click at [318, 150] on link "[PHONE_NUMBER]" at bounding box center [328, 144] width 75 height 12
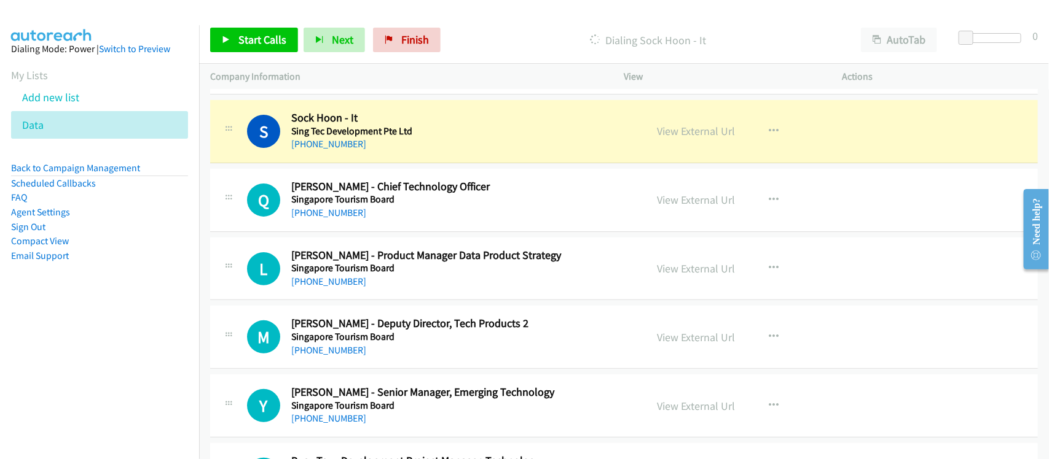
click at [126, 312] on aside "Dialing Mode: Power | Switch to Preview My Lists Add new list Data Back to Camp…" at bounding box center [99, 172] width 199 height 294
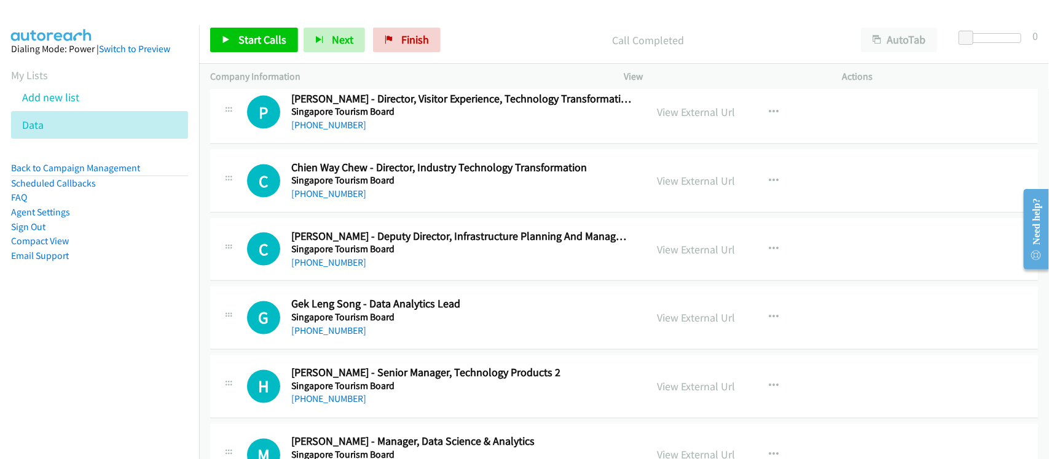
scroll to position [13591, 0]
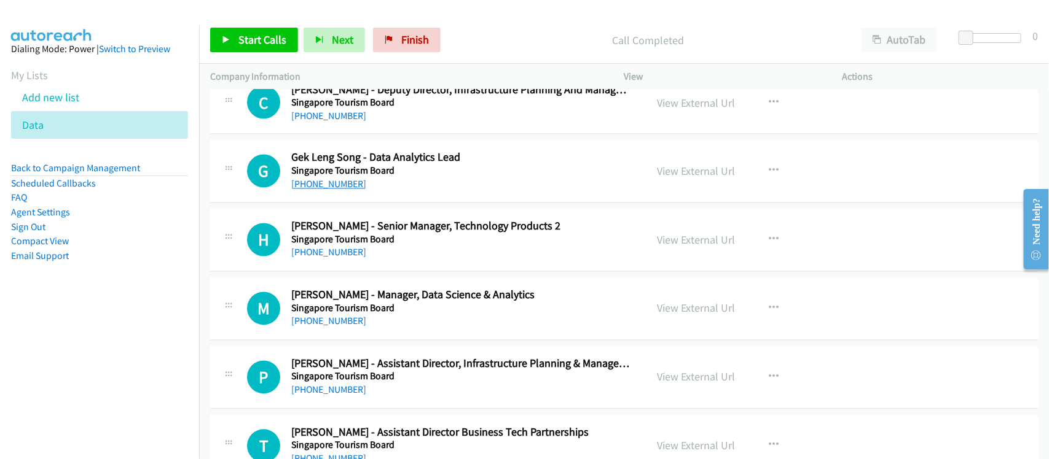
click at [332, 190] on link "[PHONE_NUMBER]" at bounding box center [328, 185] width 75 height 12
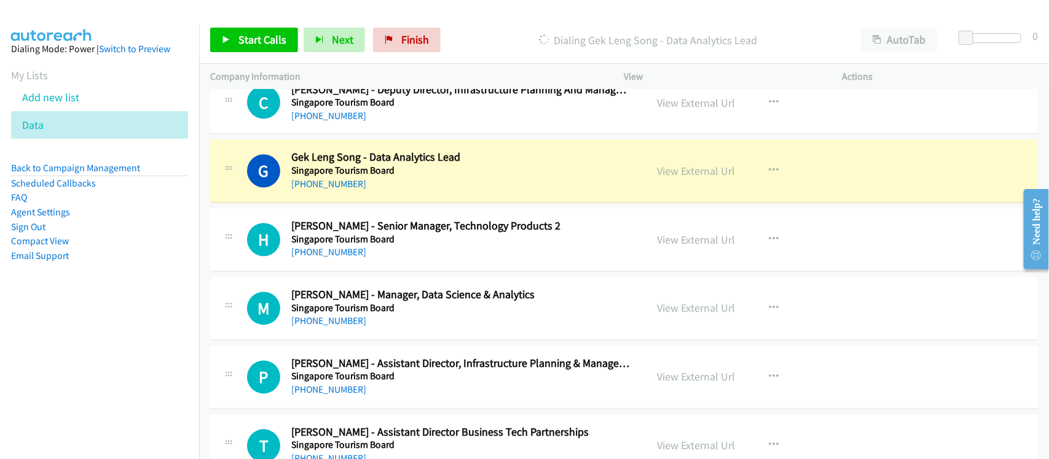
click at [402, 203] on div "G Callback Scheduled Gek Leng Song - Data Analytics Lead Singapore Tourism Boar…" at bounding box center [623, 171] width 827 height 63
click at [679, 179] on link "View External Url" at bounding box center [696, 172] width 78 height 14
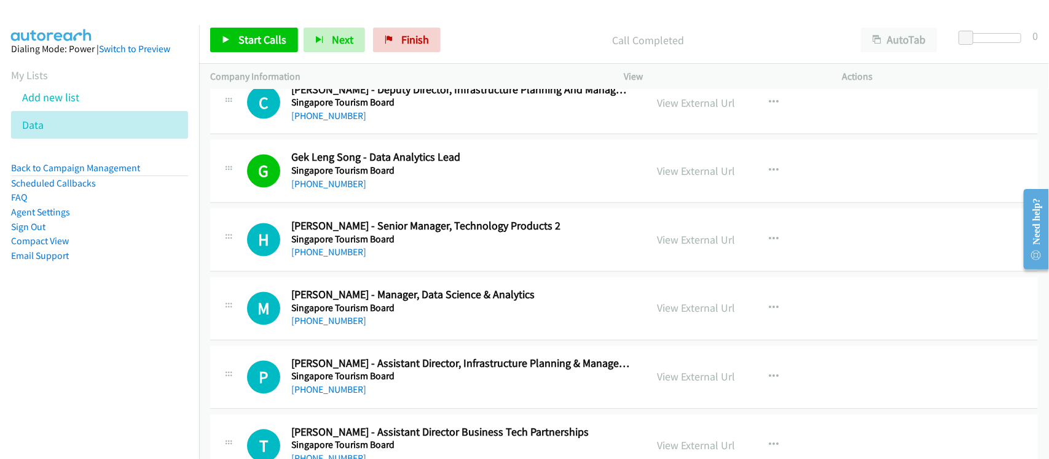
drag, startPoint x: 332, startPoint y: 276, endPoint x: 510, endPoint y: 268, distance: 179.0
click at [332, 259] on link "[PHONE_NUMBER]" at bounding box center [328, 253] width 75 height 12
click at [354, 341] on div "M Callback Scheduled [PERSON_NAME] - Manager, Data Science & Analytics Singapor…" at bounding box center [623, 309] width 827 height 63
click at [332, 327] on link "[PHONE_NUMBER]" at bounding box center [328, 322] width 75 height 12
click at [405, 341] on div "M Callback Scheduled [PERSON_NAME] - Manager, Data Science & Analytics Singapor…" at bounding box center [623, 309] width 827 height 63
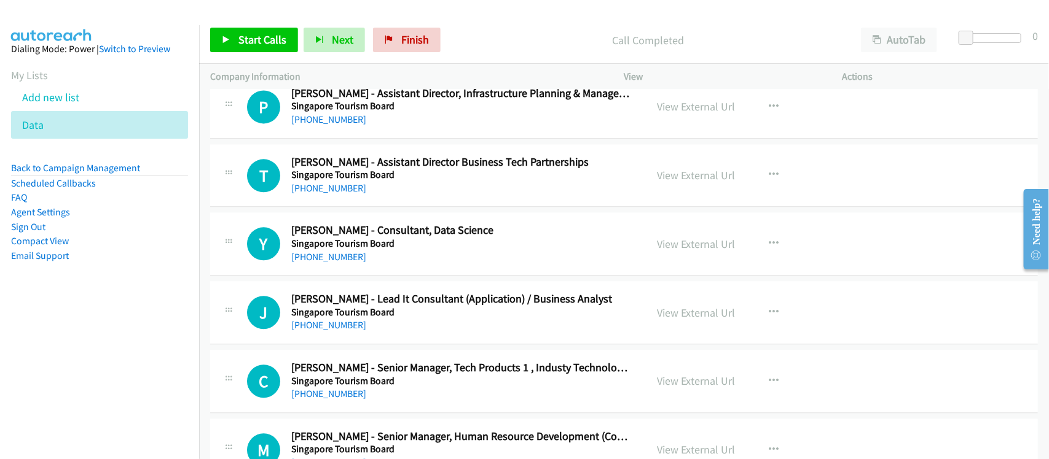
scroll to position [13899, 0]
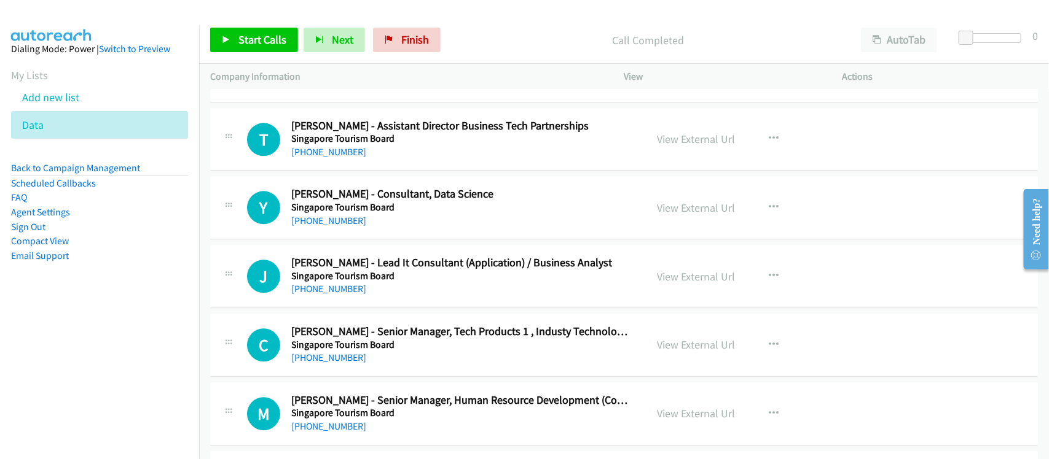
click at [343, 227] on link "[PHONE_NUMBER]" at bounding box center [328, 221] width 75 height 12
click at [330, 295] on link "[PHONE_NUMBER]" at bounding box center [328, 289] width 75 height 12
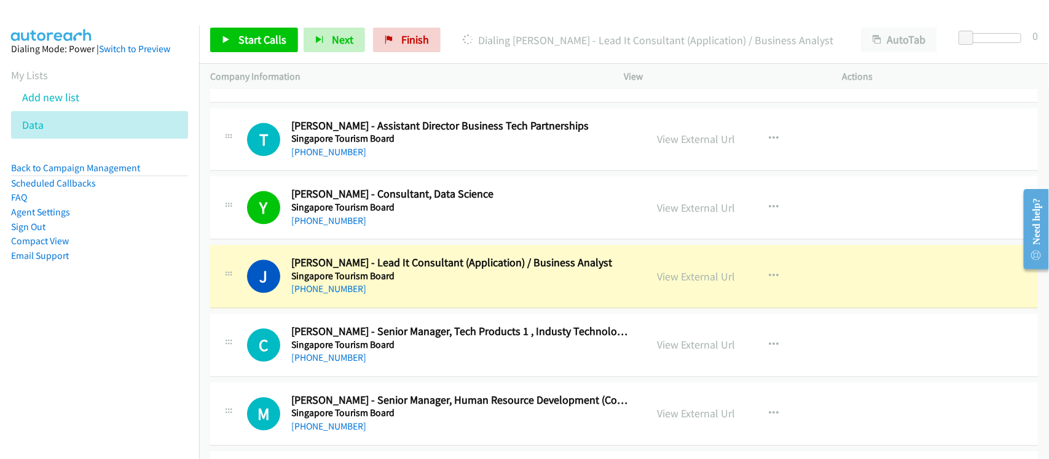
click at [402, 308] on div "J Callback Scheduled [PERSON_NAME] - Lead It Consultant (Application) / Busines…" at bounding box center [623, 276] width 827 height 63
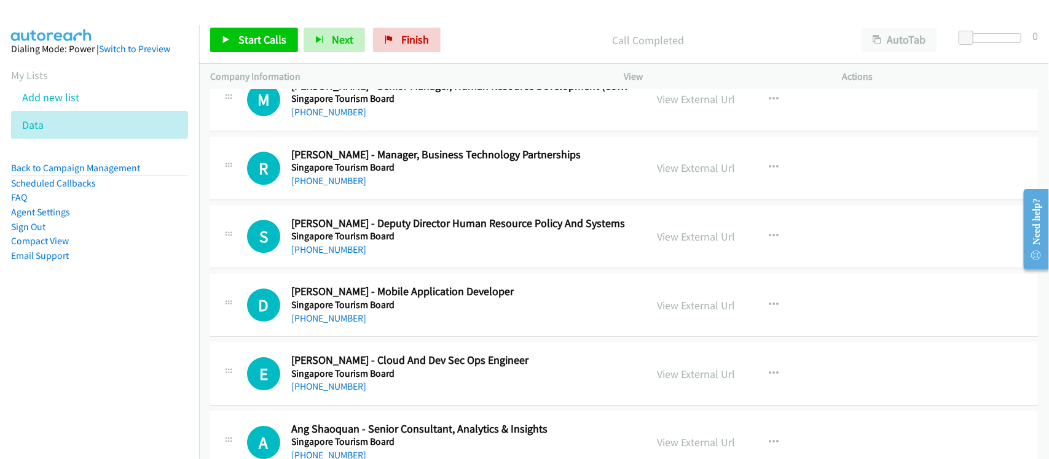
scroll to position [14283, 0]
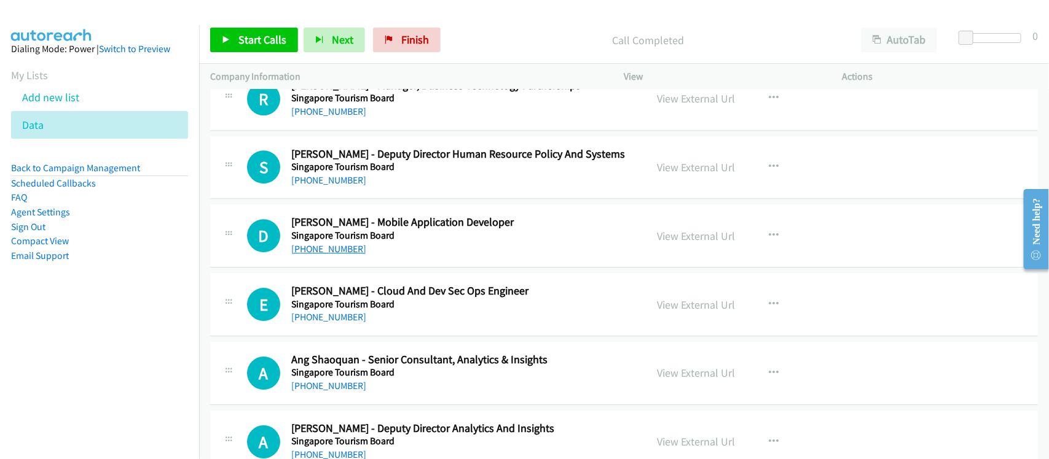
click at [334, 255] on link "[PHONE_NUMBER]" at bounding box center [328, 249] width 75 height 12
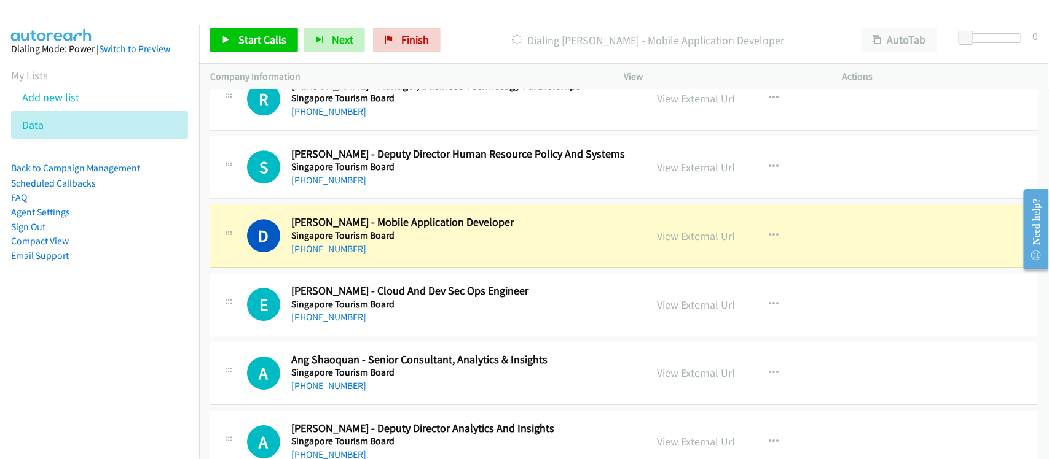
click at [400, 257] on div "[PHONE_NUMBER]" at bounding box center [461, 249] width 340 height 15
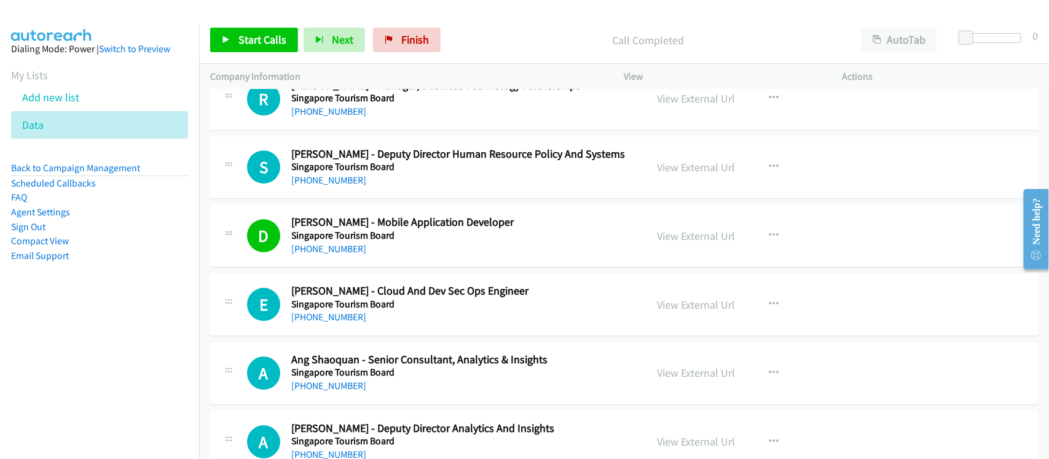
scroll to position [14359, 0]
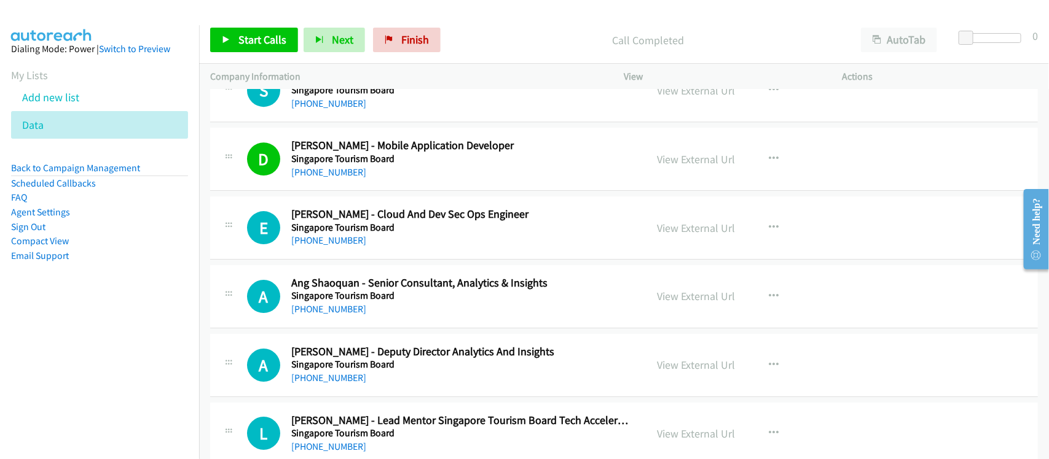
drag, startPoint x: 333, startPoint y: 265, endPoint x: 401, endPoint y: 265, distance: 68.2
click at [333, 246] on link "[PHONE_NUMBER]" at bounding box center [328, 241] width 75 height 12
click at [373, 260] on div "E Callback Scheduled [PERSON_NAME] - Cloud And Dev Sec Ops Engineer Singapore T…" at bounding box center [623, 228] width 827 height 63
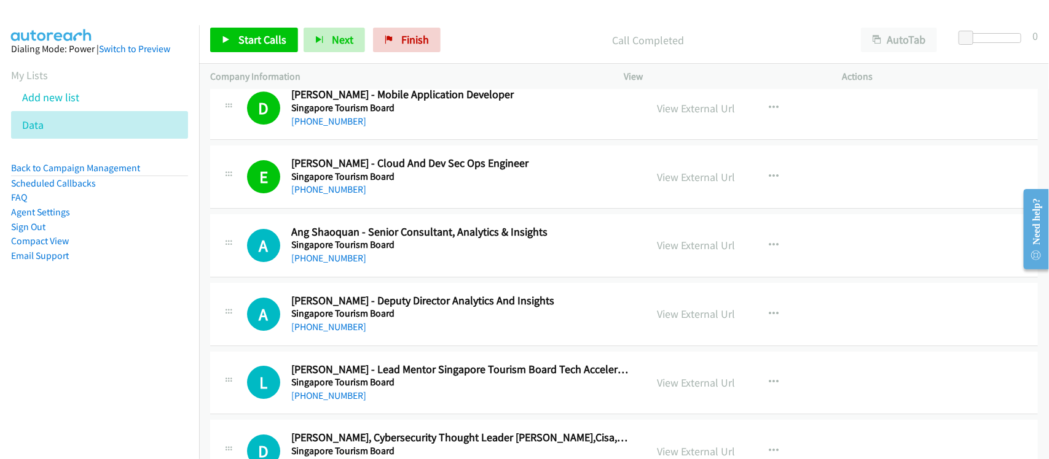
scroll to position [14436, 0]
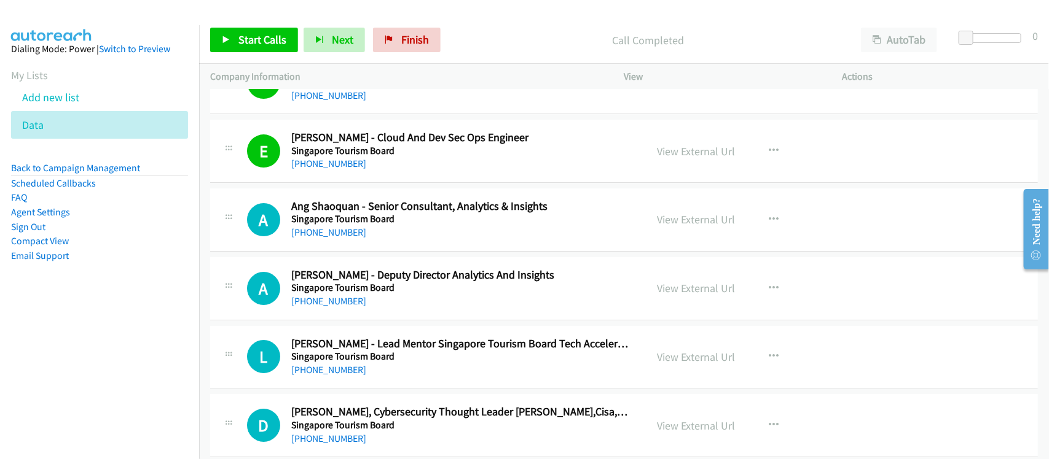
click at [338, 238] on link "[PHONE_NUMBER]" at bounding box center [328, 233] width 75 height 12
click at [375, 252] on div "A Callback Scheduled Ang Shaoquan - Senior Consultant, Analytics & Insights Sin…" at bounding box center [623, 220] width 827 height 63
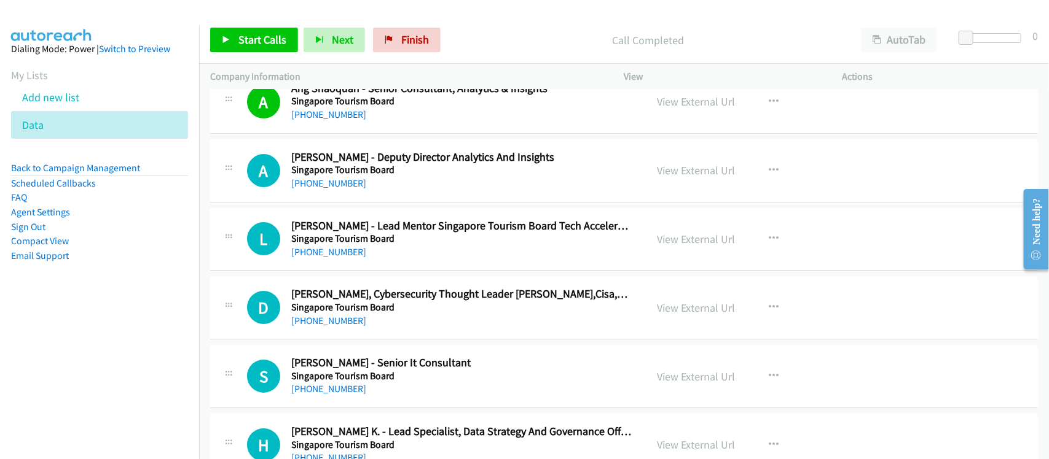
scroll to position [14666, 0]
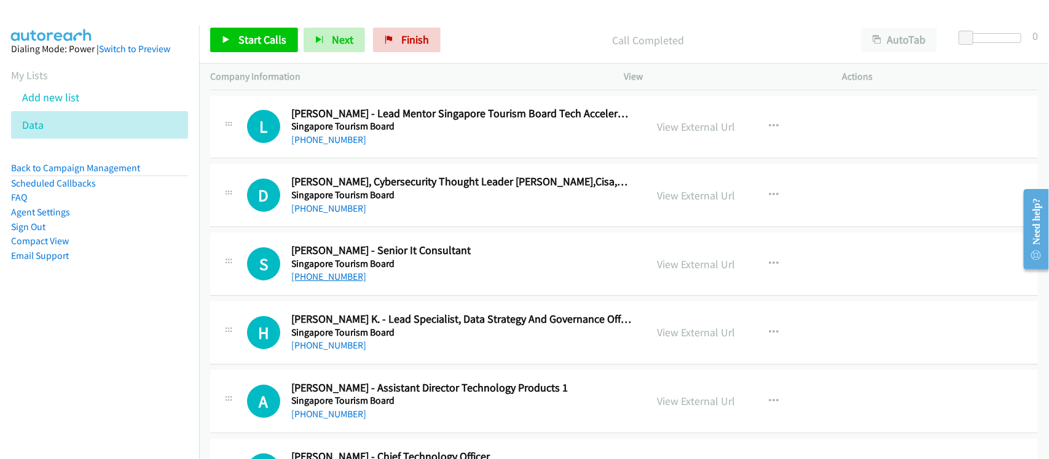
click at [321, 283] on link "[PHONE_NUMBER]" at bounding box center [328, 277] width 75 height 12
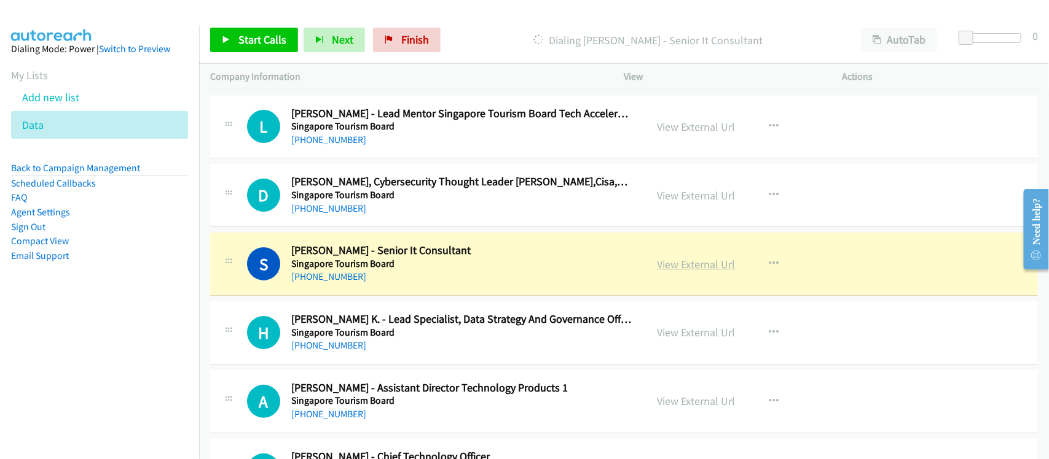
click at [685, 272] on link "View External Url" at bounding box center [696, 264] width 78 height 14
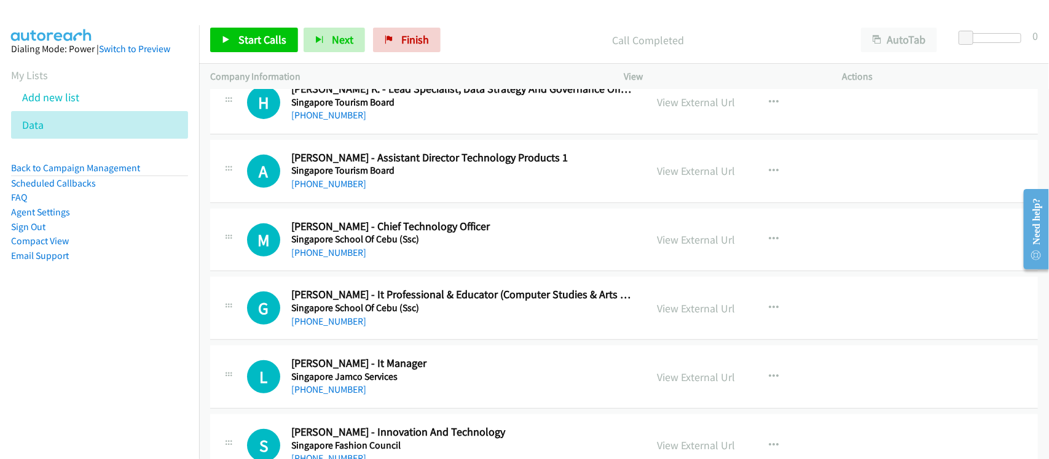
scroll to position [14974, 0]
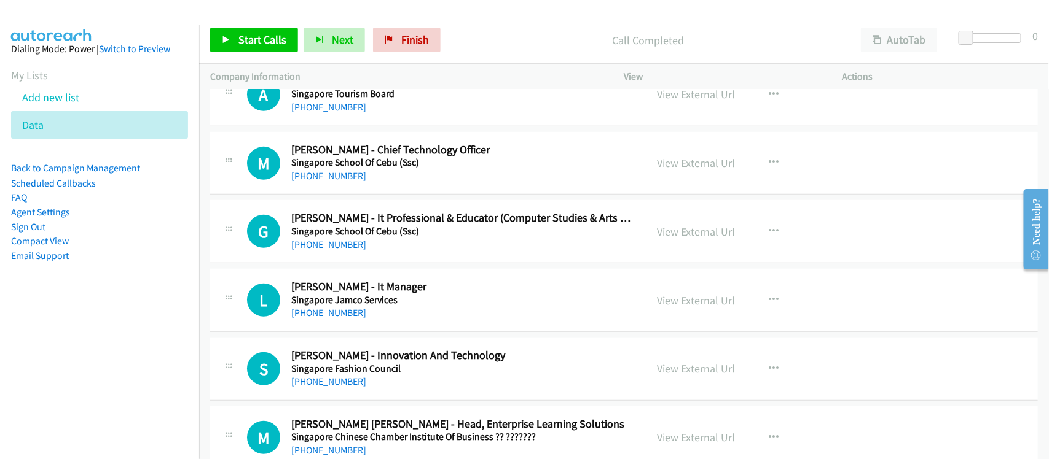
drag, startPoint x: 329, startPoint y: 334, endPoint x: 433, endPoint y: 334, distance: 103.8
click at [329, 319] on link "[PHONE_NUMBER]" at bounding box center [328, 313] width 75 height 12
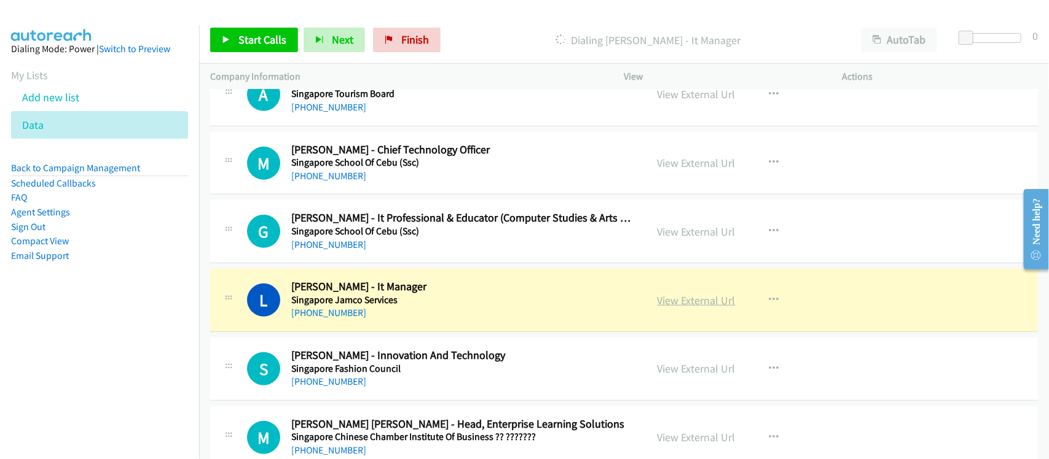
click at [693, 308] on link "View External Url" at bounding box center [696, 301] width 78 height 14
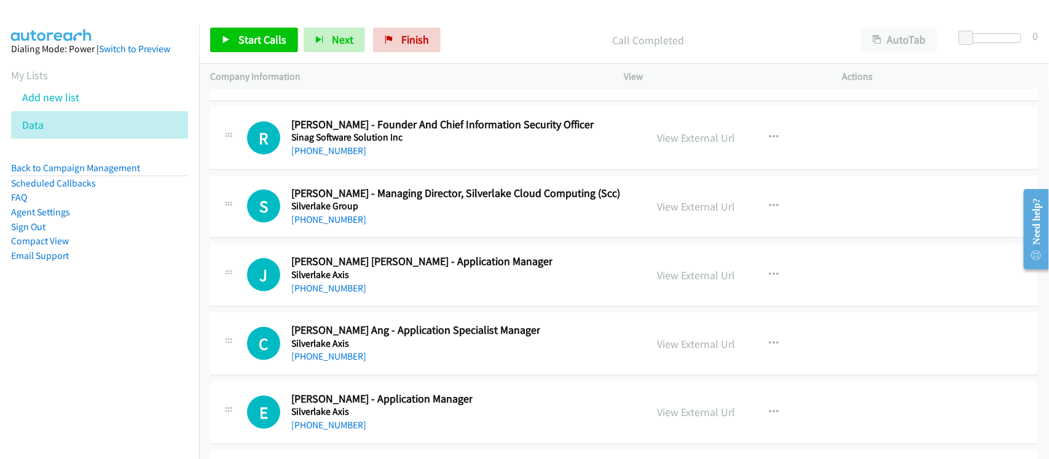
scroll to position [15358, 0]
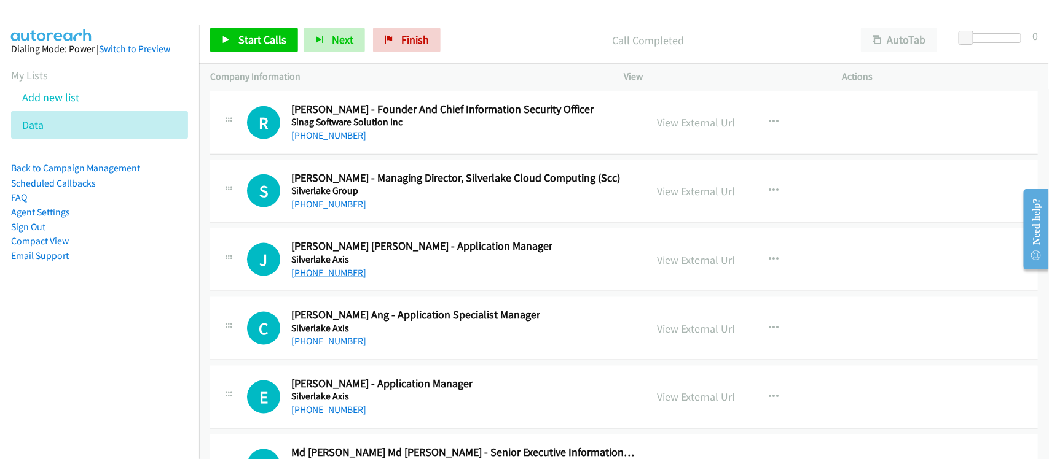
click at [326, 279] on link "[PHONE_NUMBER]" at bounding box center [328, 273] width 75 height 12
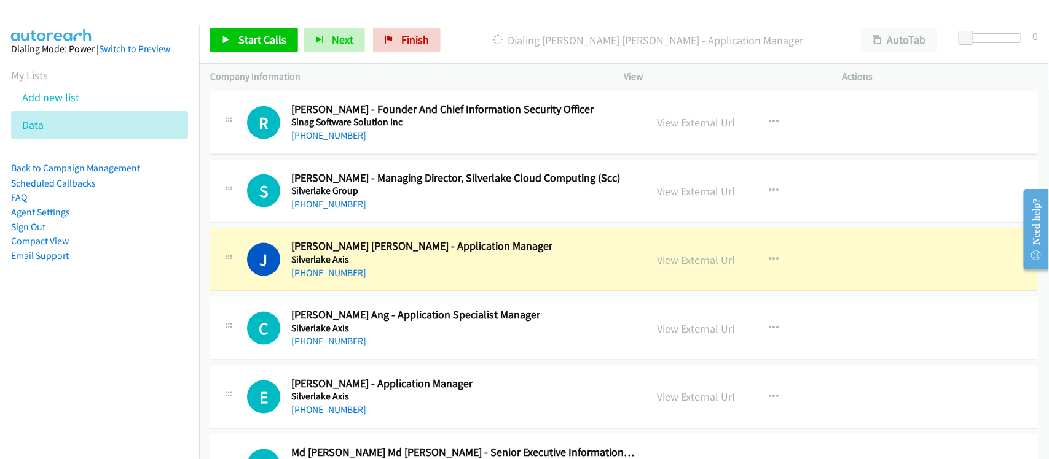
drag, startPoint x: 396, startPoint y: 304, endPoint x: 461, endPoint y: 303, distance: 64.5
click at [711, 267] on link "View External Url" at bounding box center [696, 260] width 78 height 14
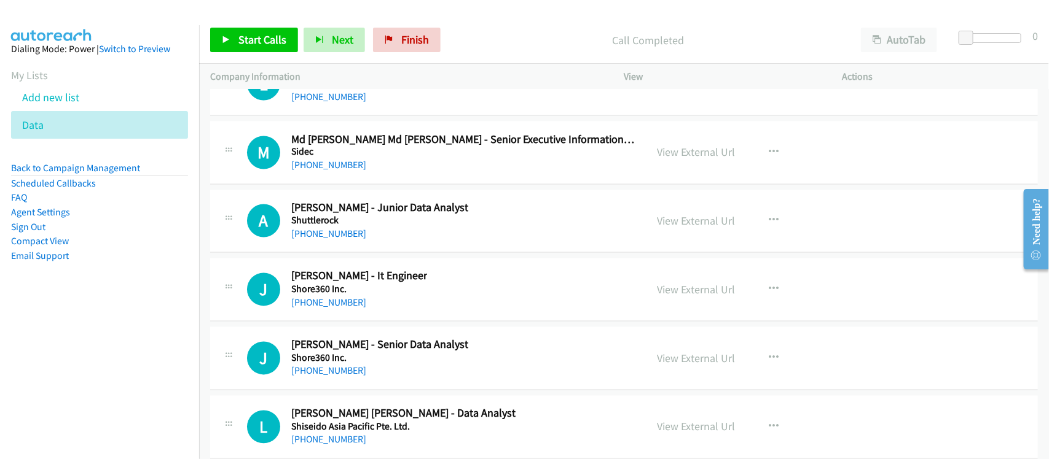
scroll to position [15741, 0]
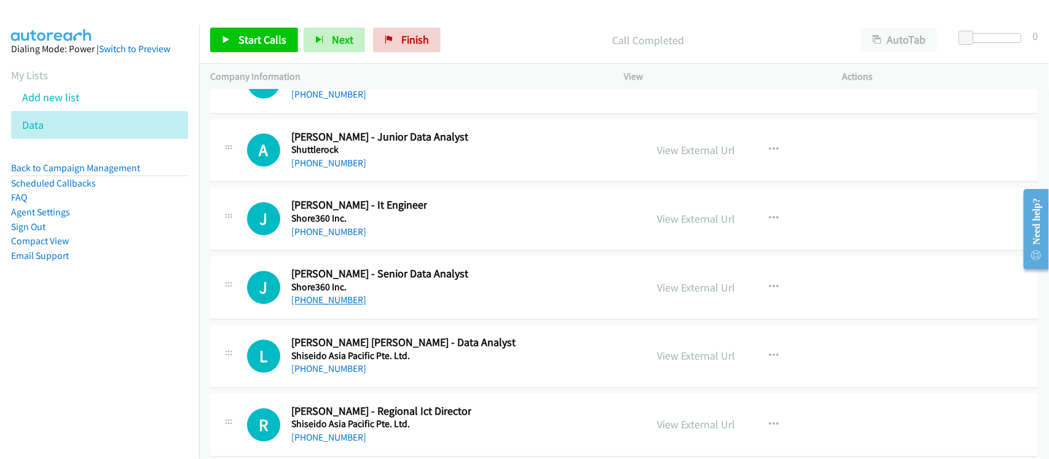
click at [321, 307] on link "[PHONE_NUMBER]" at bounding box center [328, 301] width 75 height 12
click at [381, 320] on div "J Callback Scheduled [PERSON_NAME] - Senior Data Analyst Shore360 Inc. [GEOGRAP…" at bounding box center [623, 288] width 827 height 63
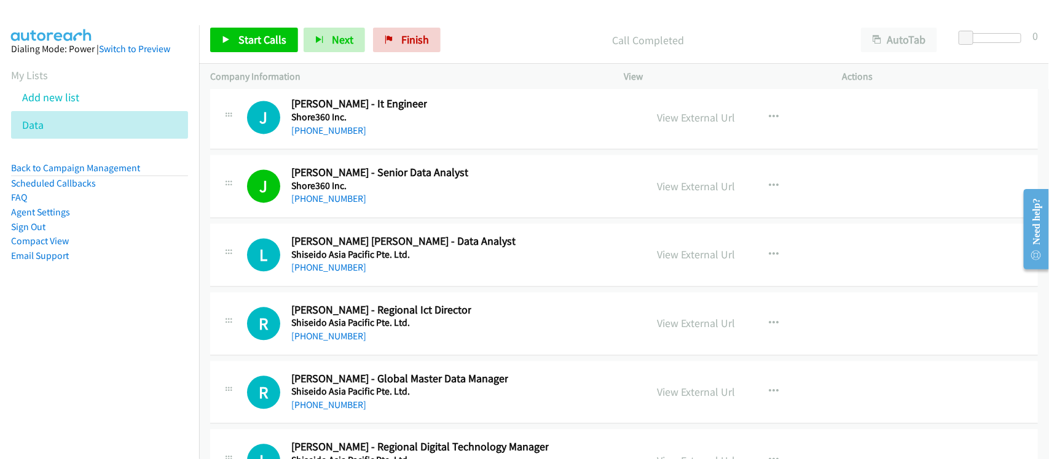
scroll to position [15972, 0]
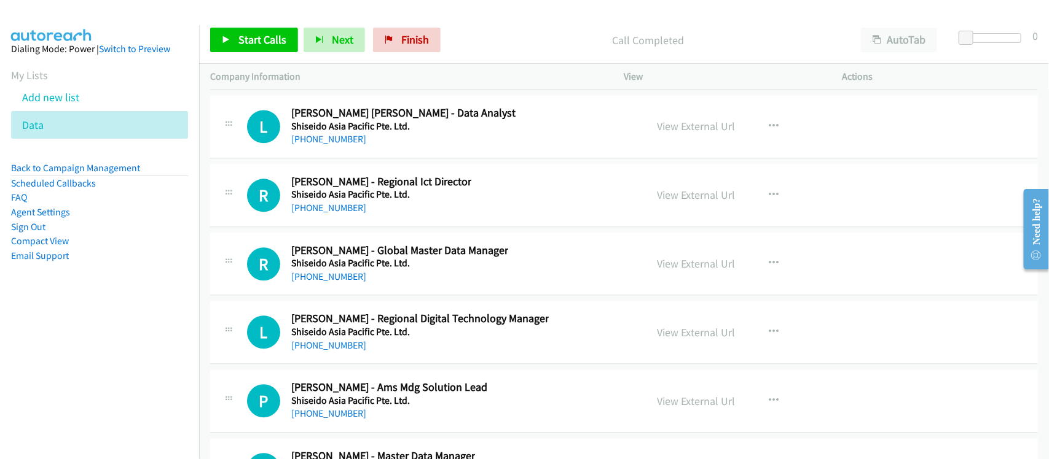
drag, startPoint x: 320, startPoint y: 160, endPoint x: 459, endPoint y: 160, distance: 139.4
click at [320, 145] on link "[PHONE_NUMBER]" at bounding box center [328, 139] width 75 height 12
click at [364, 158] on div "L Callback Scheduled [PERSON_NAME] [PERSON_NAME] - Data Analyst Shiseido Asia P…" at bounding box center [623, 126] width 827 height 63
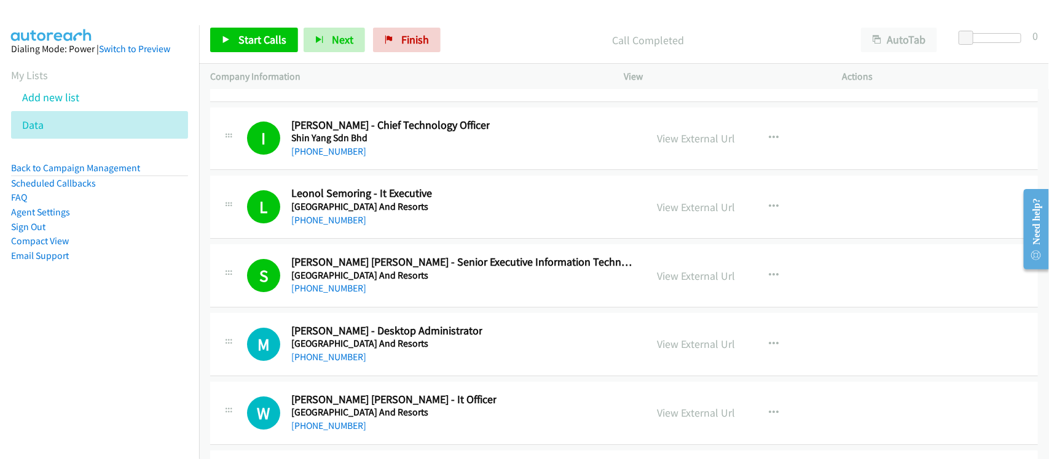
scroll to position [16663, 0]
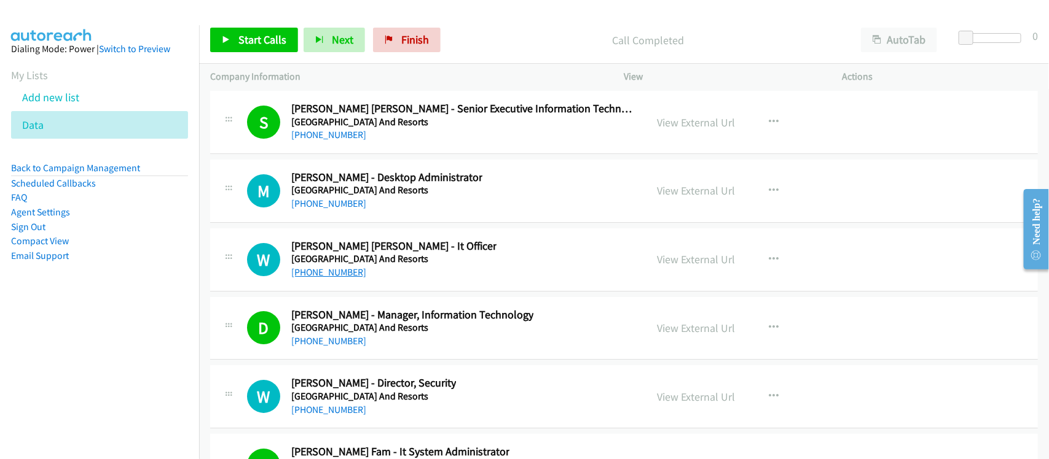
click at [332, 278] on link "[PHONE_NUMBER]" at bounding box center [328, 273] width 75 height 12
